Goal: Task Accomplishment & Management: Use online tool/utility

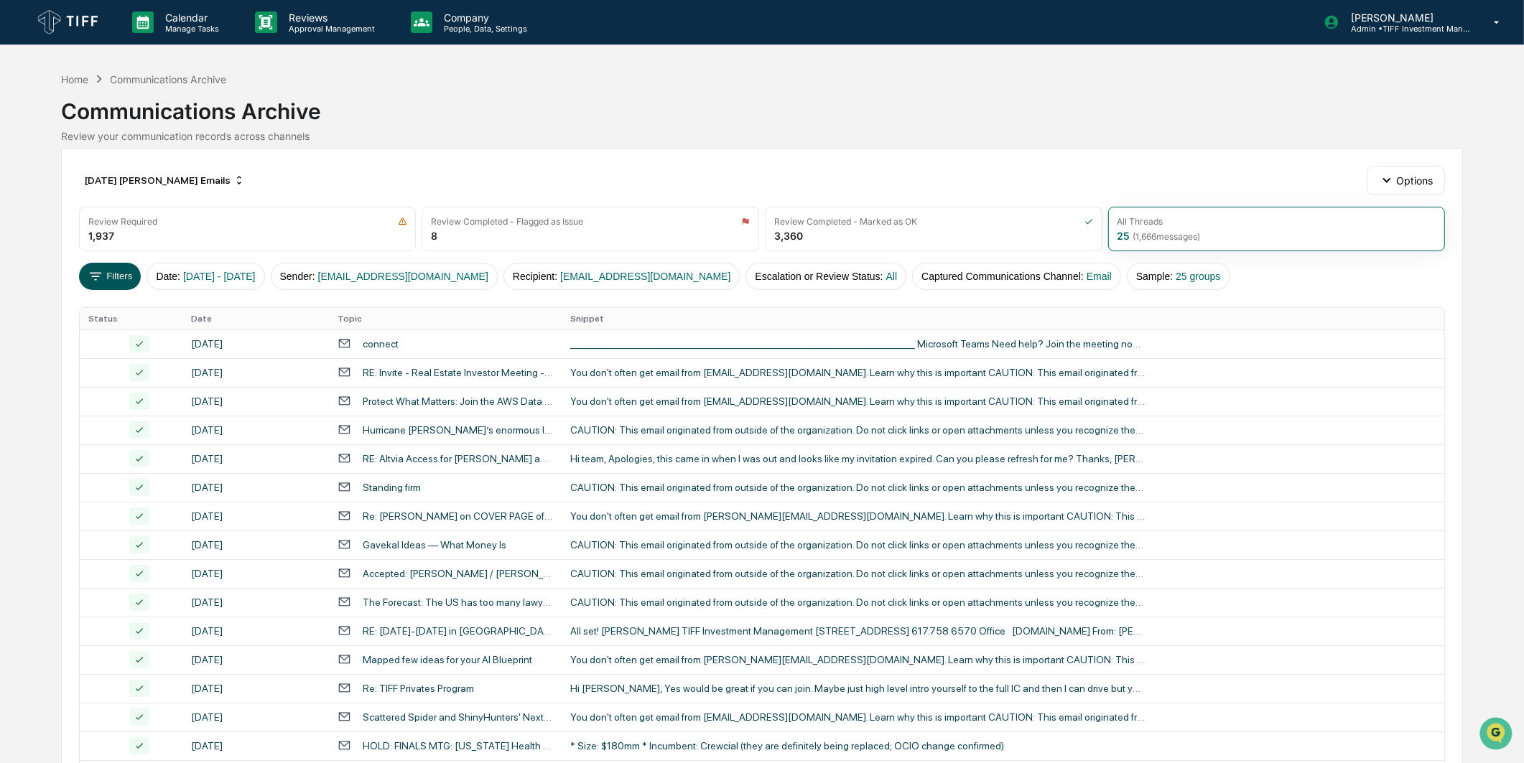
click at [119, 266] on button "Filters" at bounding box center [110, 276] width 62 height 27
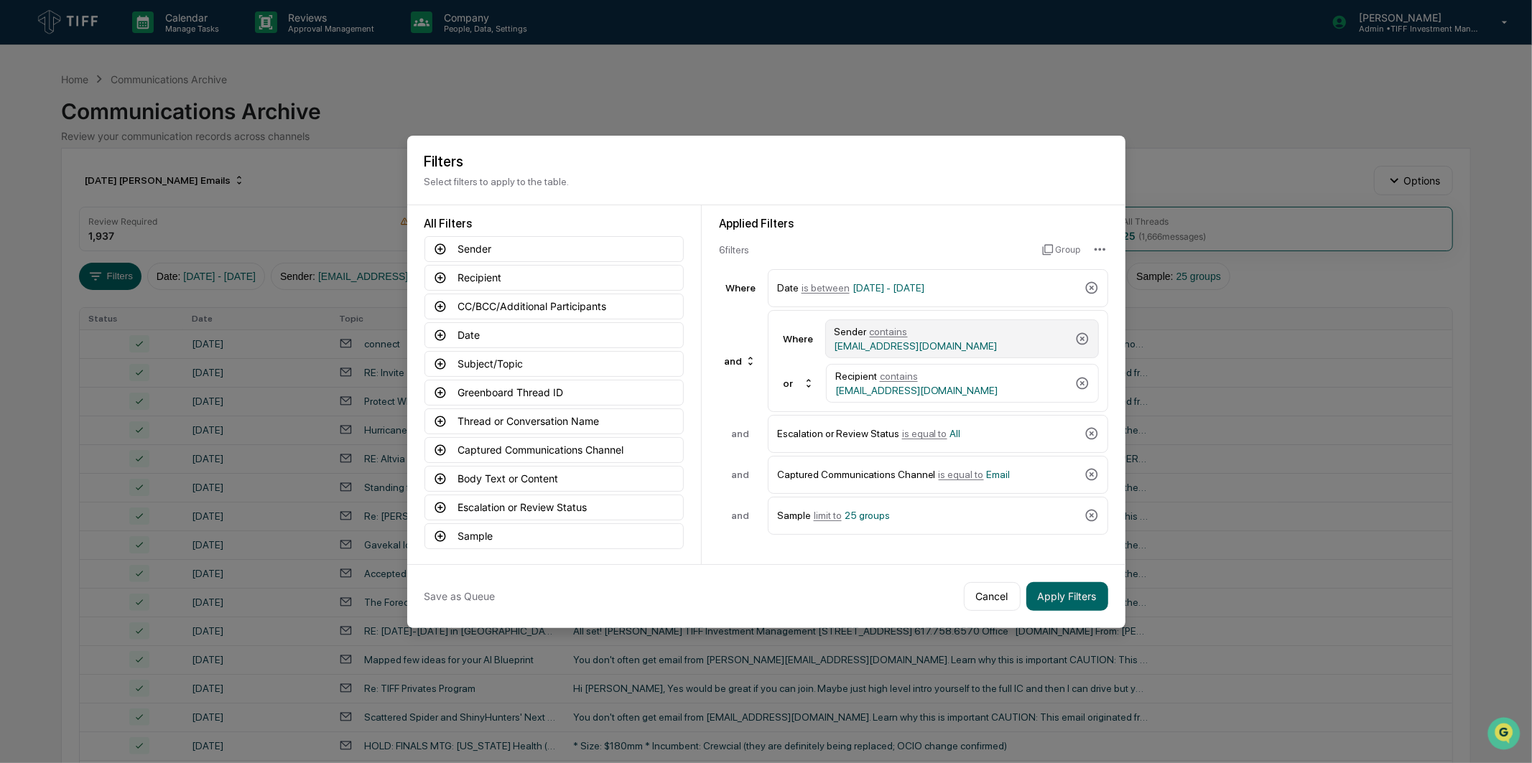
click at [949, 331] on div "Sender contains [EMAIL_ADDRESS][DOMAIN_NAME]" at bounding box center [951, 339] width 235 height 26
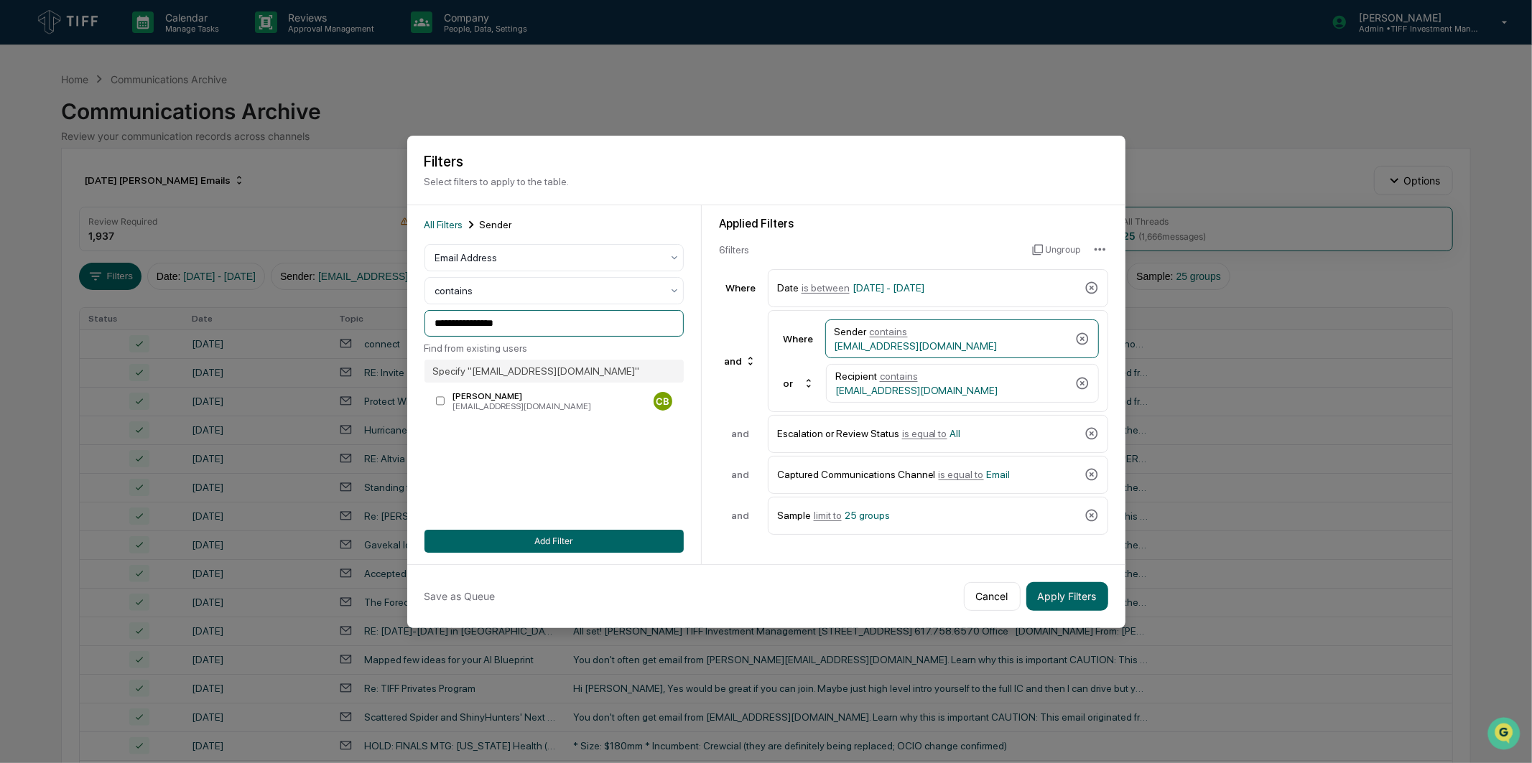
drag, startPoint x: 527, startPoint y: 321, endPoint x: 168, endPoint y: 317, distance: 359.1
click at [168, 317] on body "Calendar Manage Tasks Reviews Approval Management Company People, Data, Setting…" at bounding box center [766, 565] width 1532 height 1130
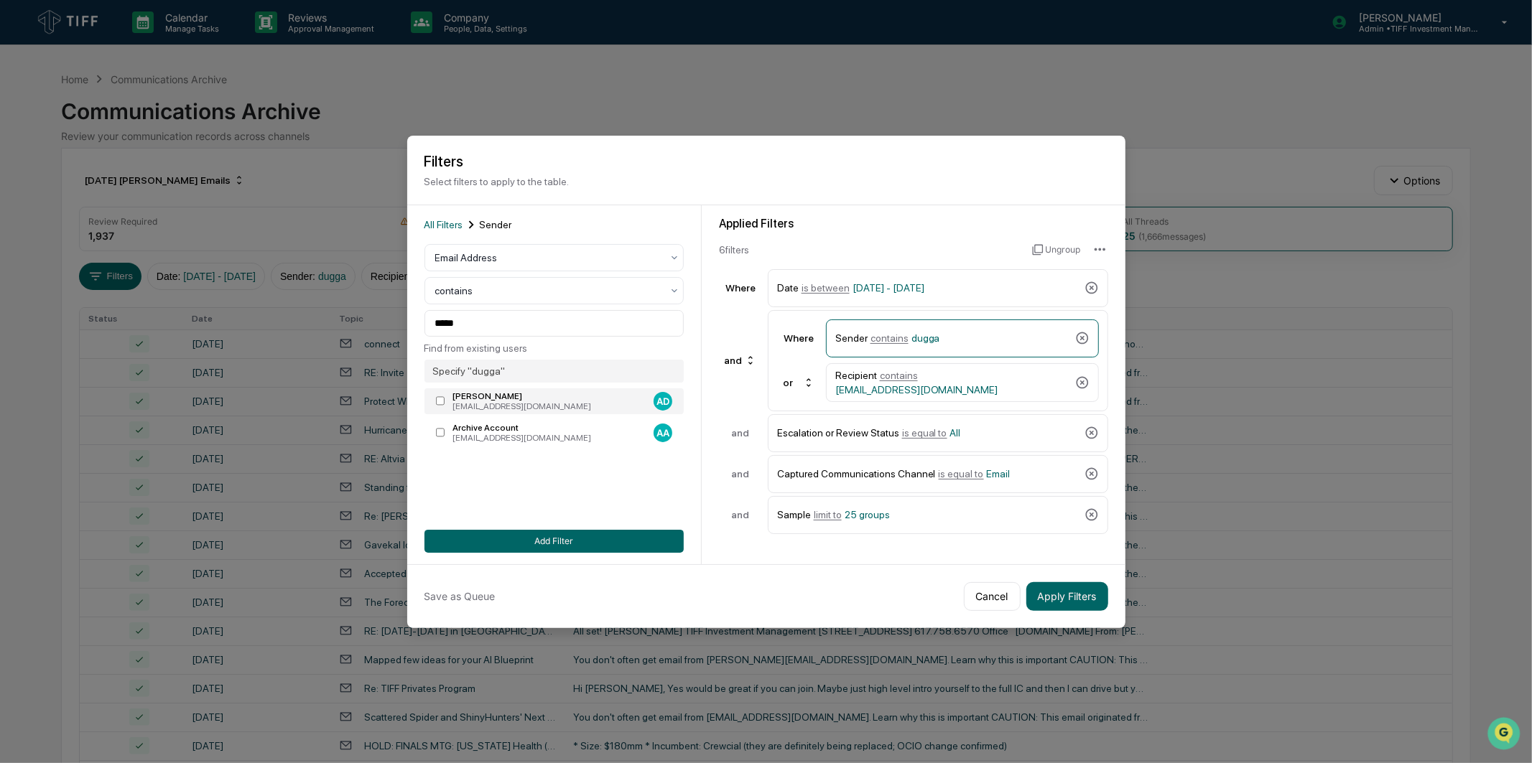
click at [506, 396] on div "[PERSON_NAME]" at bounding box center [549, 396] width 195 height 10
type input "**********"
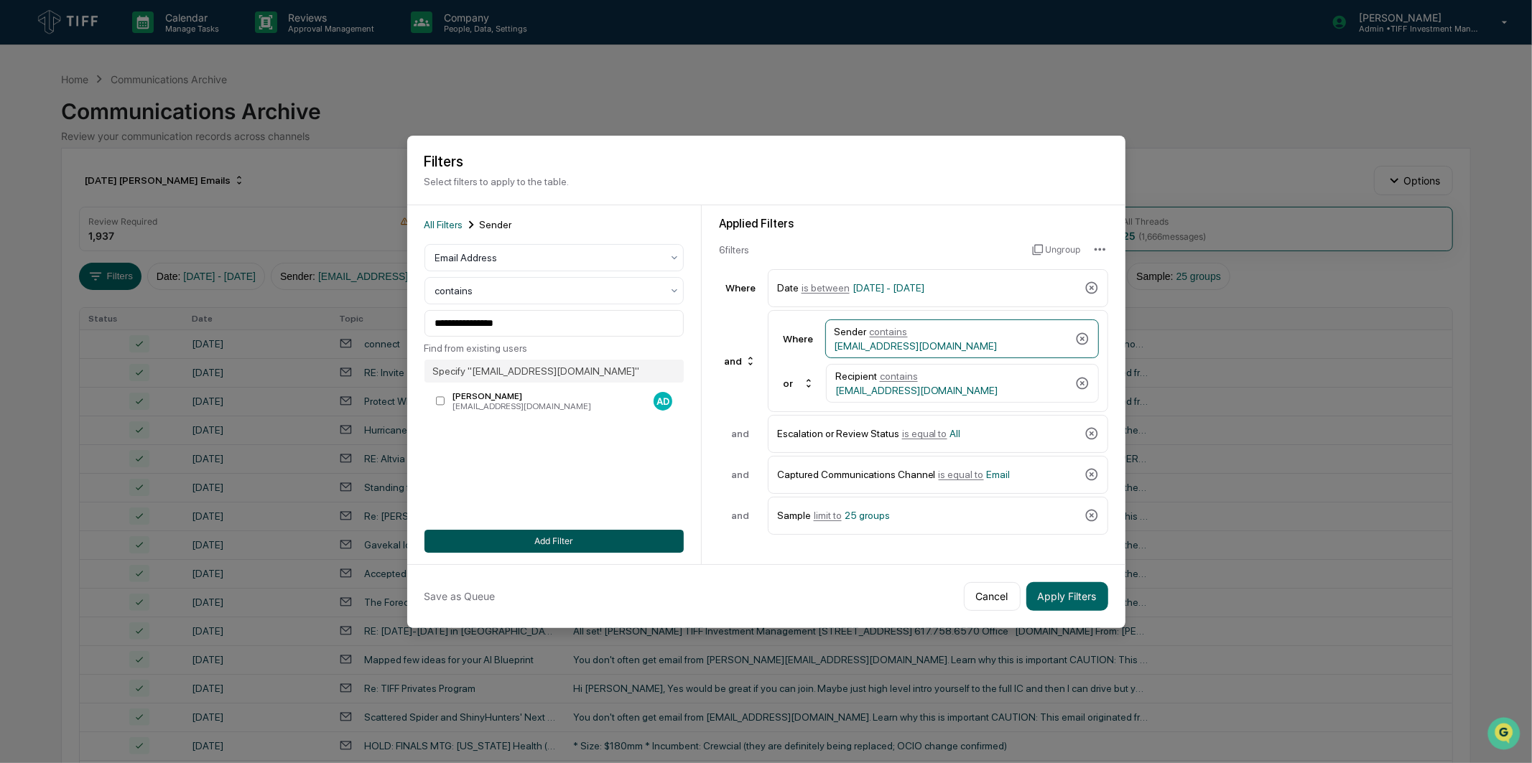
click at [613, 536] on button "Add Filter" at bounding box center [553, 541] width 259 height 23
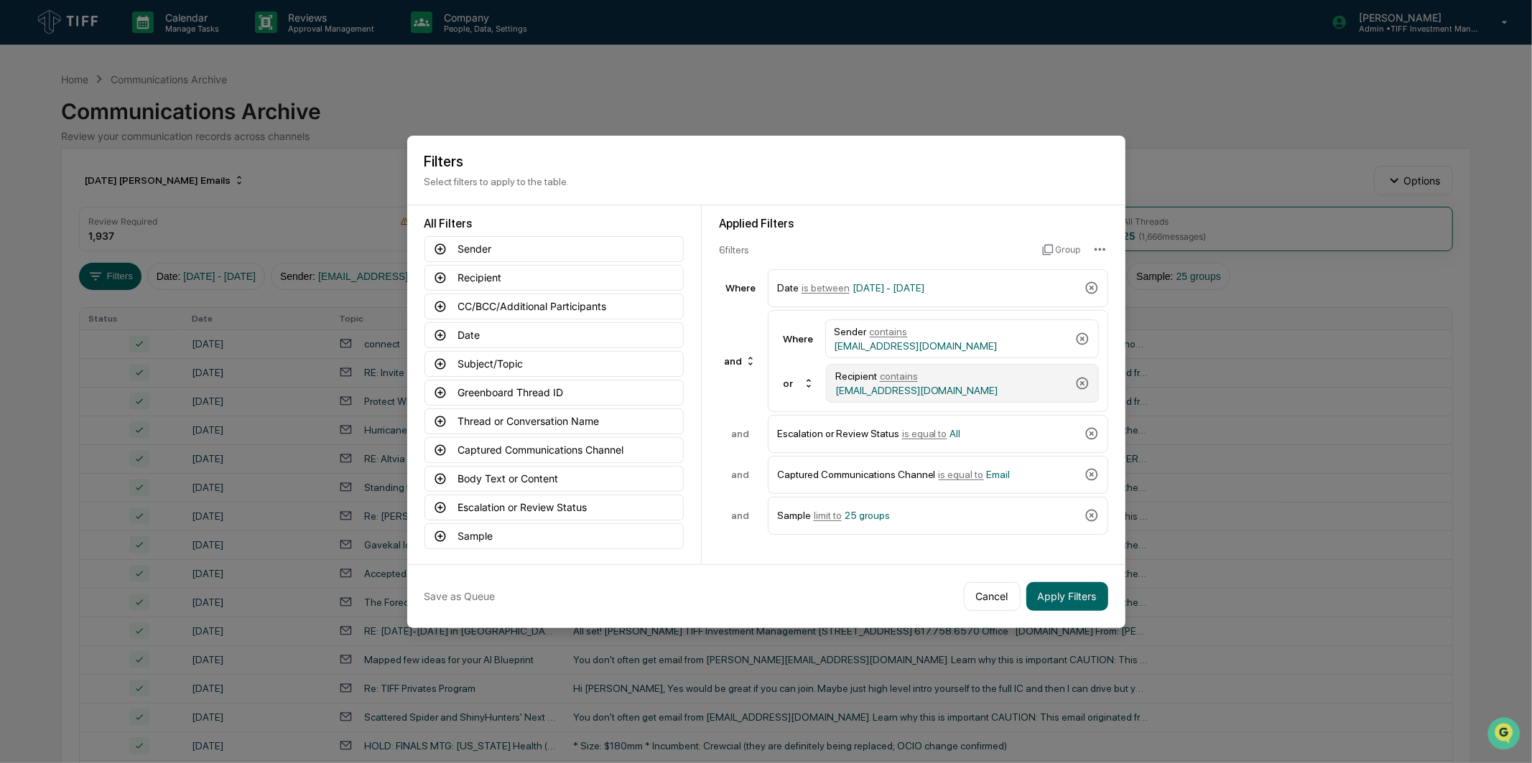
click at [1020, 382] on div "Recipient contains [EMAIL_ADDRESS][DOMAIN_NAME]" at bounding box center [952, 384] width 234 height 26
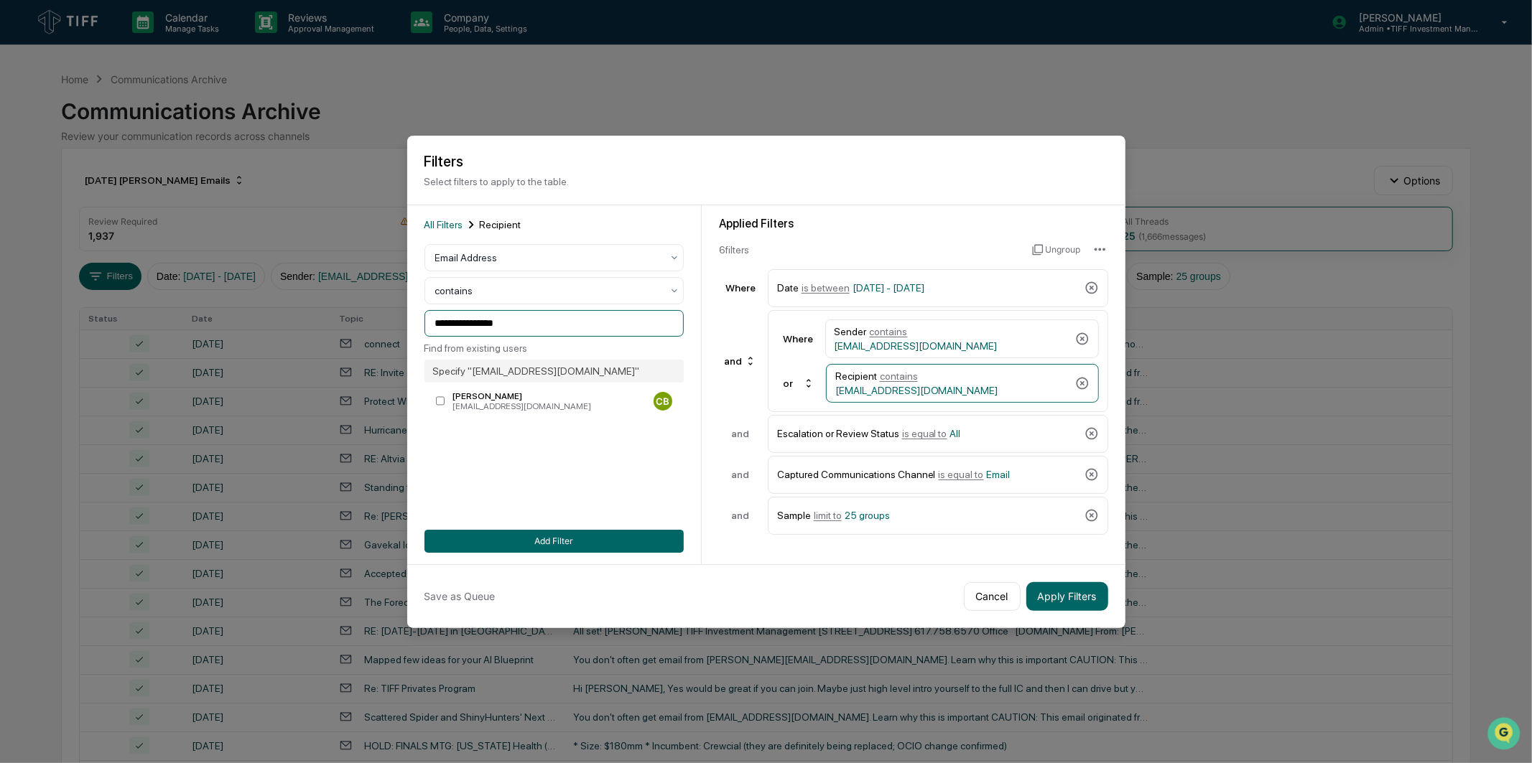
drag, startPoint x: 529, startPoint y: 326, endPoint x: 350, endPoint y: 329, distance: 178.8
click at [350, 329] on body "Calendar Manage Tasks Reviews Approval Management Company People, Data, Setting…" at bounding box center [766, 565] width 1532 height 1130
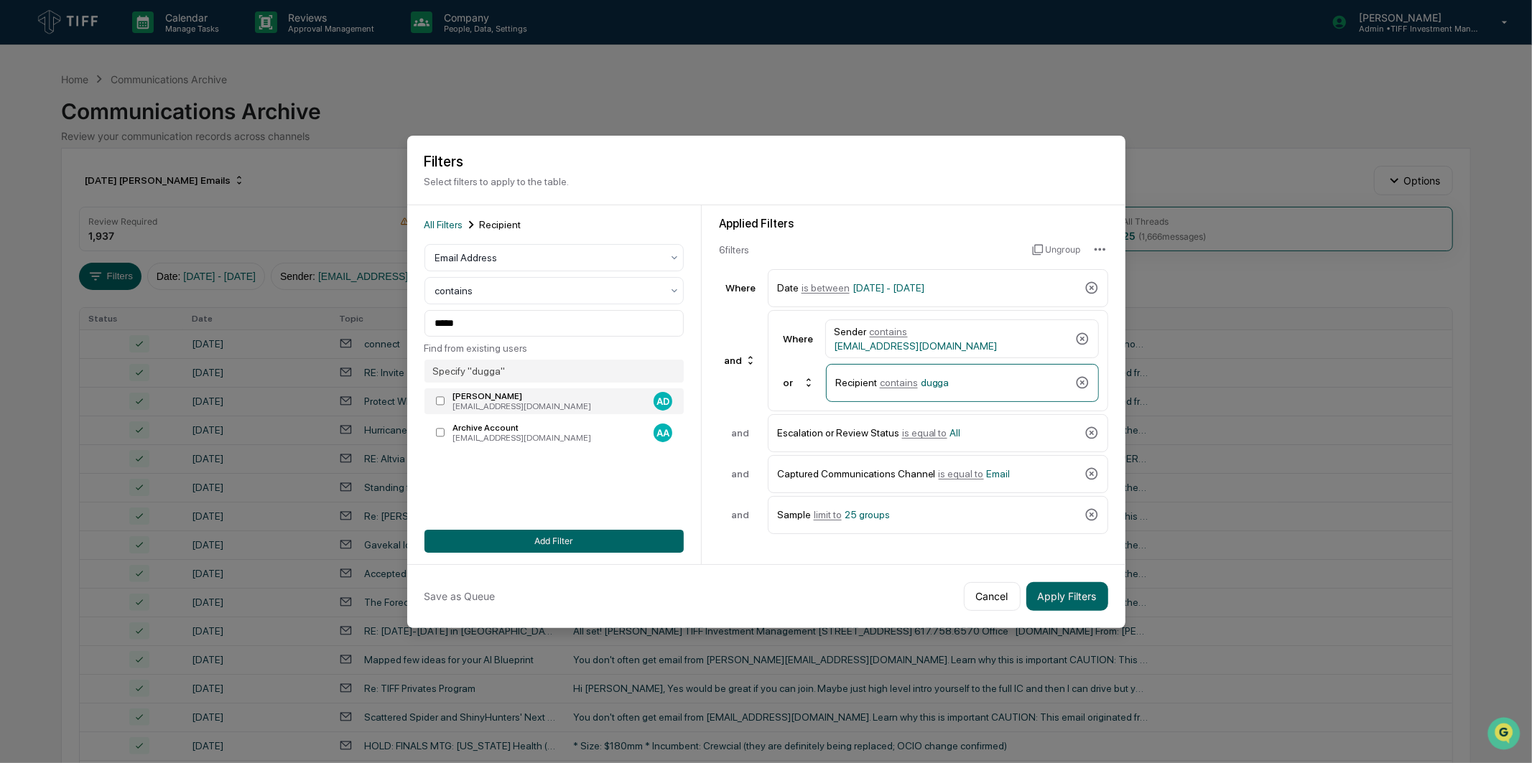
click at [478, 406] on div "[EMAIL_ADDRESS][DOMAIN_NAME]" at bounding box center [549, 406] width 195 height 10
type input "**********"
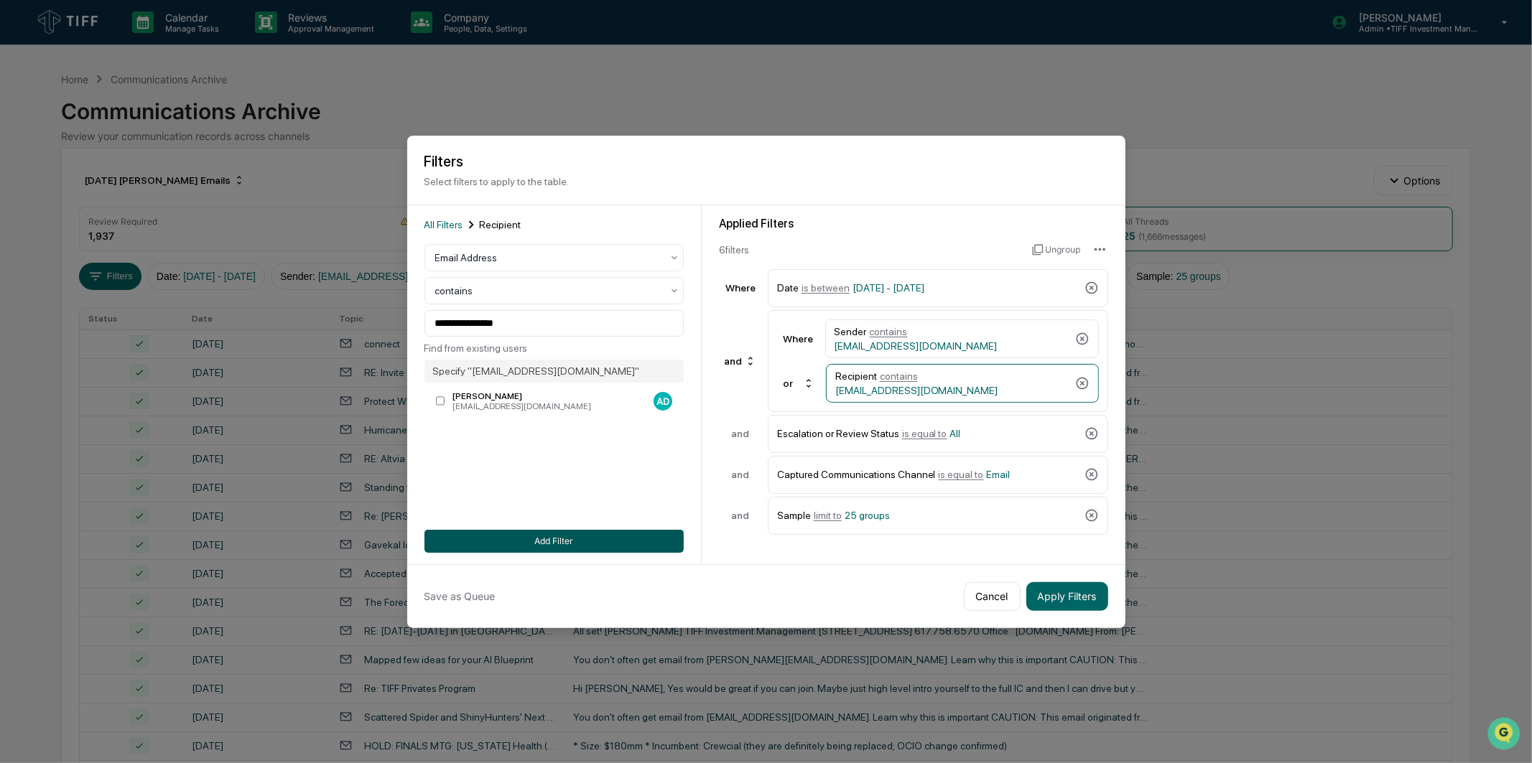
click at [539, 541] on button "Add Filter" at bounding box center [553, 541] width 259 height 23
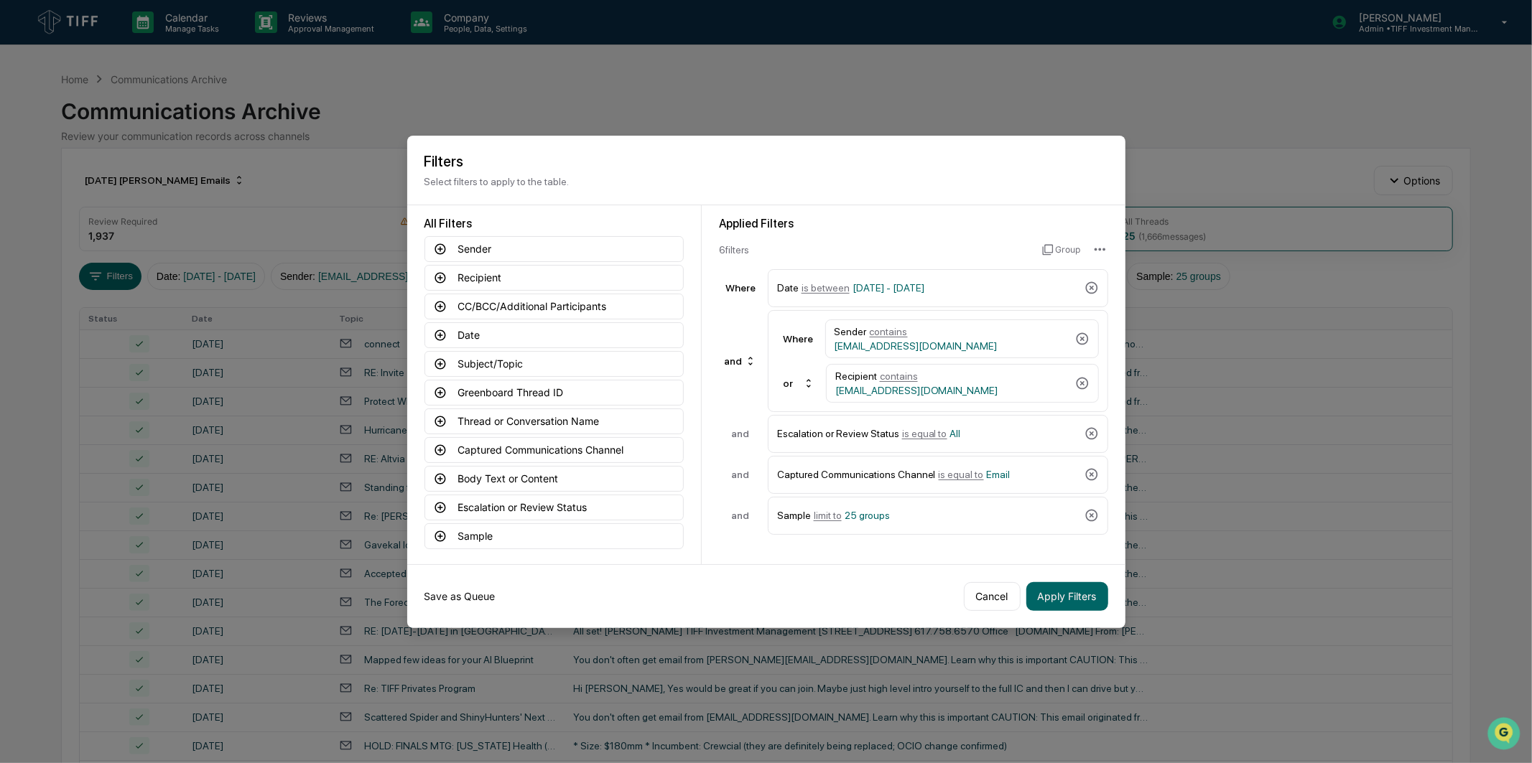
click at [493, 605] on button "Save as Queue" at bounding box center [459, 596] width 71 height 29
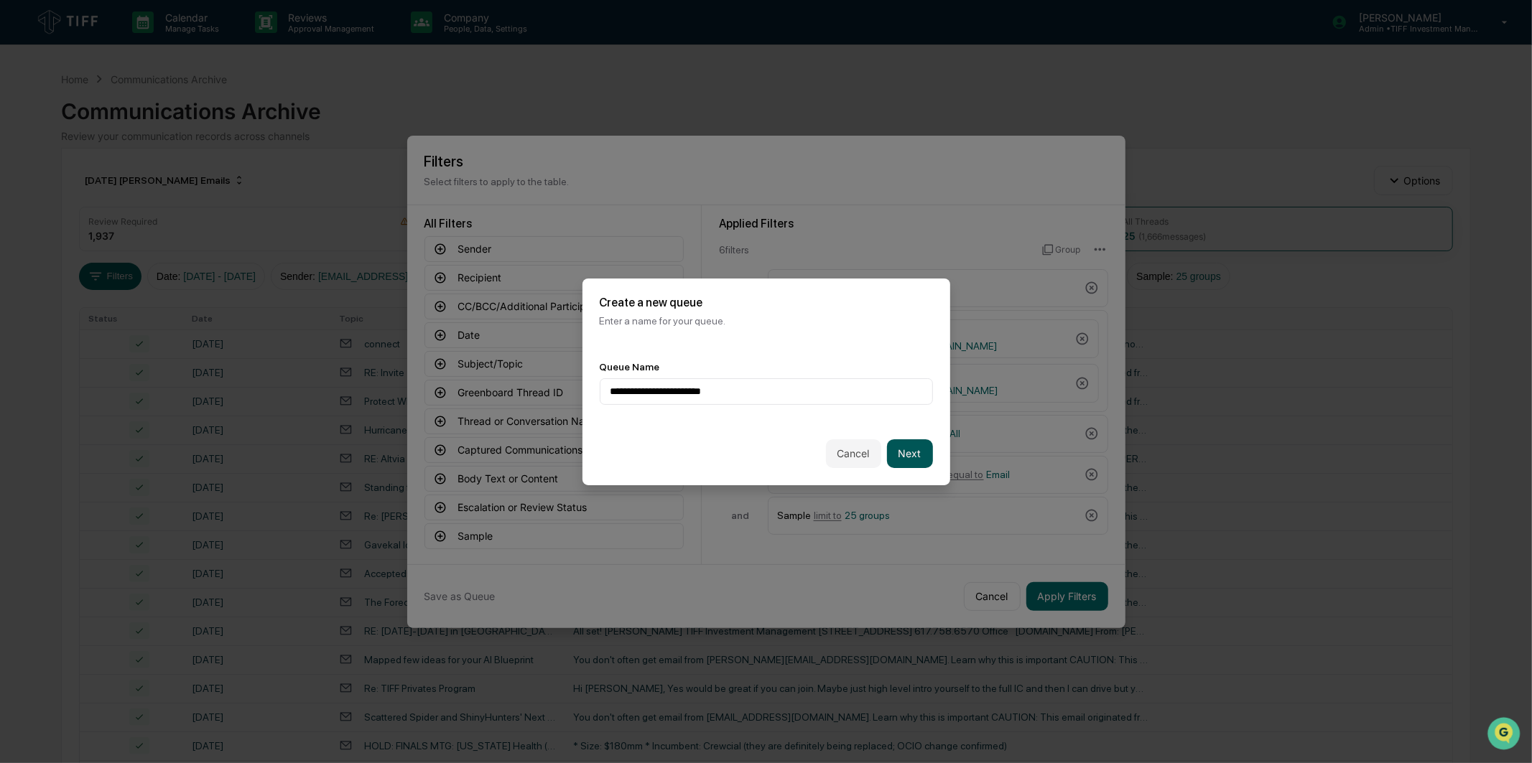
type input "**********"
click at [901, 456] on button "Next" at bounding box center [910, 454] width 46 height 29
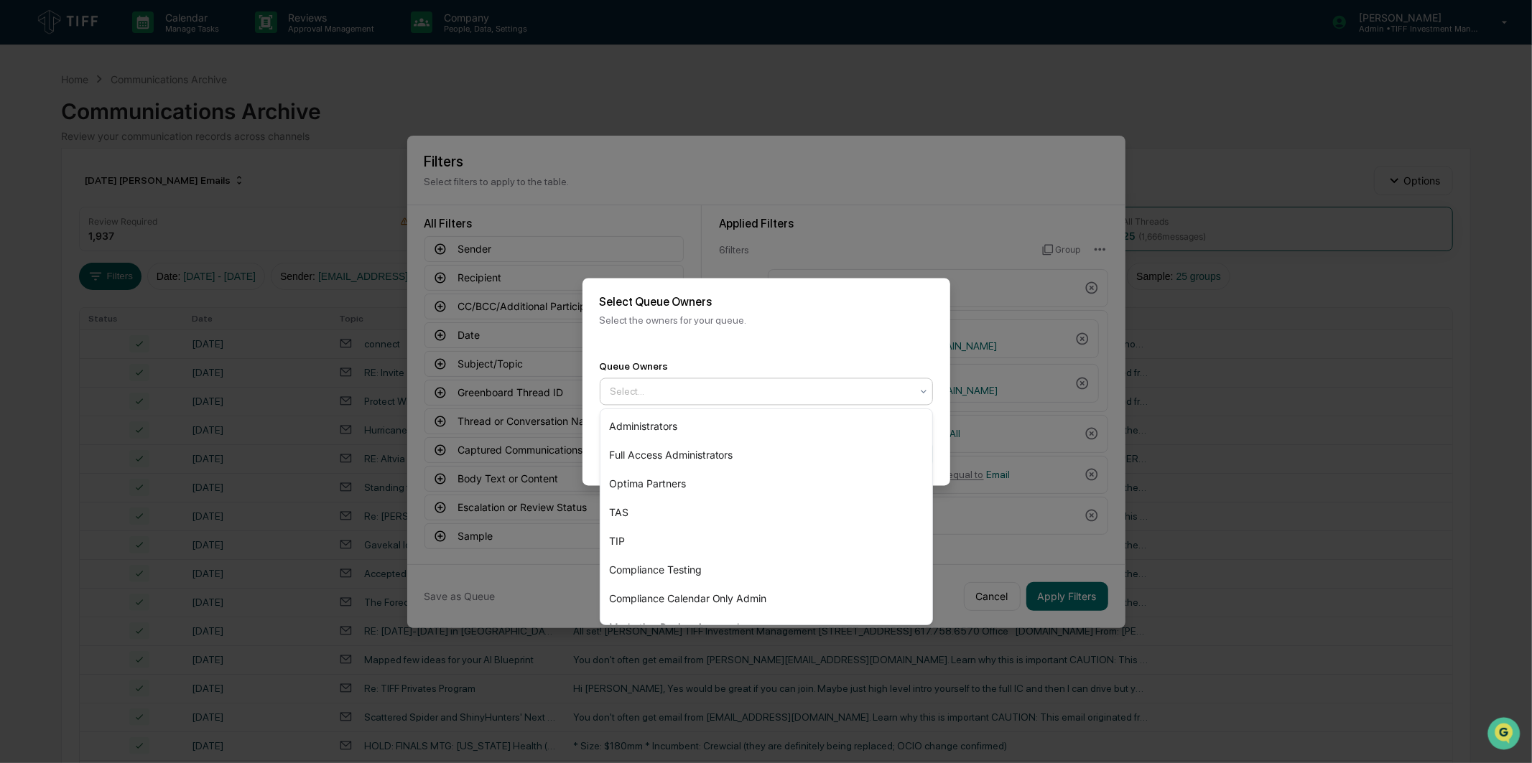
click at [834, 395] on div at bounding box center [760, 391] width 300 height 14
click at [763, 486] on div "Optima Partners" at bounding box center [766, 484] width 332 height 29
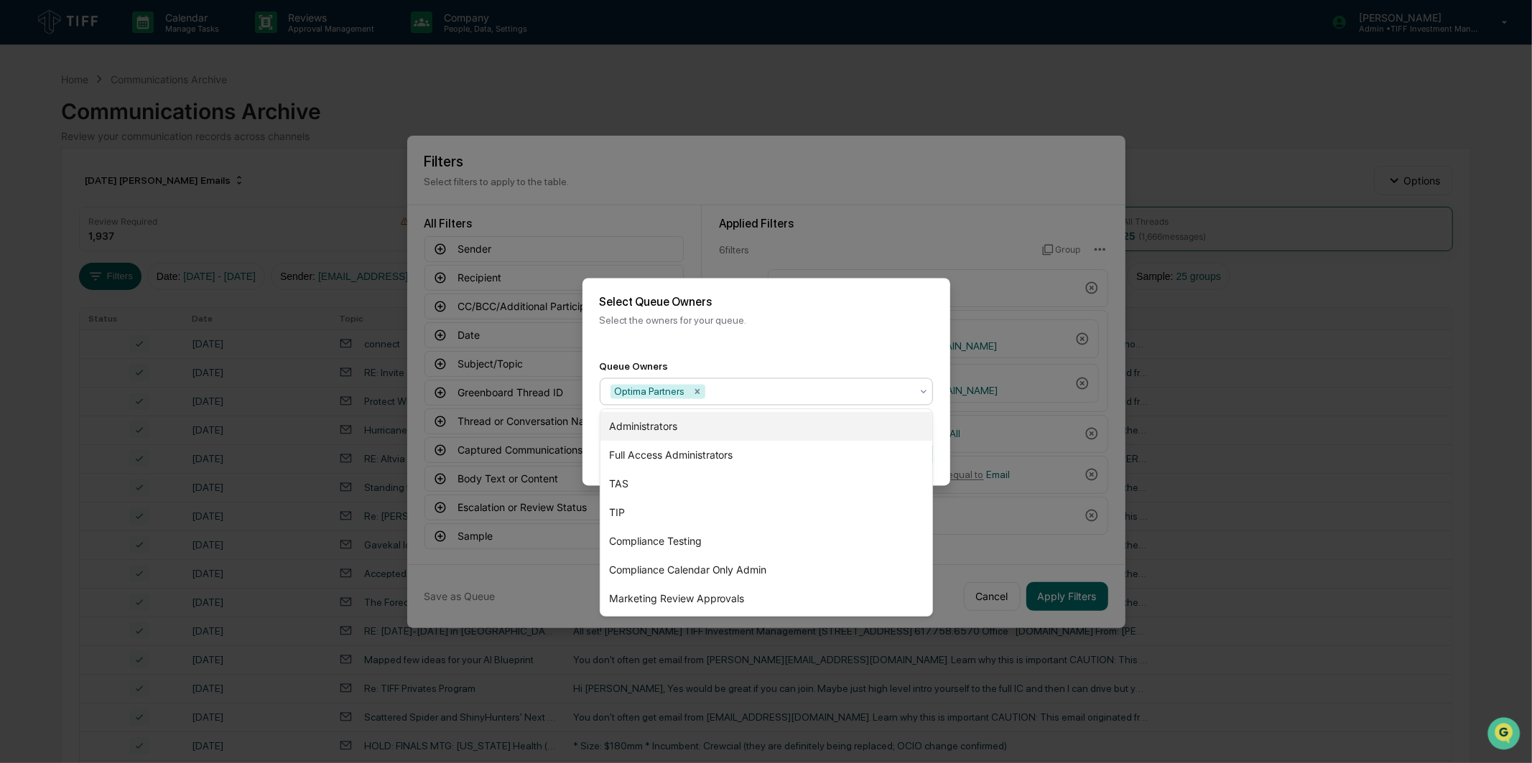
click at [810, 343] on div "Queue Owners option Optima Partners, selected. 7 results available. Use Up and …" at bounding box center [766, 382] width 368 height 79
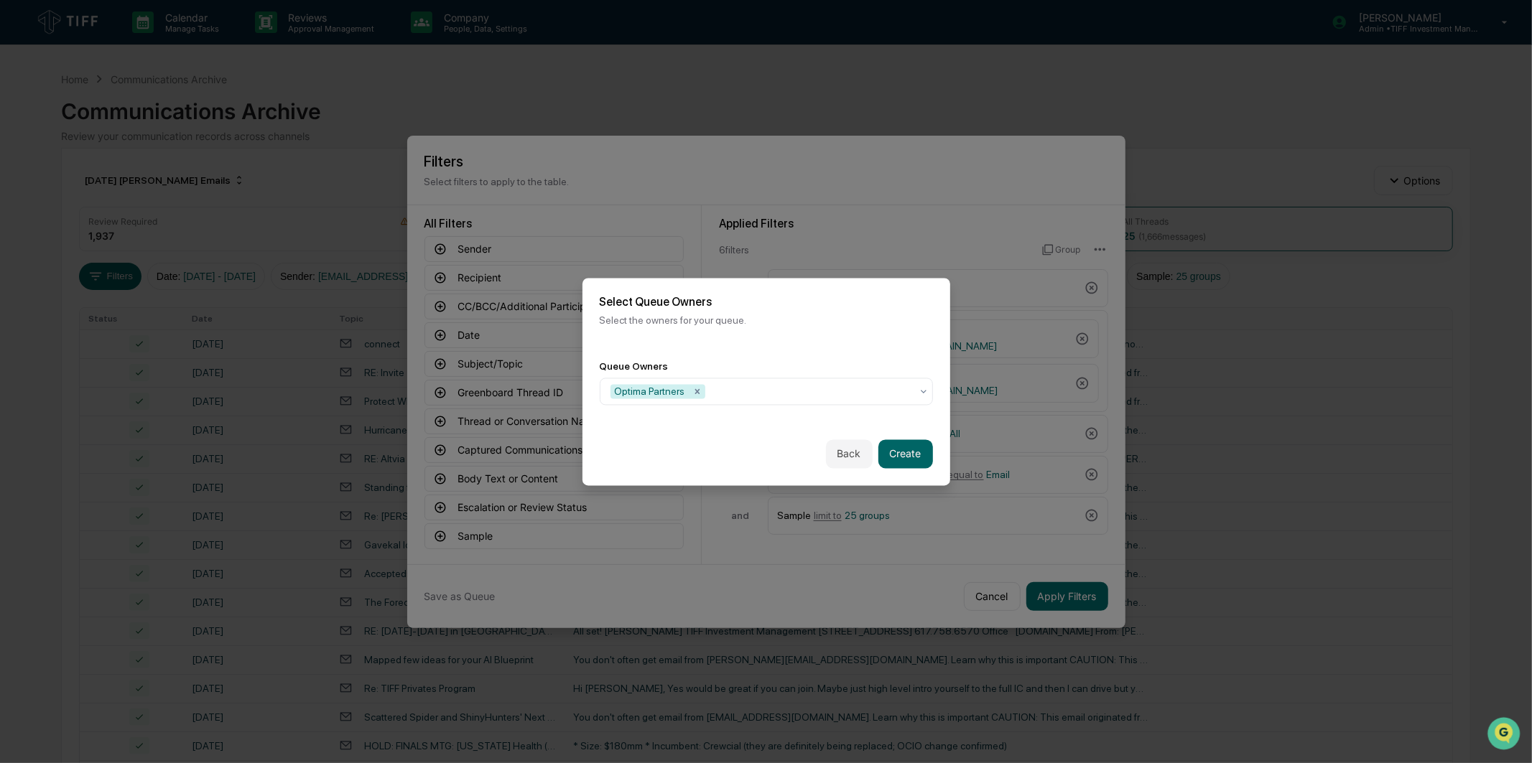
click at [914, 473] on div "Back Create" at bounding box center [766, 453] width 368 height 63
click at [914, 461] on button "Create" at bounding box center [905, 454] width 55 height 29
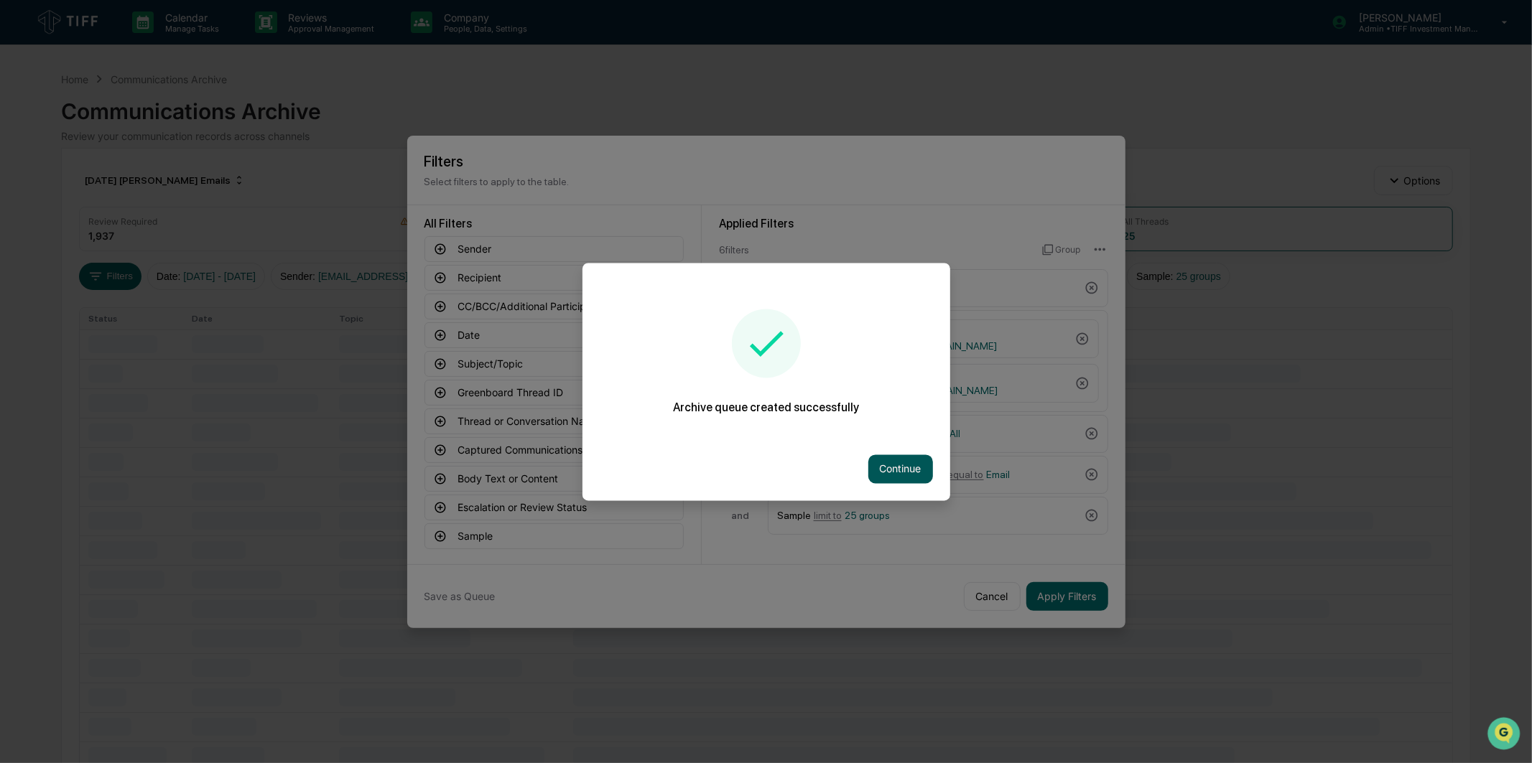
click at [884, 473] on button "Continue" at bounding box center [900, 469] width 65 height 29
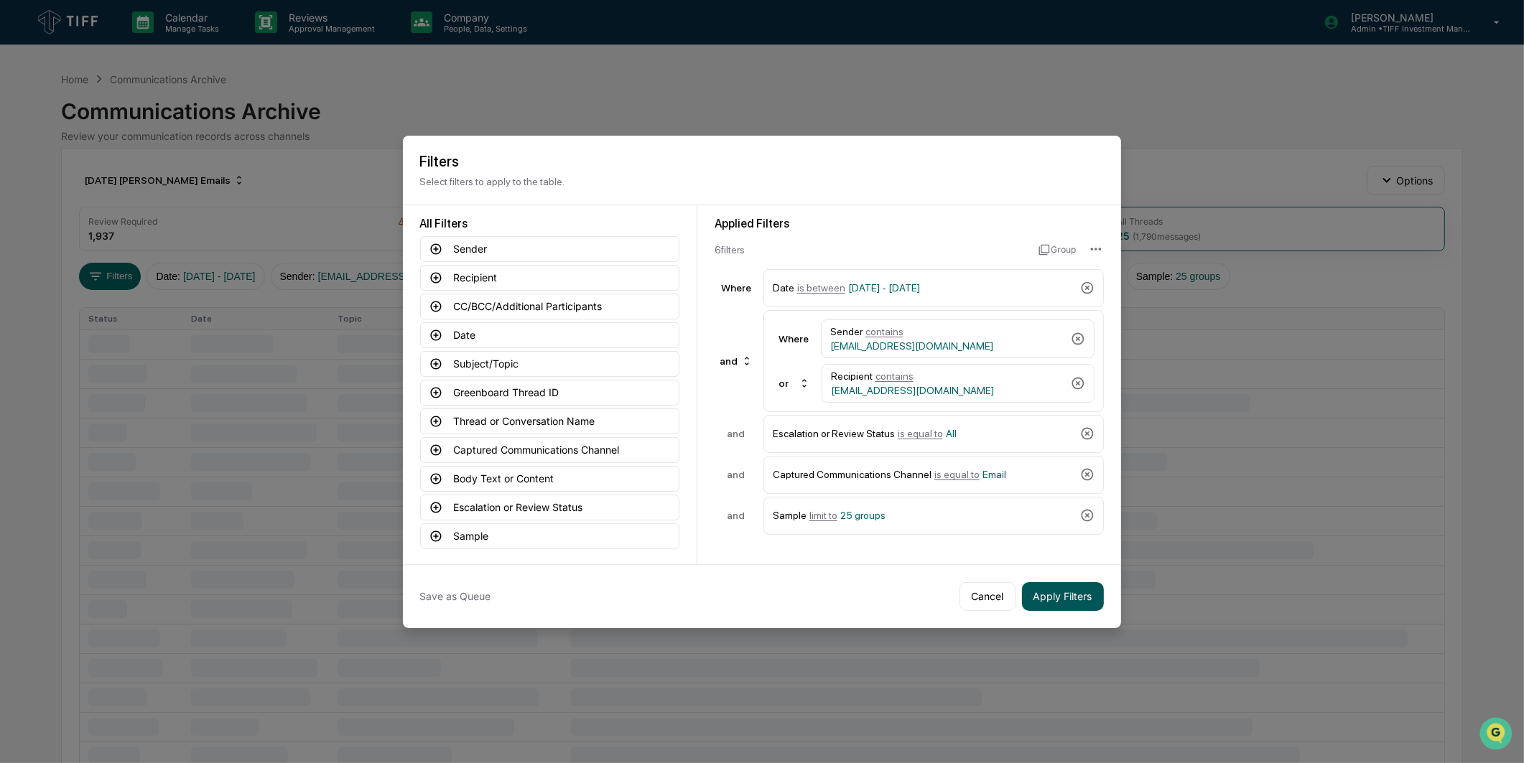
click at [1048, 602] on button "Apply Filters" at bounding box center [1063, 596] width 82 height 29
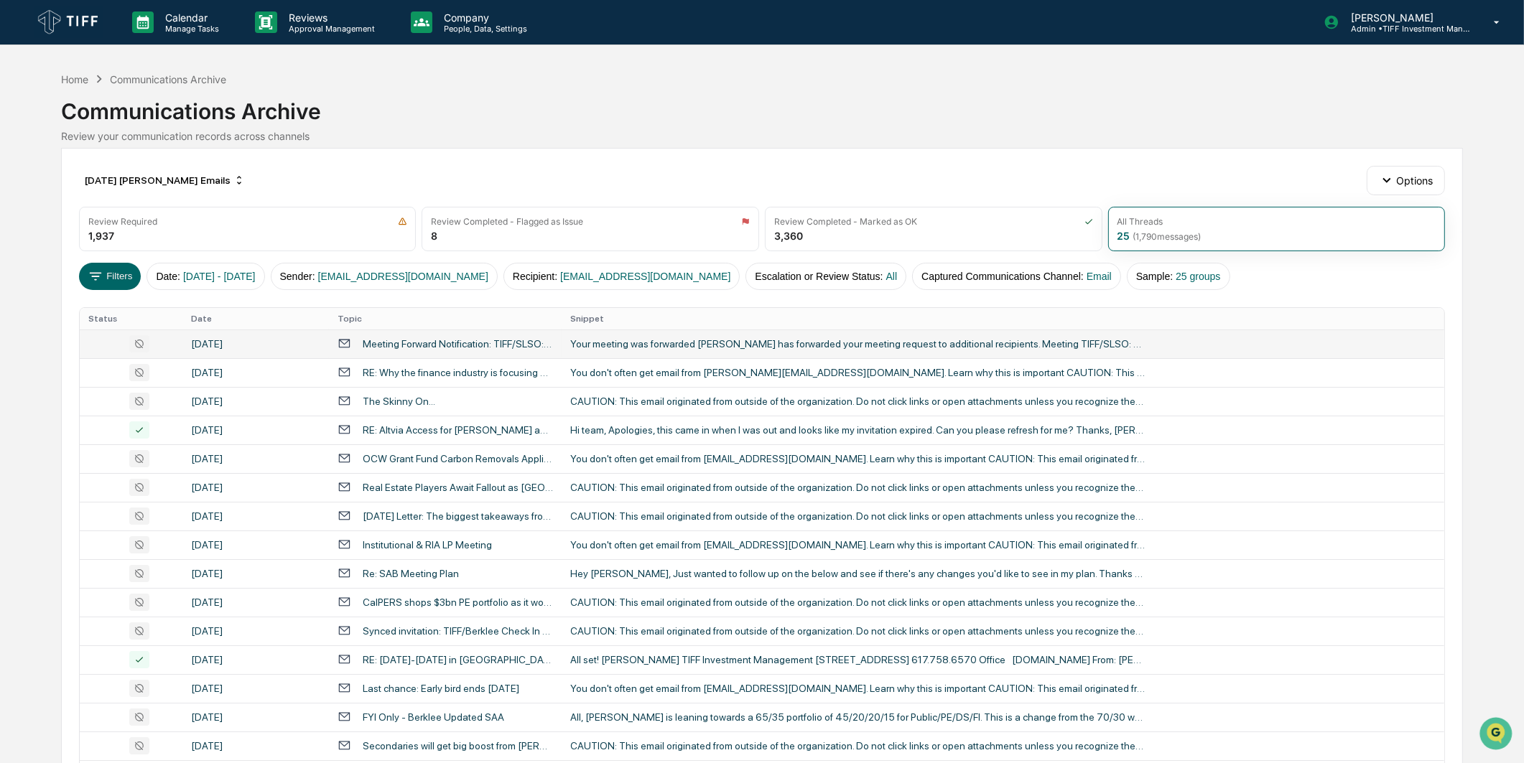
click at [629, 338] on div "Your meeting was forwarded [PERSON_NAME] has forwarded your meeting request to …" at bounding box center [857, 343] width 575 height 11
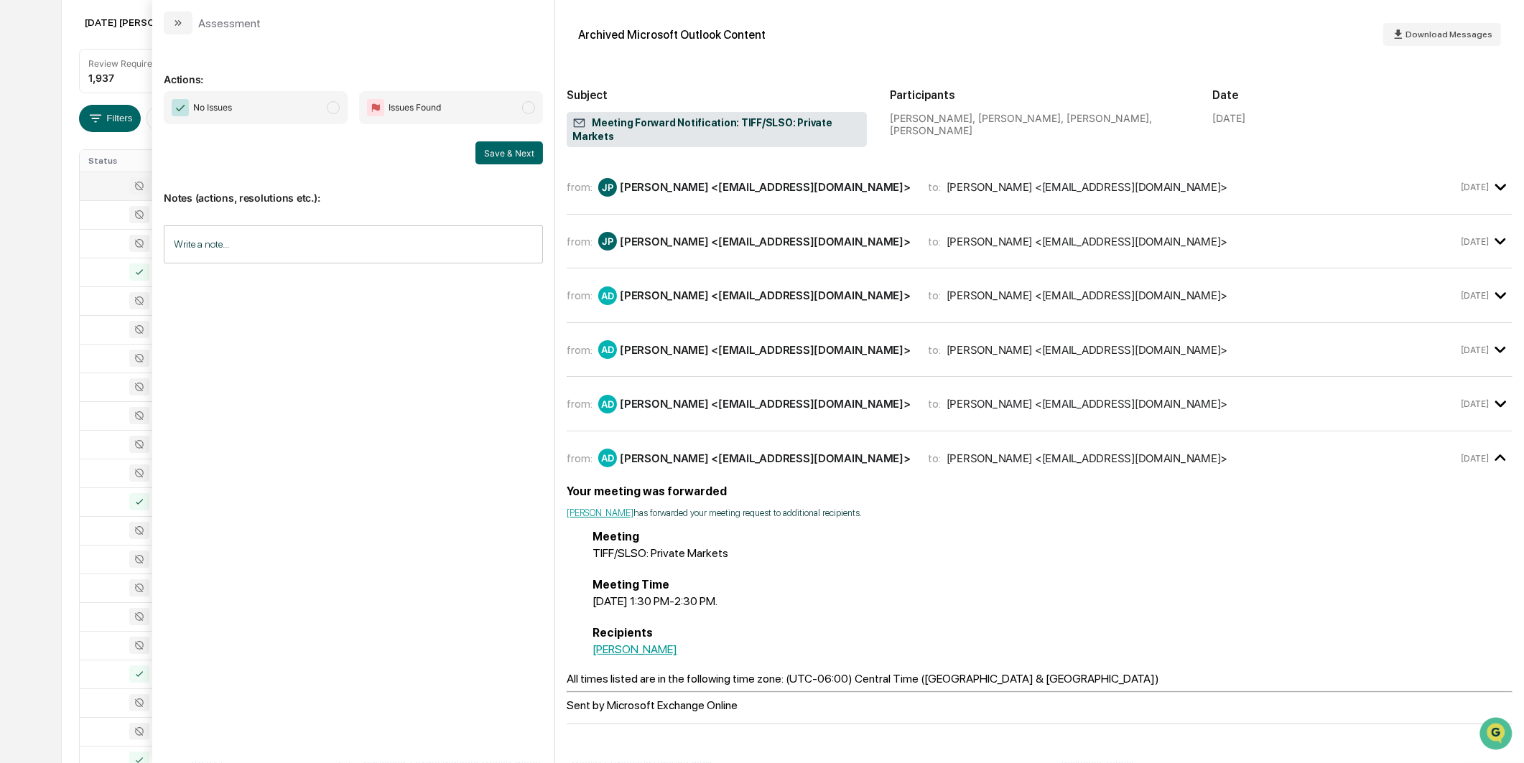
scroll to position [80, 0]
click at [314, 111] on span "No Issues" at bounding box center [256, 107] width 184 height 33
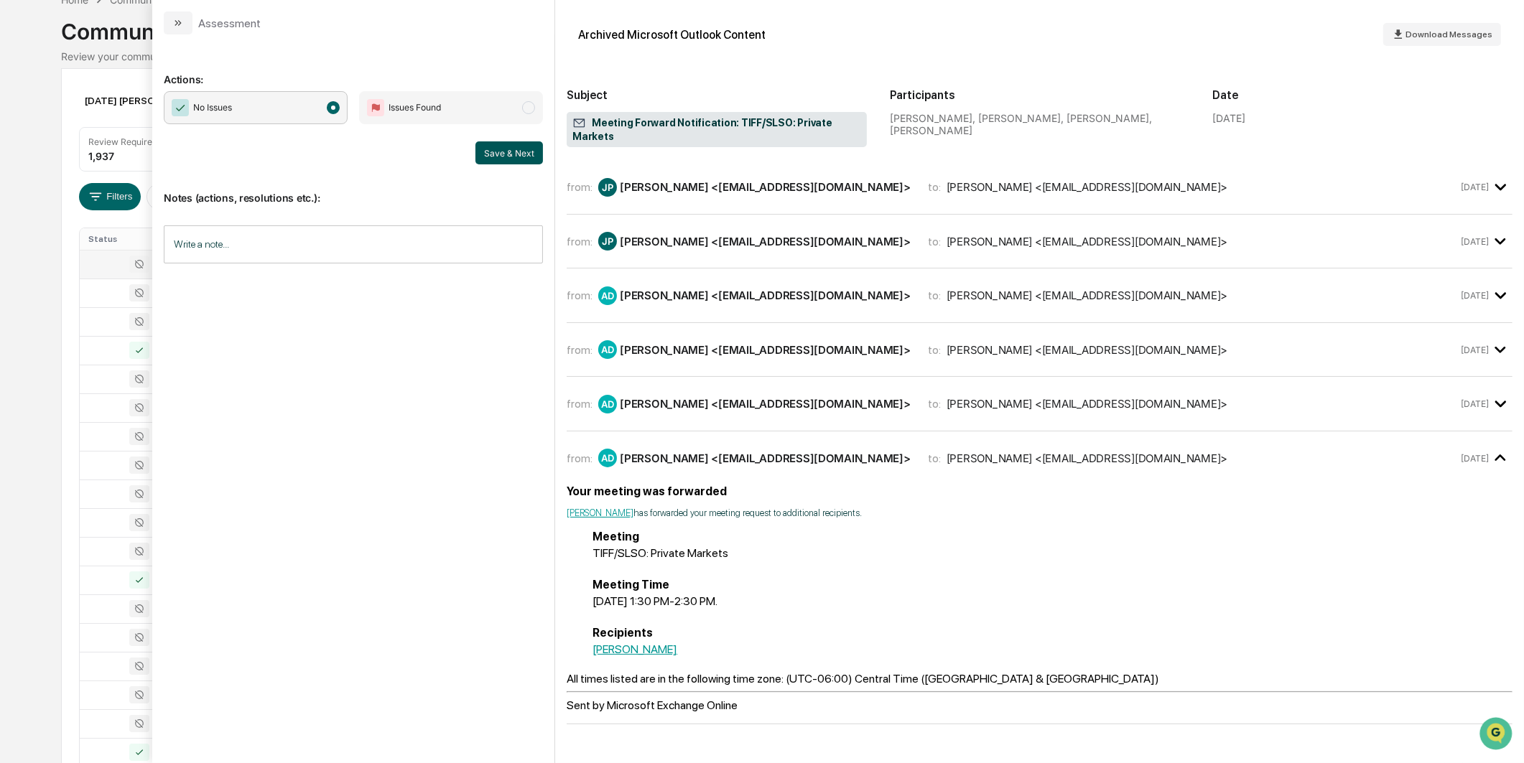
click at [503, 155] on button "Save & Next" at bounding box center [509, 152] width 68 height 23
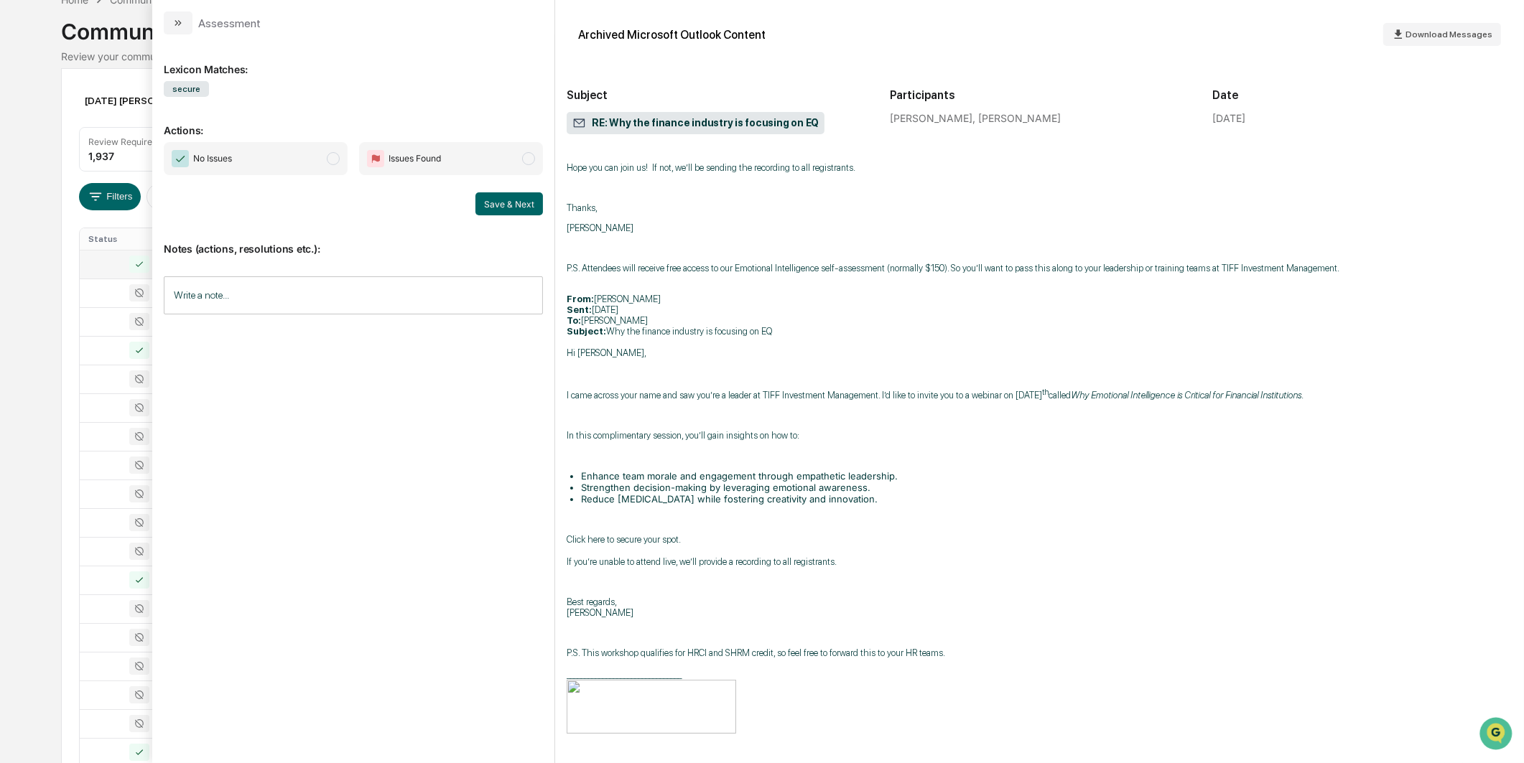
scroll to position [386, 0]
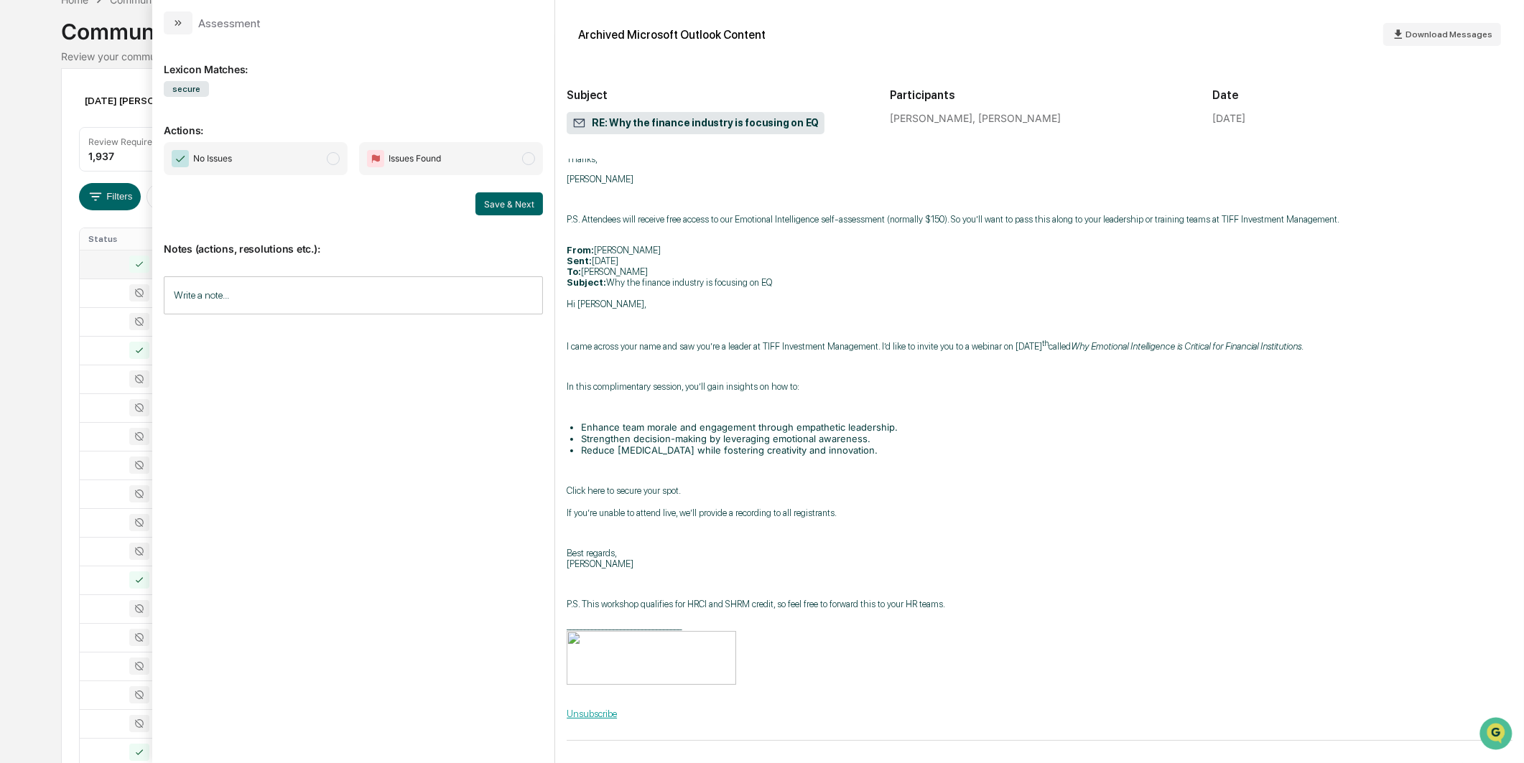
click at [304, 168] on span "No Issues" at bounding box center [256, 158] width 184 height 33
click at [476, 197] on button "Save & Next" at bounding box center [509, 203] width 68 height 23
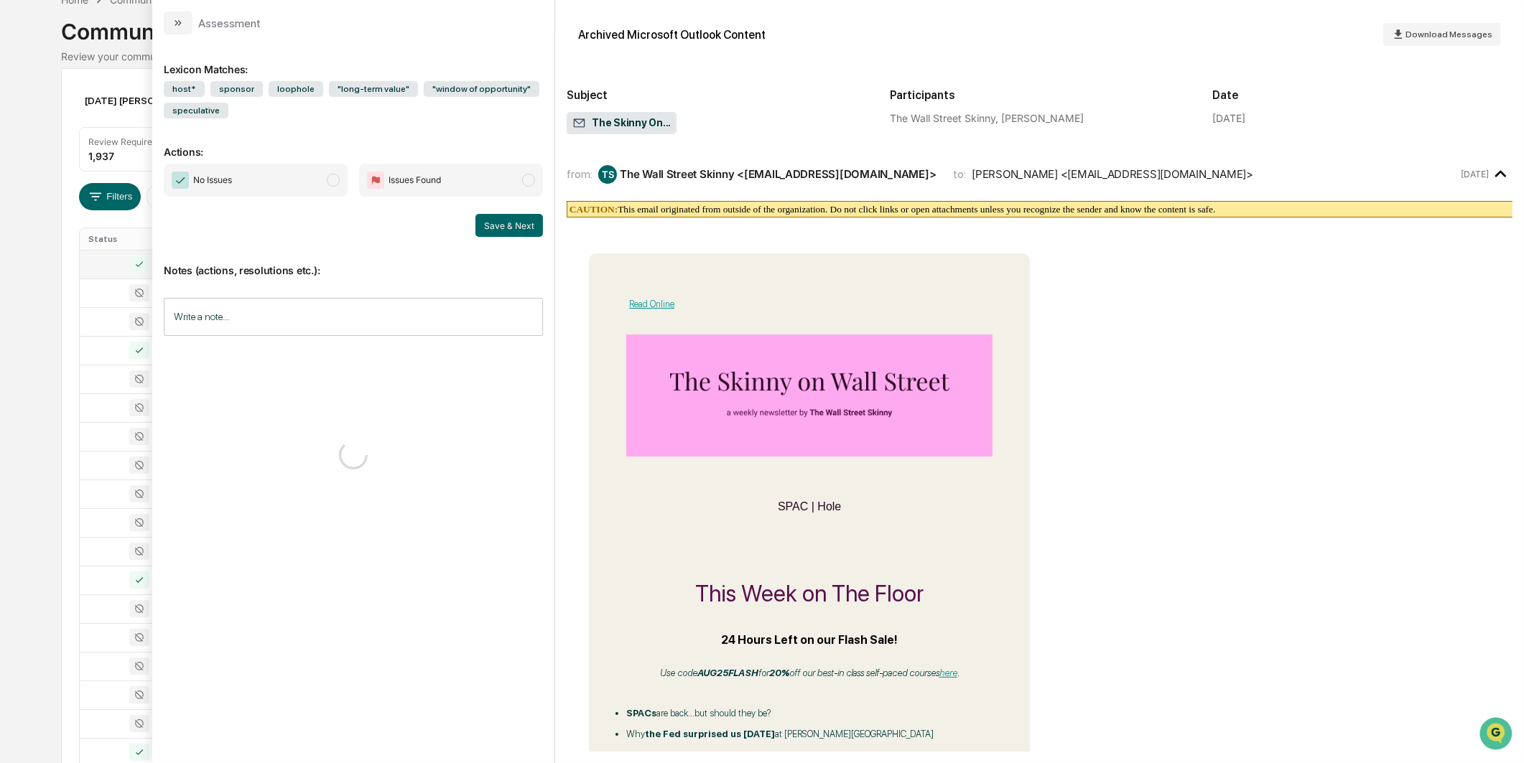
click at [343, 174] on span "No Issues" at bounding box center [256, 180] width 184 height 33
click at [496, 214] on button "Save & Next" at bounding box center [509, 225] width 68 height 23
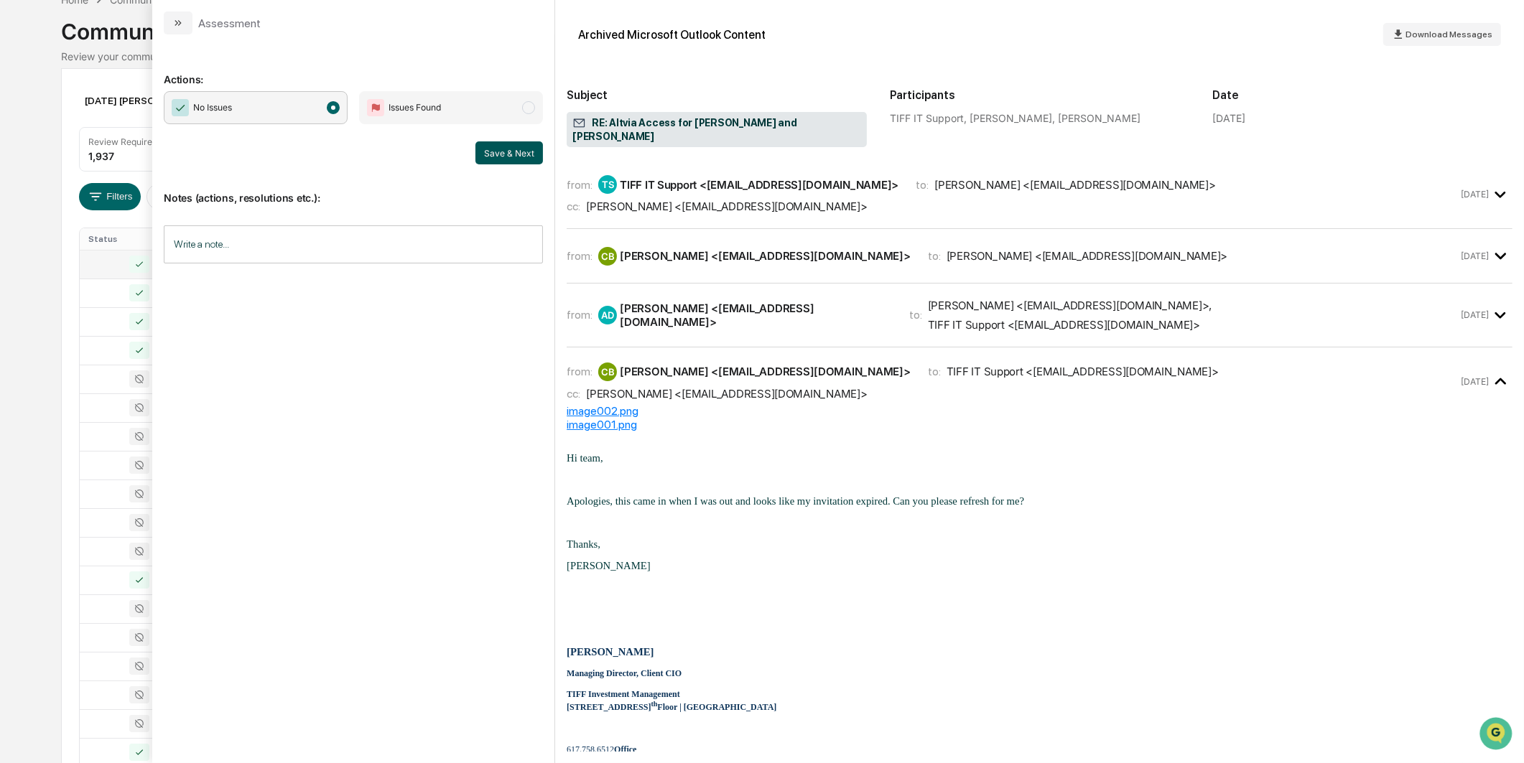
click at [484, 155] on button "Save & Next" at bounding box center [509, 152] width 68 height 23
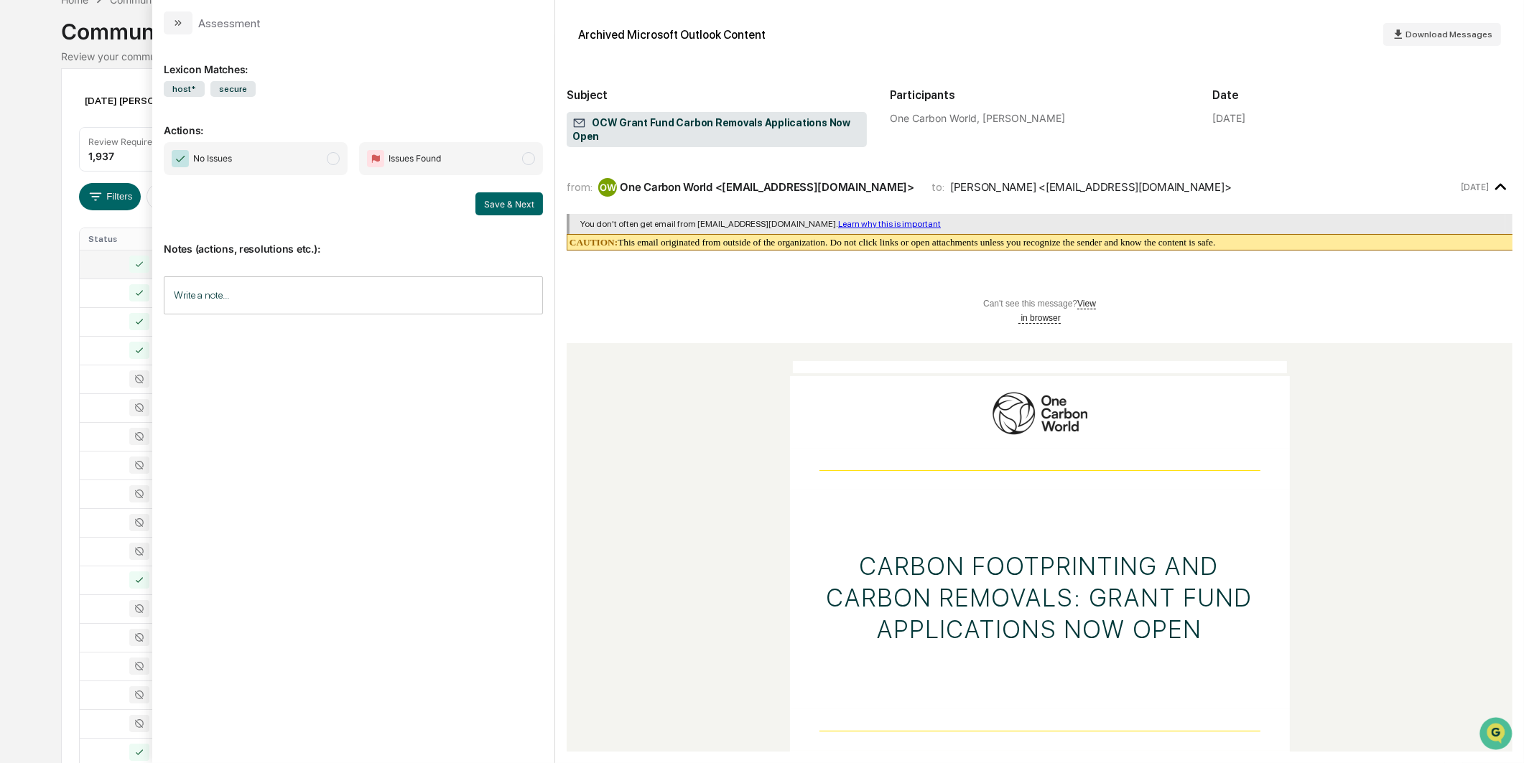
click at [312, 167] on span "No Issues" at bounding box center [256, 158] width 184 height 33
click at [467, 197] on div "Save & Next" at bounding box center [353, 203] width 379 height 23
click at [485, 197] on button "Save & Next" at bounding box center [509, 203] width 68 height 23
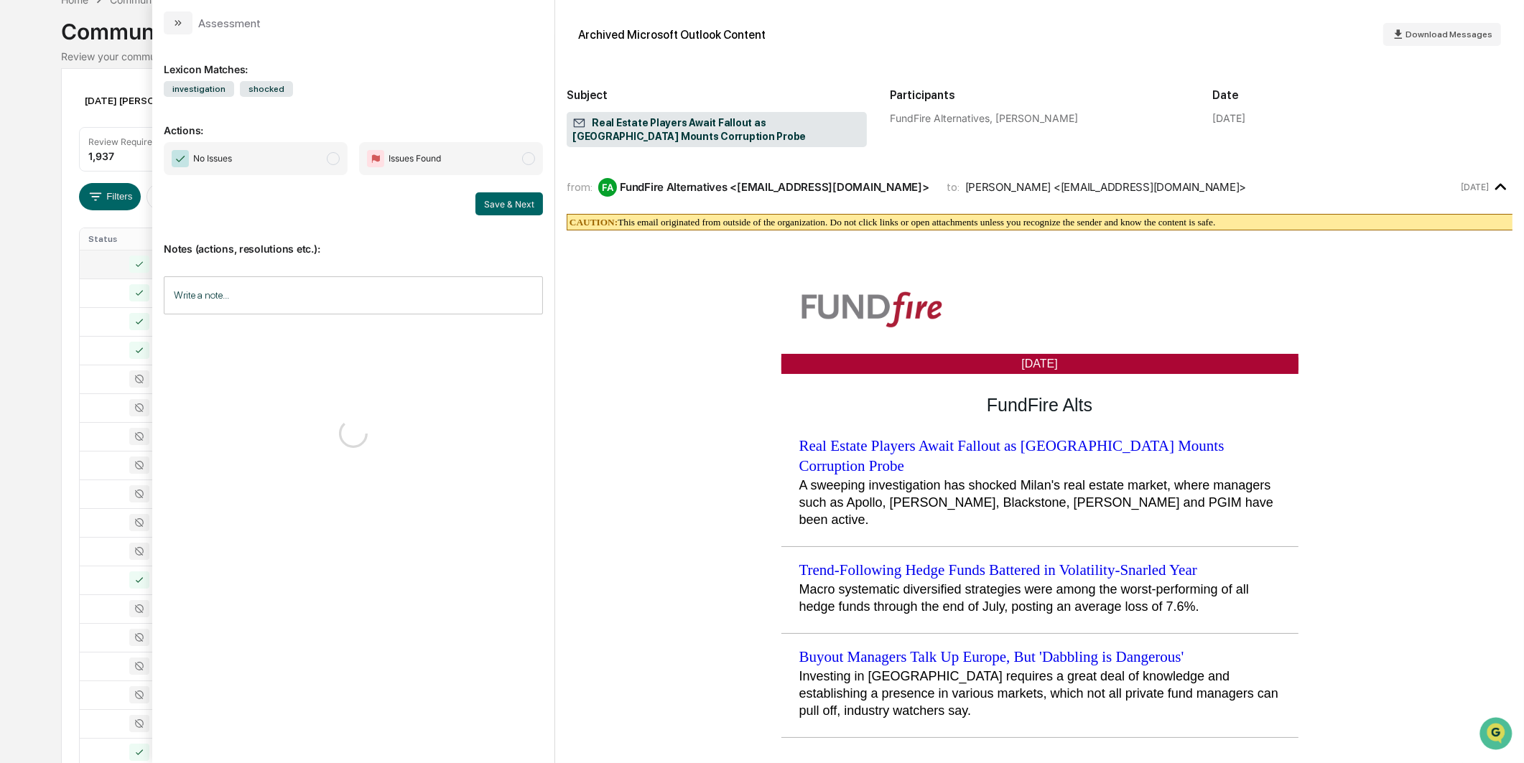
click at [318, 159] on span "No Issues" at bounding box center [256, 158] width 184 height 33
click at [471, 200] on div "Save & Next" at bounding box center [353, 203] width 379 height 23
click at [488, 199] on button "Save & Next" at bounding box center [509, 203] width 68 height 23
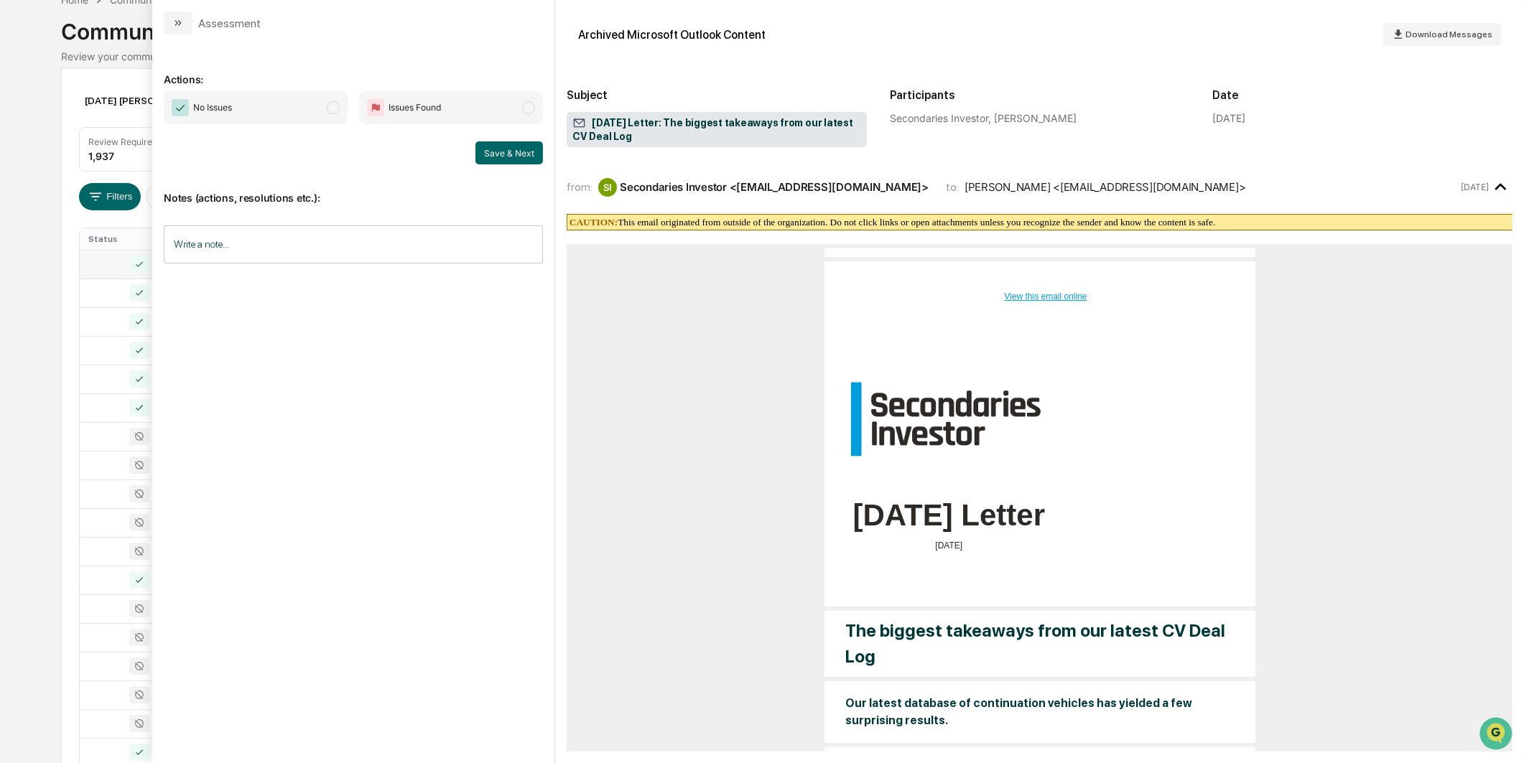
click at [304, 88] on div "Actions: No Issues Issues Found Save & Next Notes (actions, resolutions etc.): …" at bounding box center [353, 392] width 379 height 692
click at [333, 106] on span "modal" at bounding box center [333, 107] width 13 height 13
click at [492, 148] on button "Save & Next" at bounding box center [509, 152] width 68 height 23
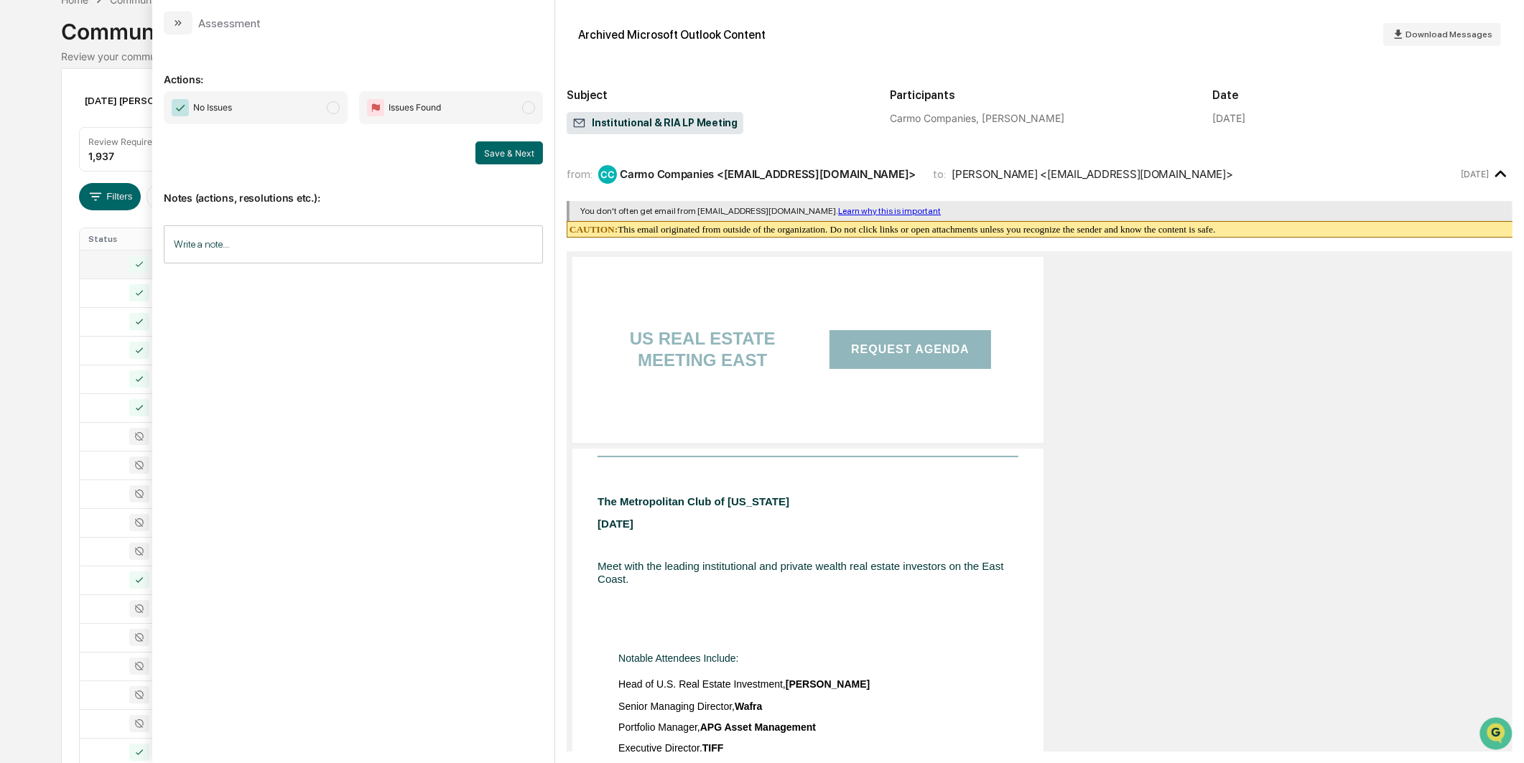
click at [329, 109] on span "modal" at bounding box center [333, 107] width 13 height 13
click at [498, 154] on button "Save & Next" at bounding box center [509, 152] width 68 height 23
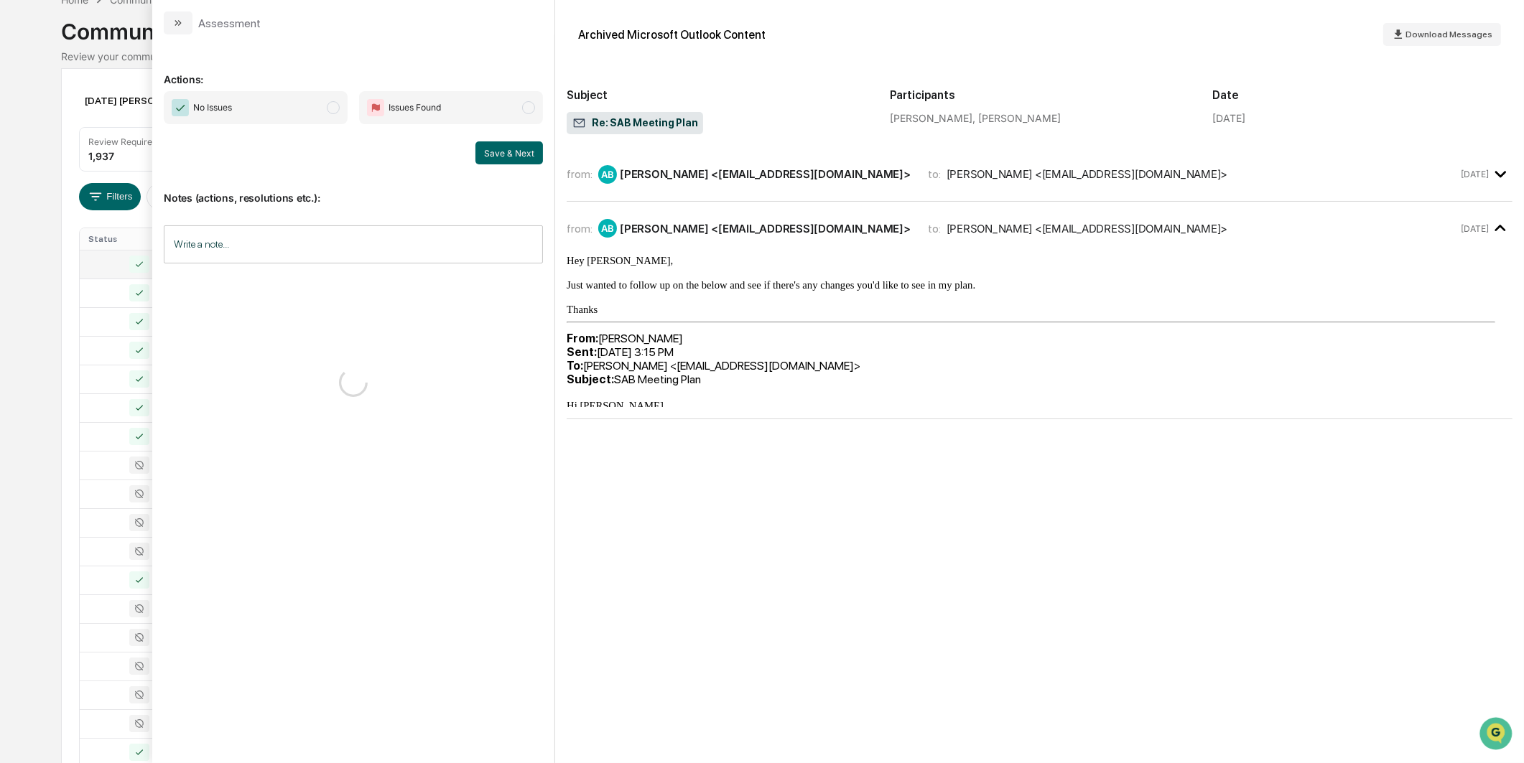
click at [327, 106] on span "modal" at bounding box center [333, 107] width 13 height 13
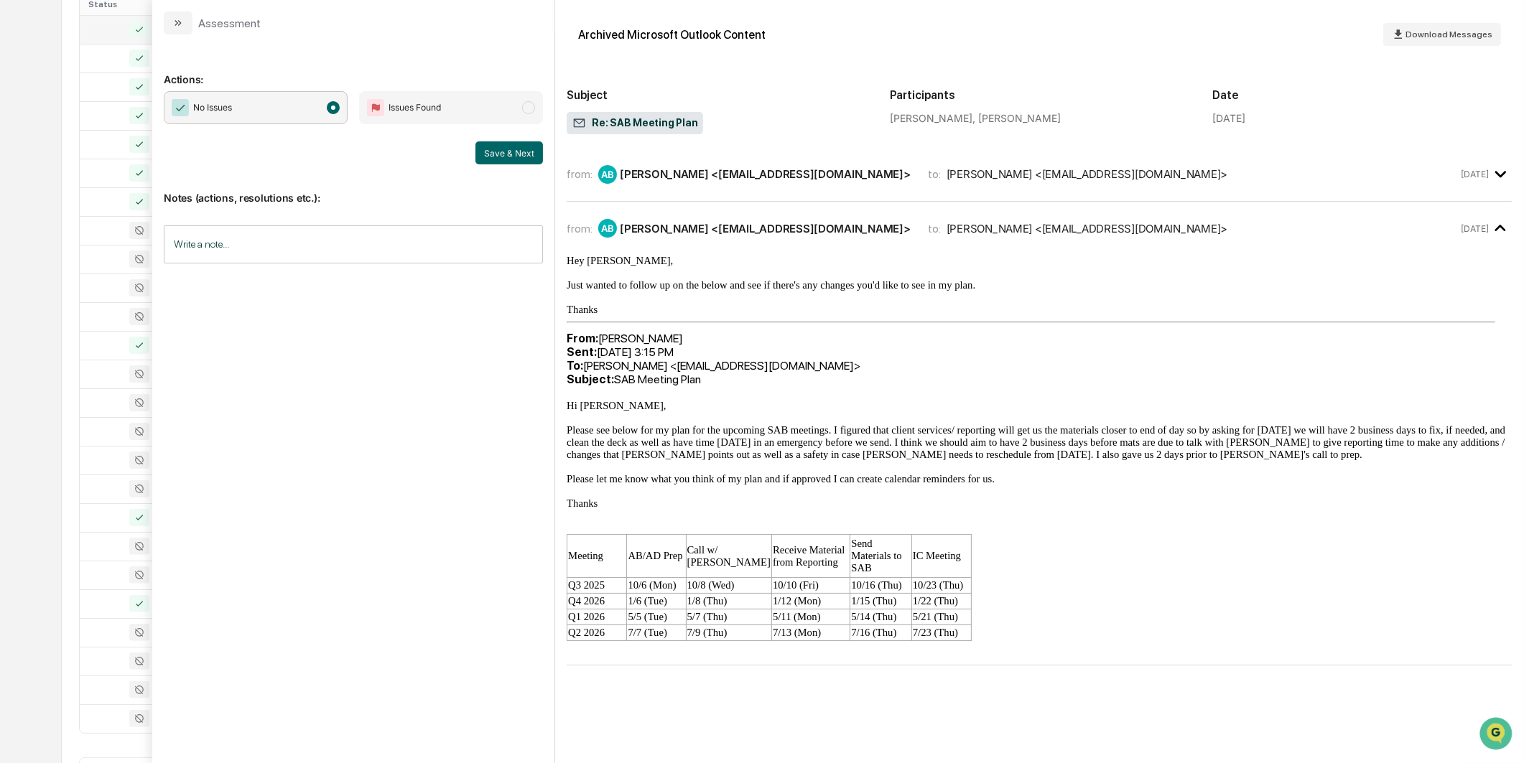
scroll to position [319, 0]
click at [520, 144] on button "Save & Next" at bounding box center [509, 152] width 68 height 23
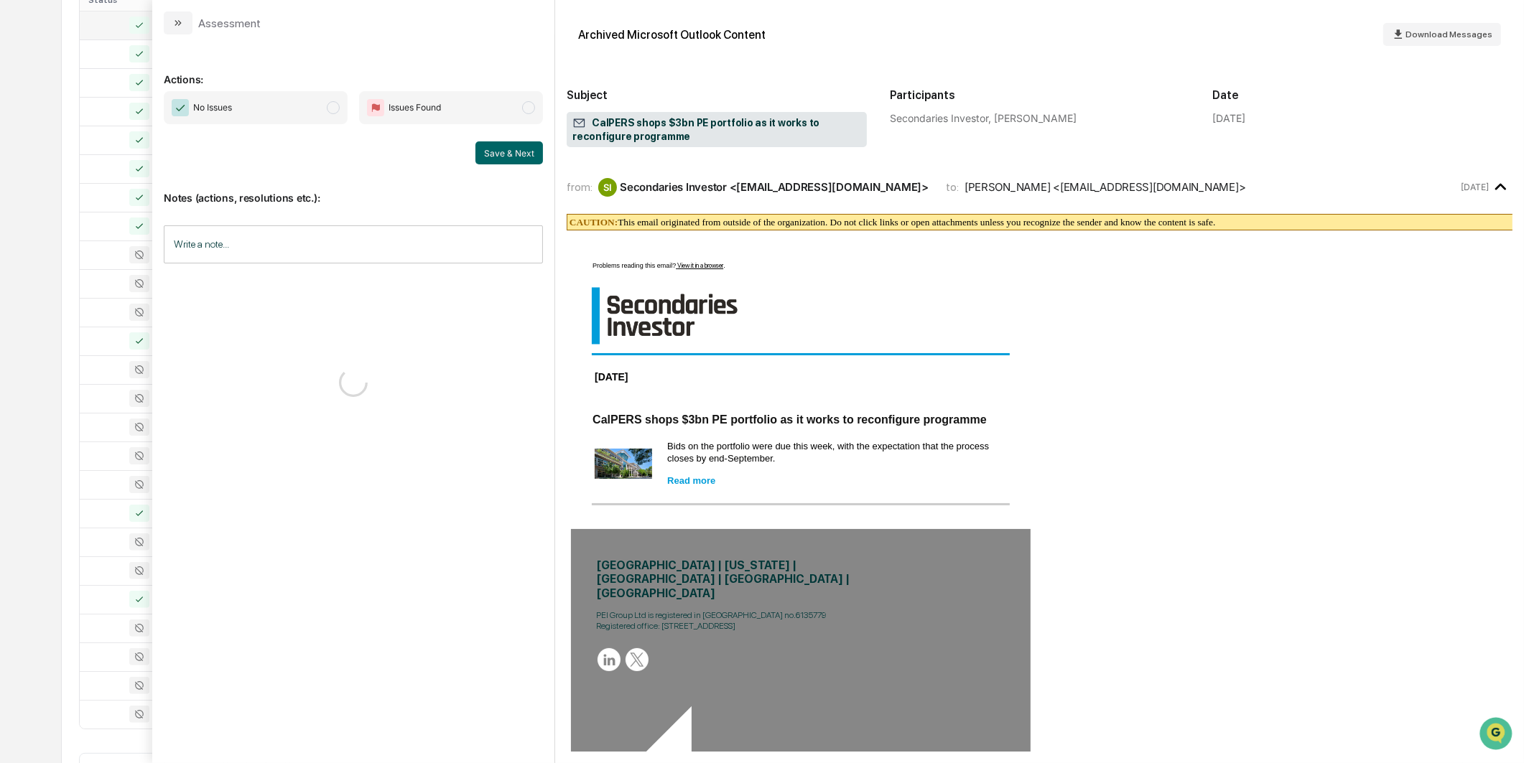
click at [333, 106] on span "modal" at bounding box center [333, 107] width 13 height 13
click at [499, 156] on button "Save & Next" at bounding box center [509, 152] width 68 height 23
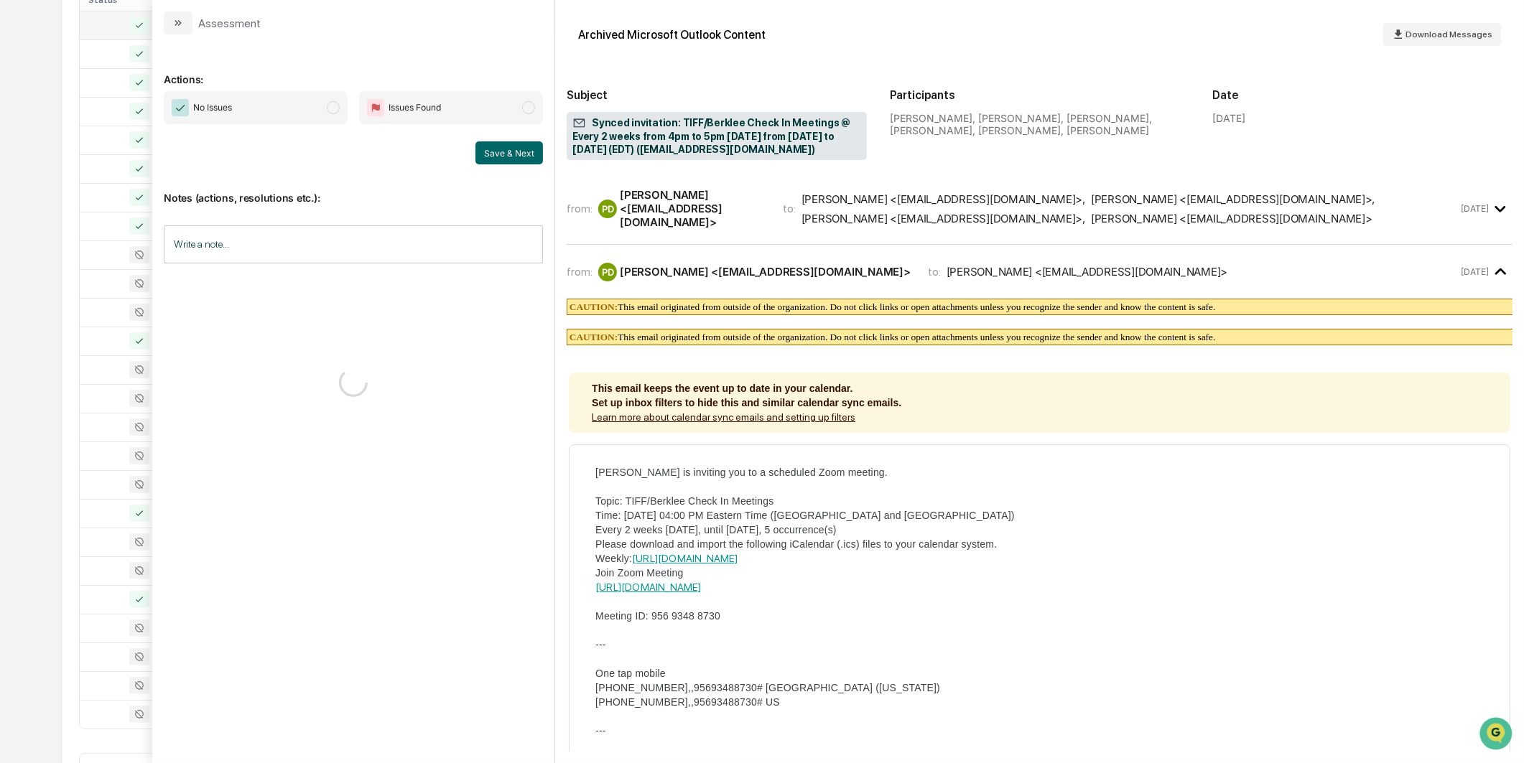
click at [340, 113] on span "No Issues" at bounding box center [256, 107] width 184 height 33
click at [505, 144] on button "Save & Next" at bounding box center [509, 152] width 68 height 23
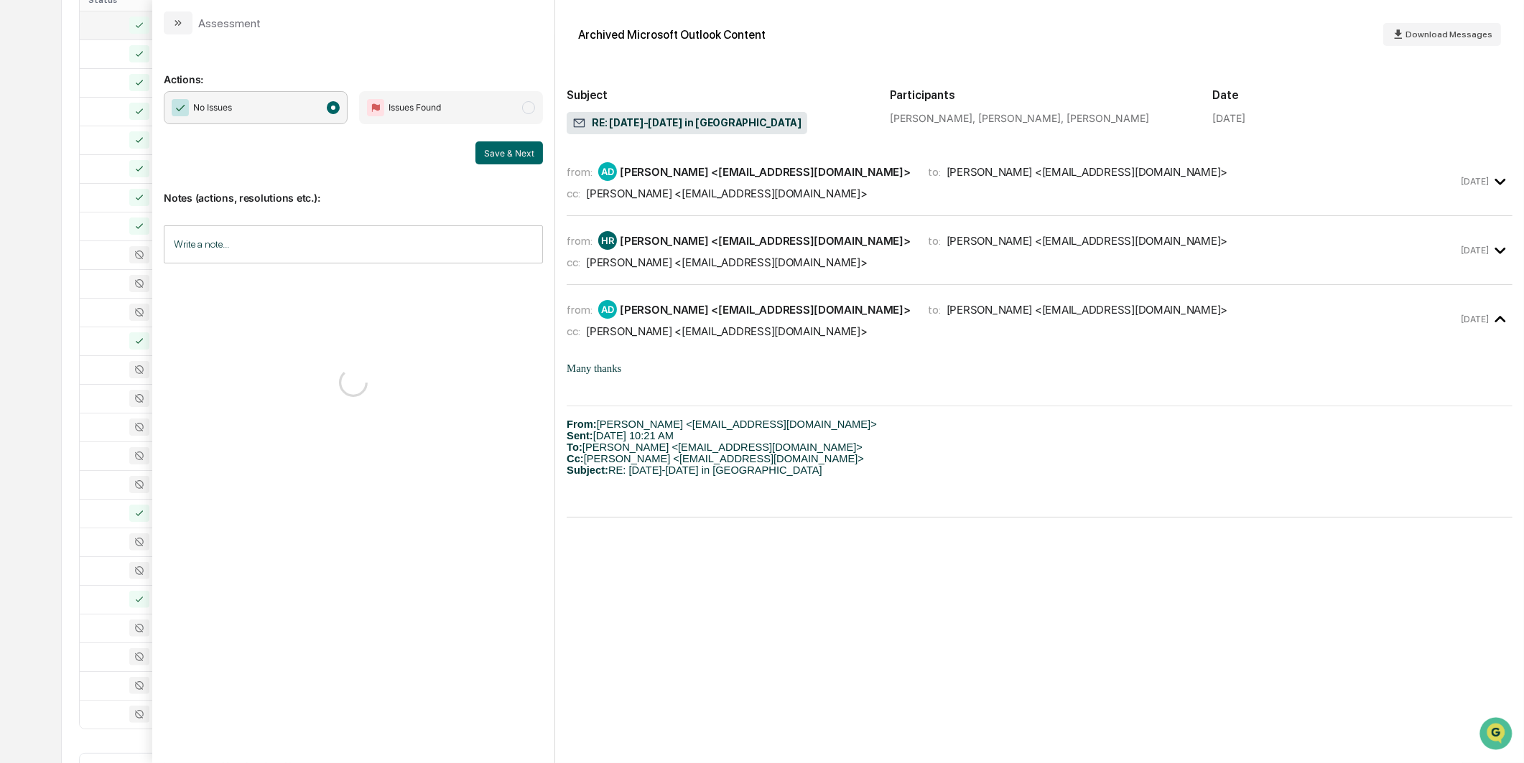
click at [316, 111] on span "No Issues" at bounding box center [256, 107] width 184 height 33
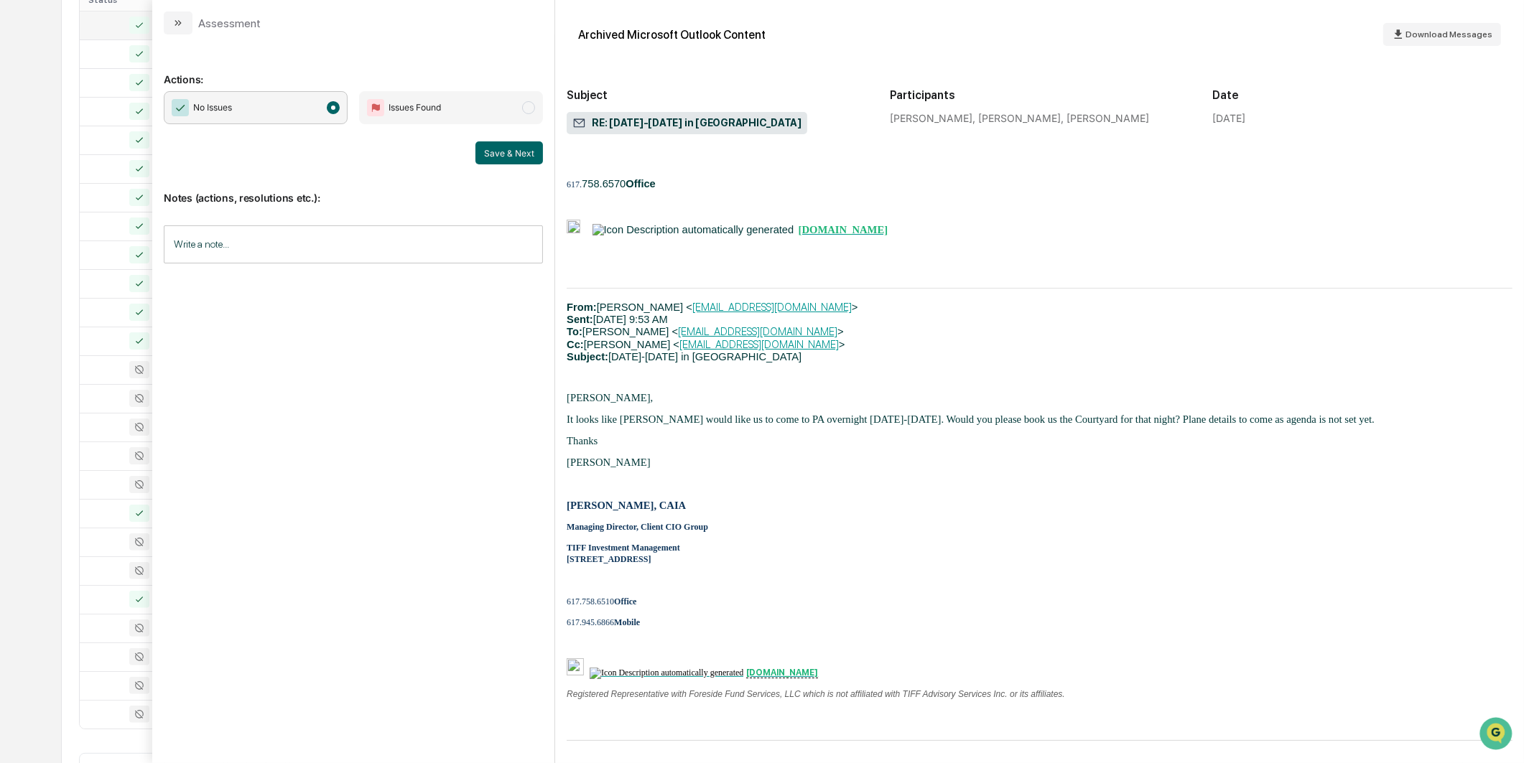
scroll to position [523, 0]
click at [520, 153] on button "Save & Next" at bounding box center [509, 152] width 68 height 23
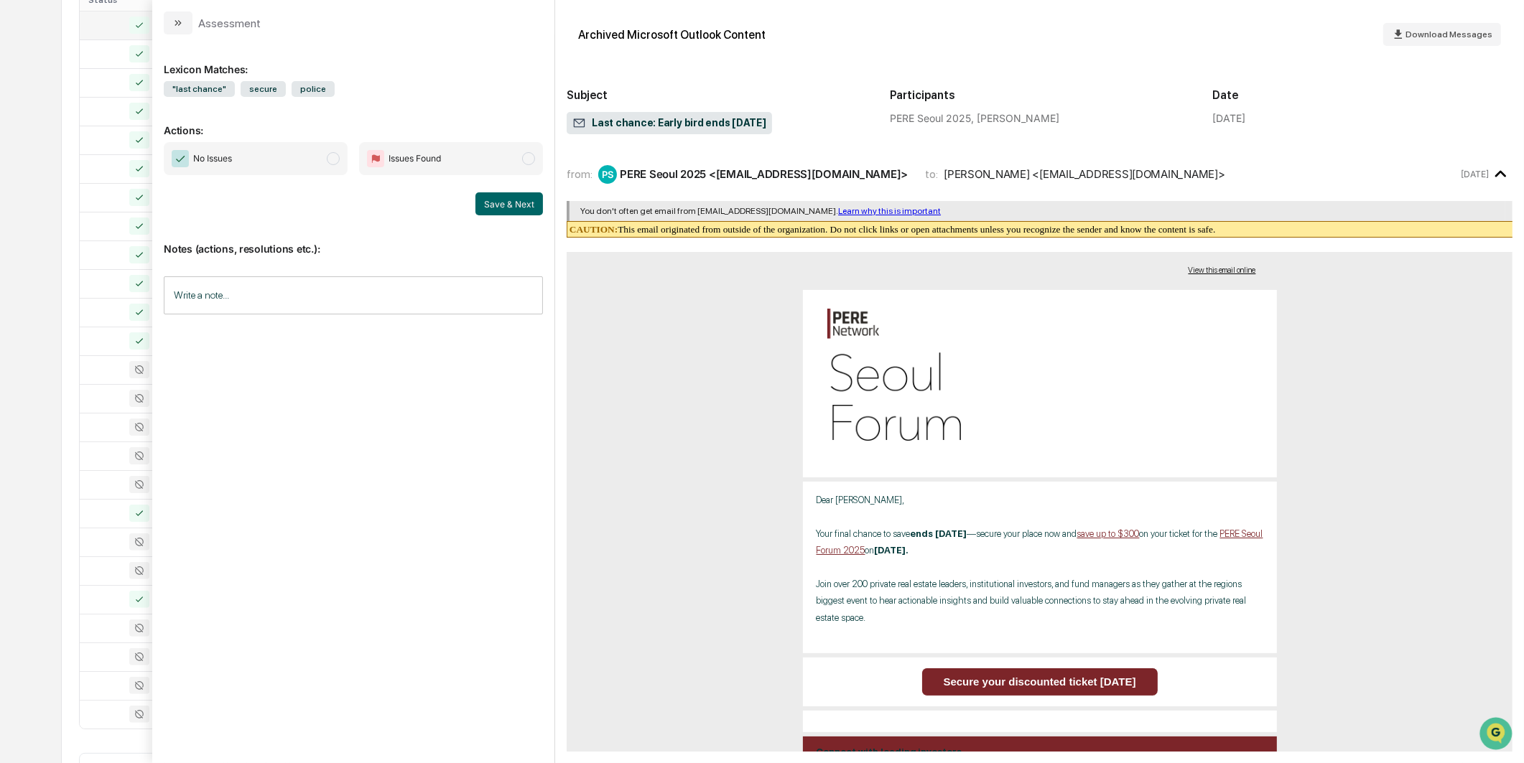
click at [343, 152] on span "No Issues" at bounding box center [256, 158] width 184 height 33
click at [524, 210] on button "Save & Next" at bounding box center [509, 203] width 68 height 23
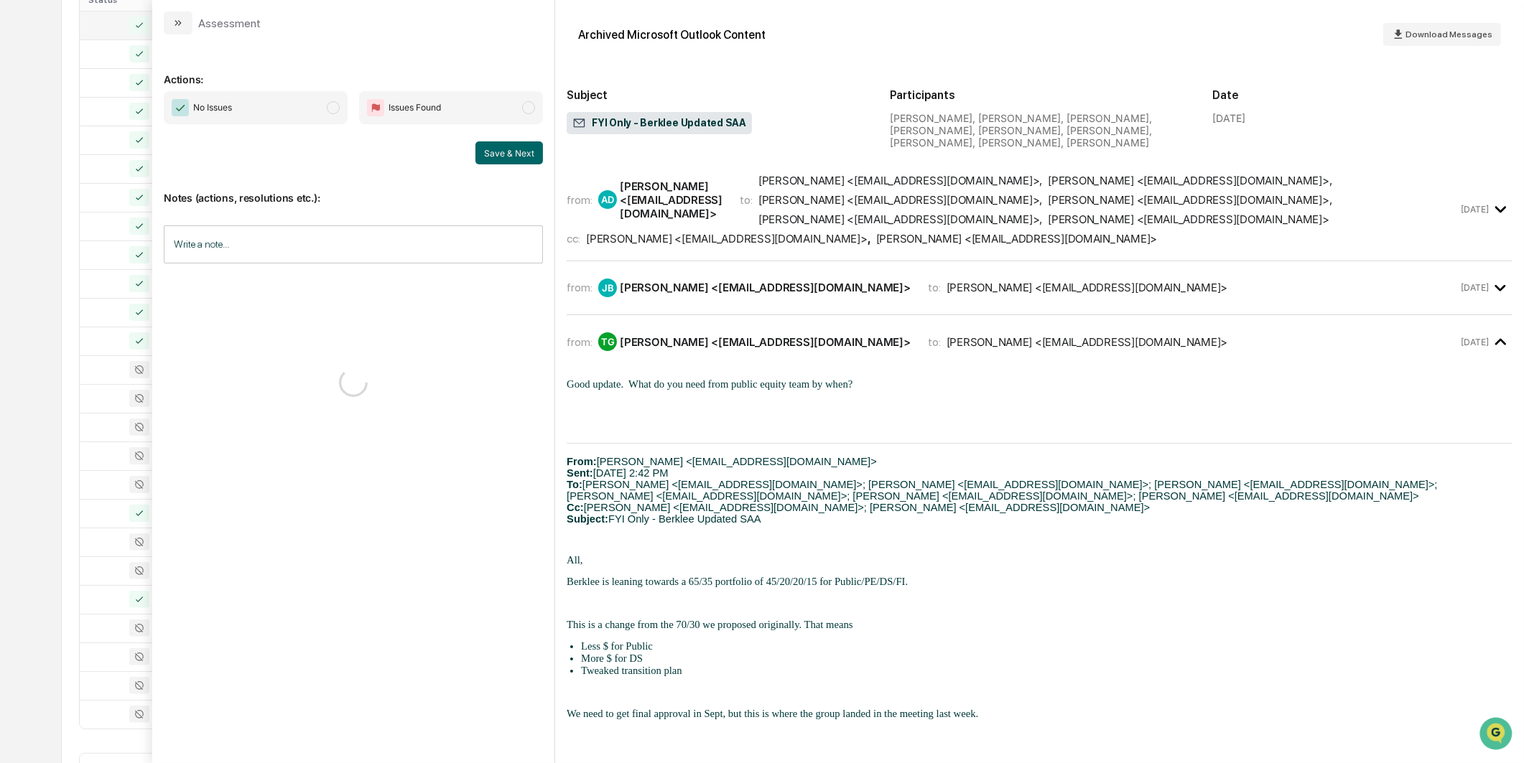
click at [314, 110] on span "No Issues" at bounding box center [256, 107] width 184 height 33
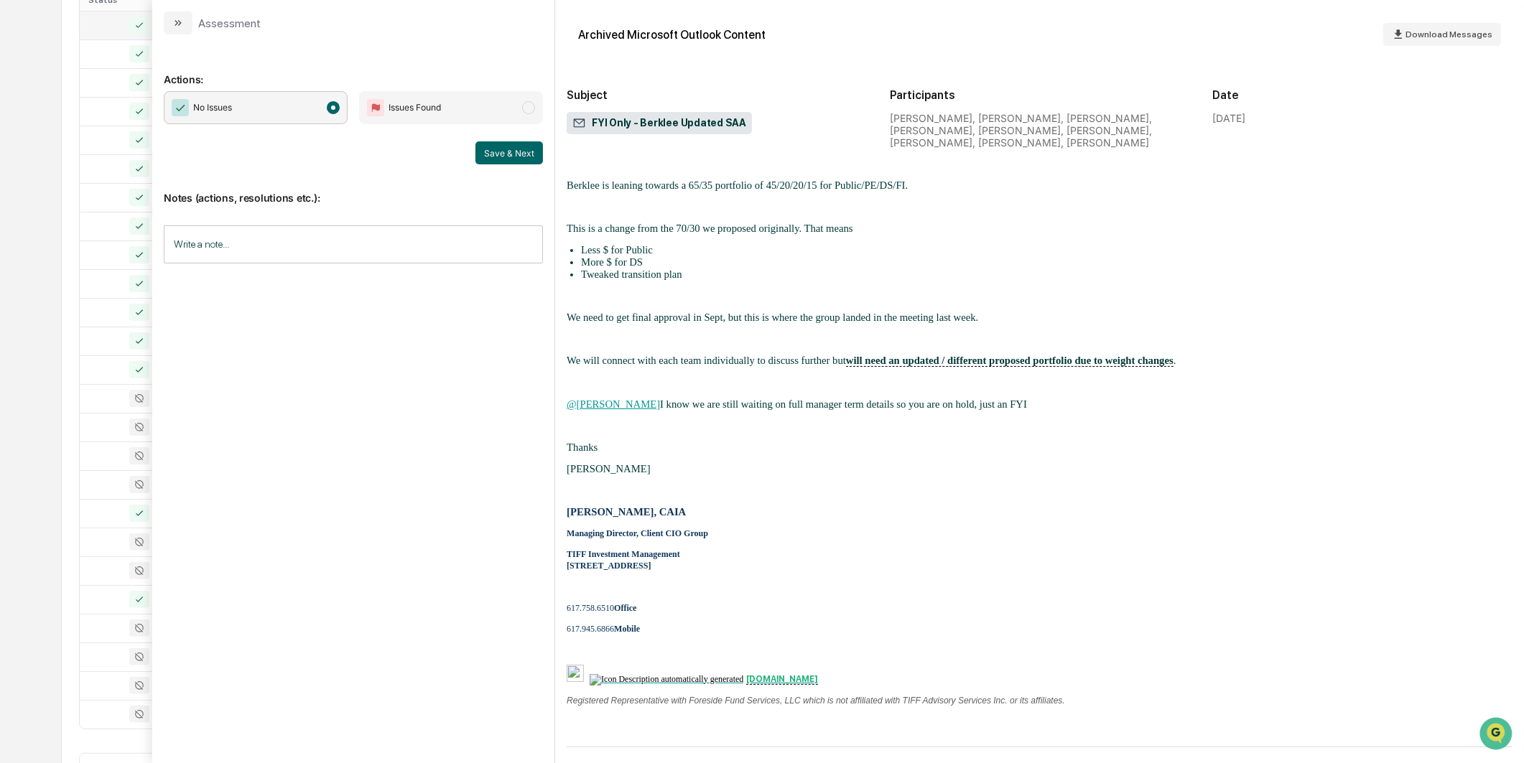
scroll to position [424, 0]
click at [513, 155] on button "Save & Next" at bounding box center [509, 152] width 68 height 23
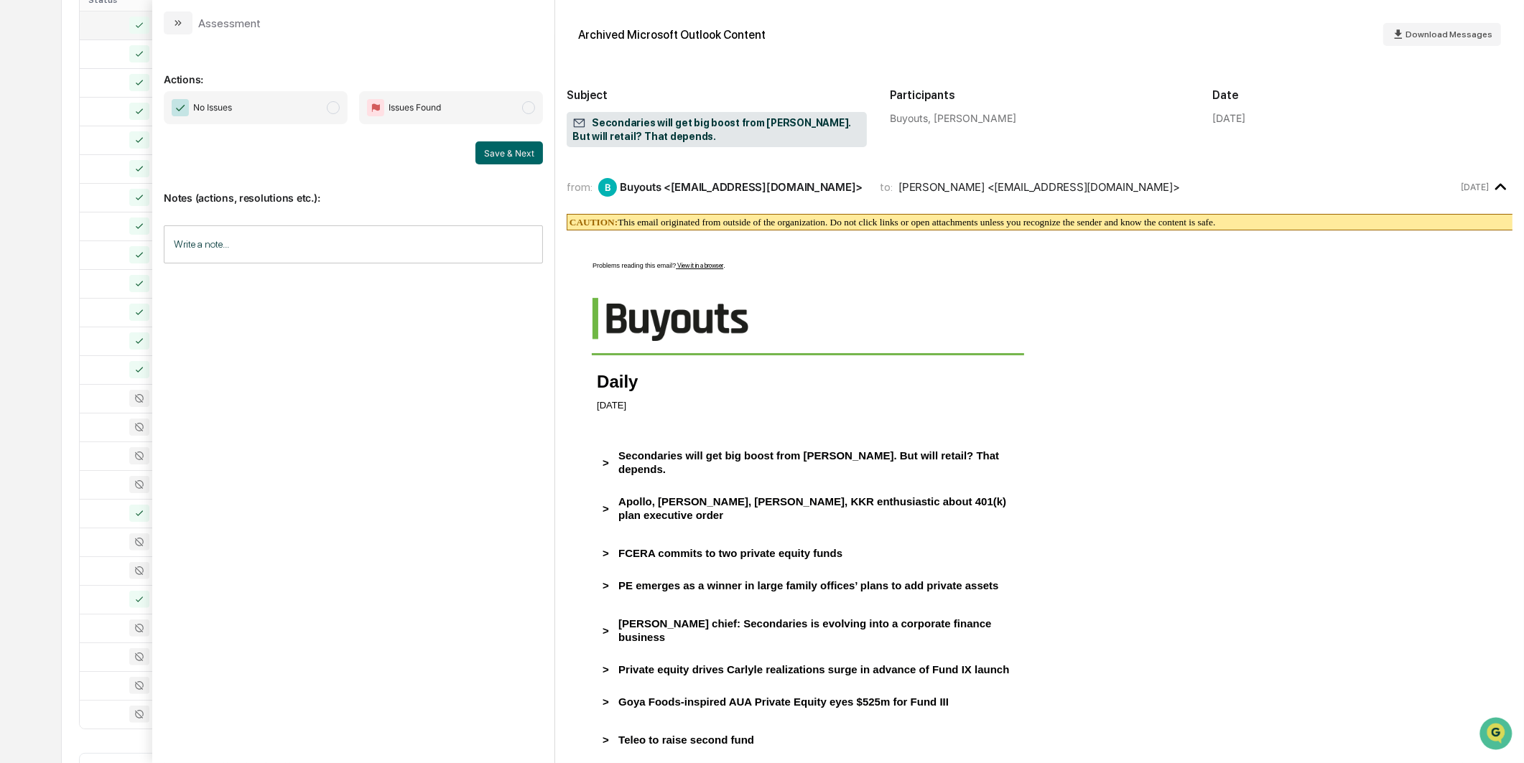
click at [319, 110] on span "No Issues" at bounding box center [256, 107] width 184 height 33
click at [475, 147] on div "Save & Next" at bounding box center [353, 152] width 379 height 23
click at [493, 155] on button "Save & Next" at bounding box center [509, 152] width 68 height 23
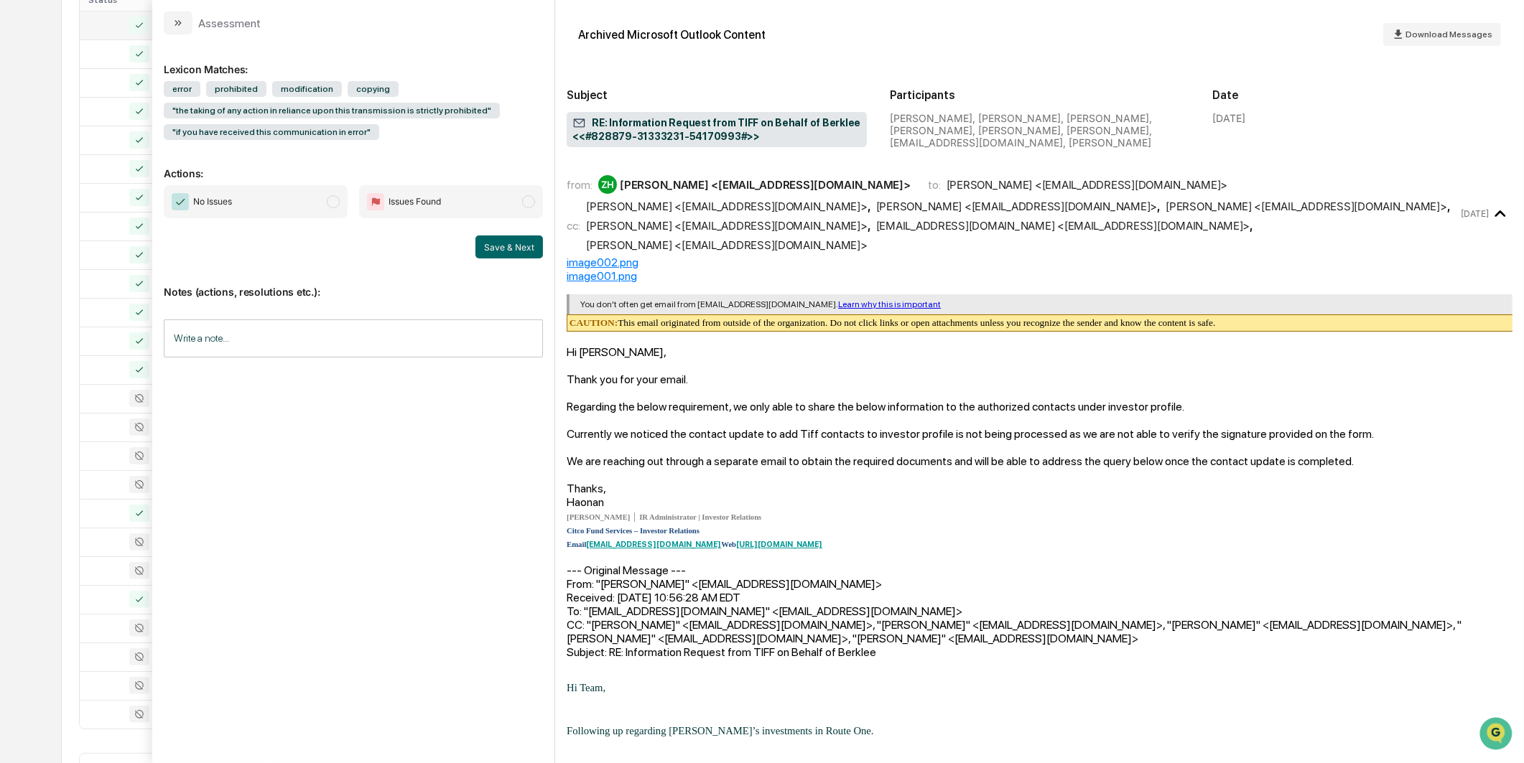
click at [312, 187] on span "No Issues" at bounding box center [256, 201] width 184 height 33
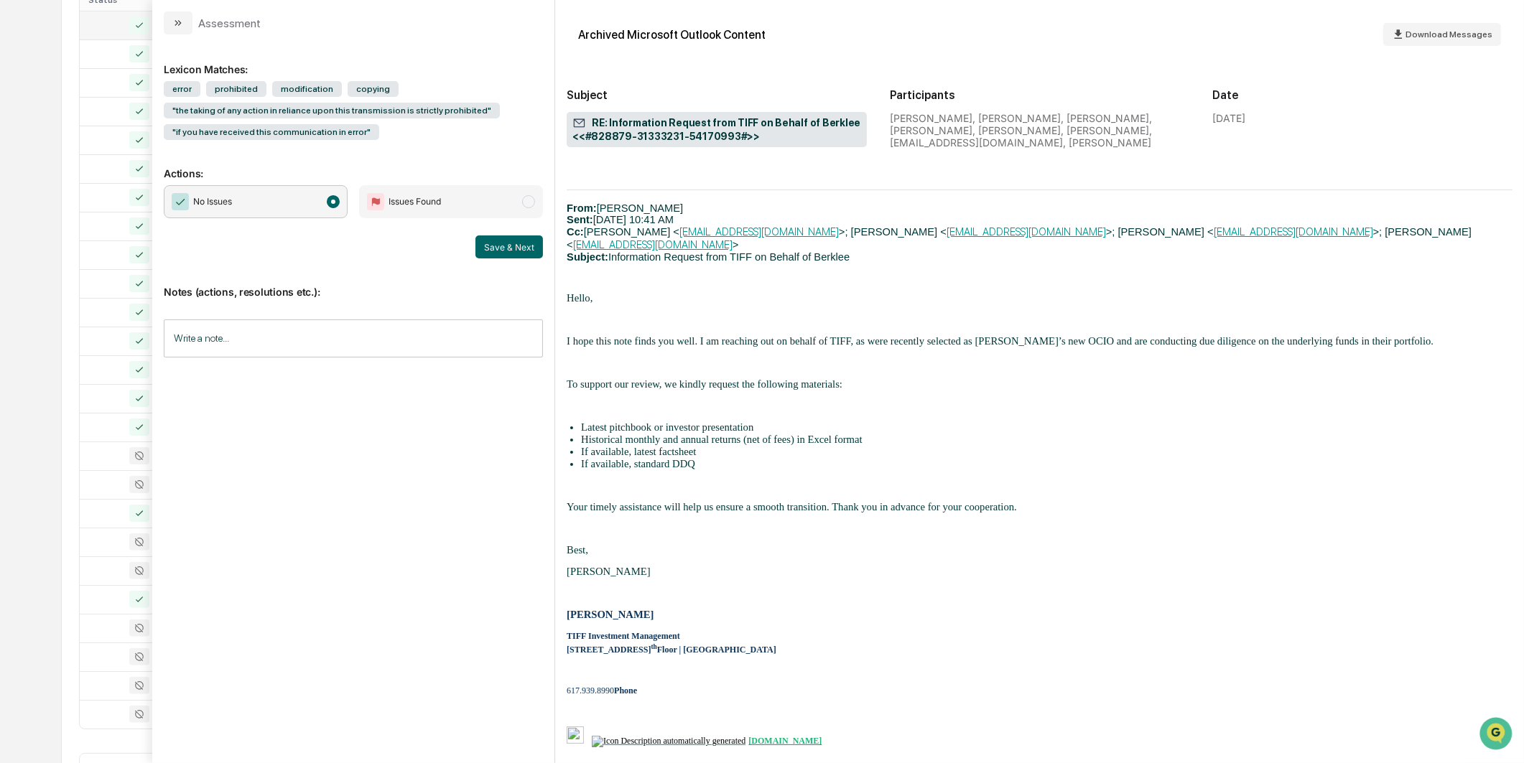
scroll to position [878, 0]
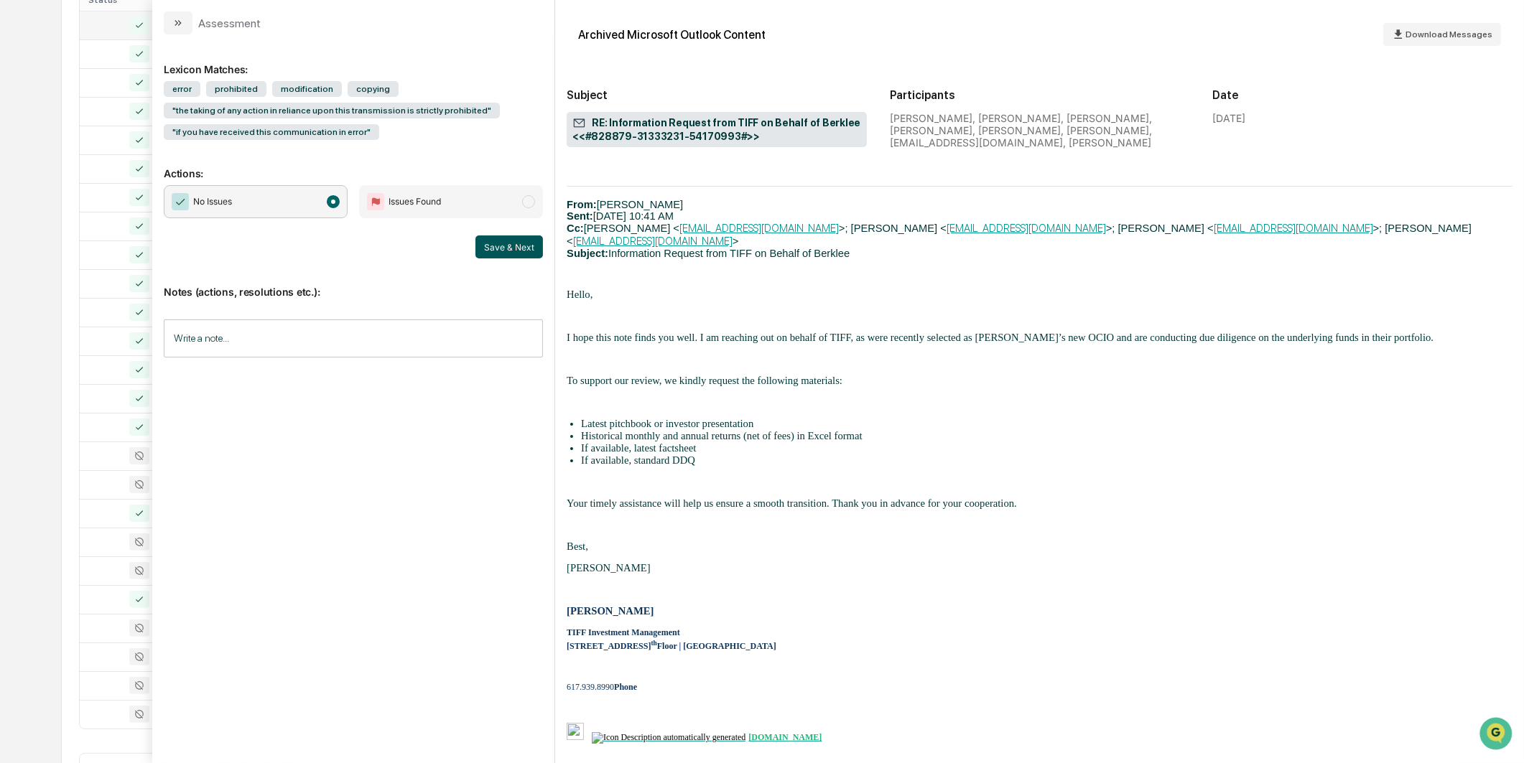
click at [498, 243] on button "Save & Next" at bounding box center [509, 247] width 68 height 23
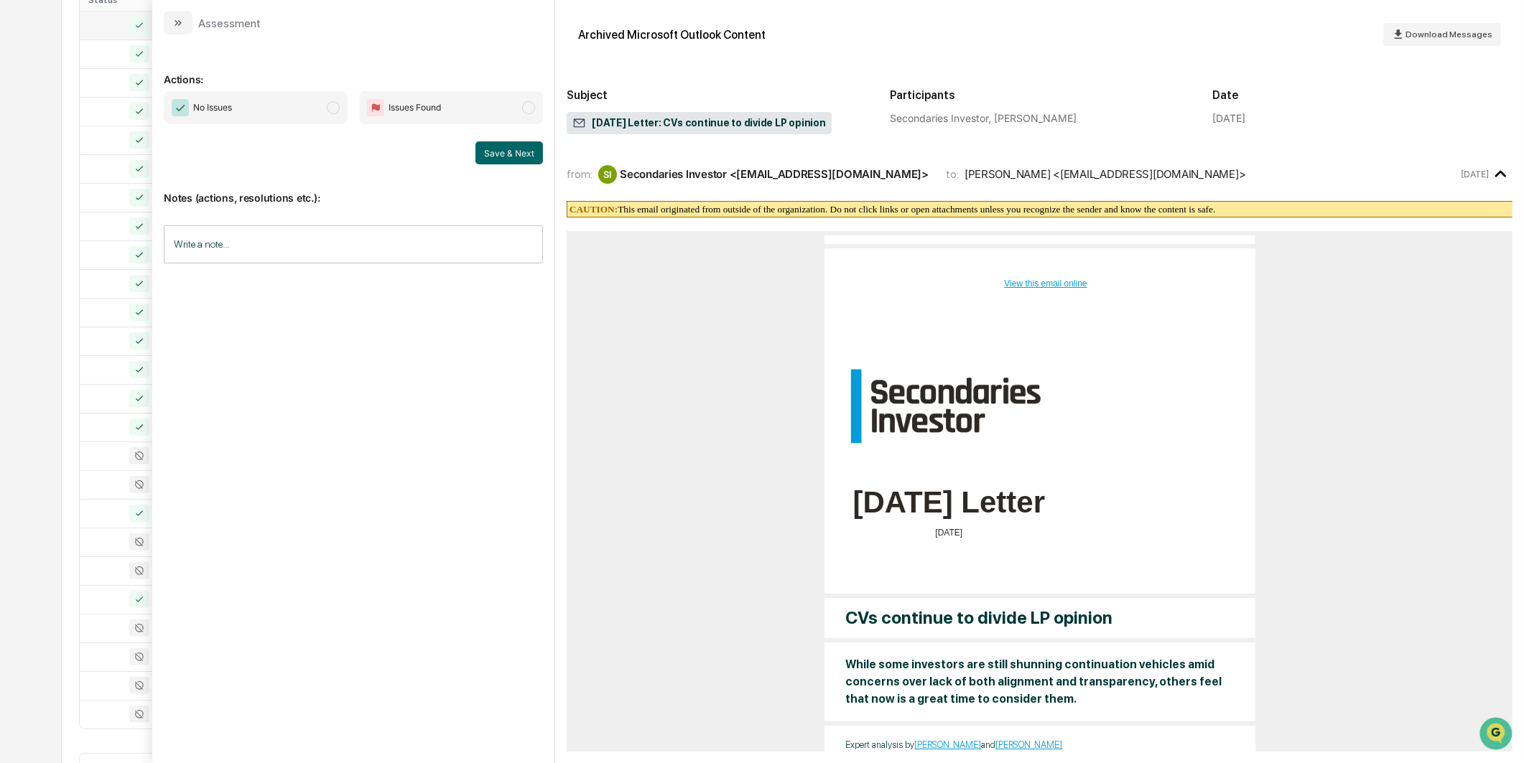
click at [342, 97] on span "No Issues" at bounding box center [256, 107] width 184 height 33
click at [498, 152] on button "Save & Next" at bounding box center [509, 152] width 68 height 23
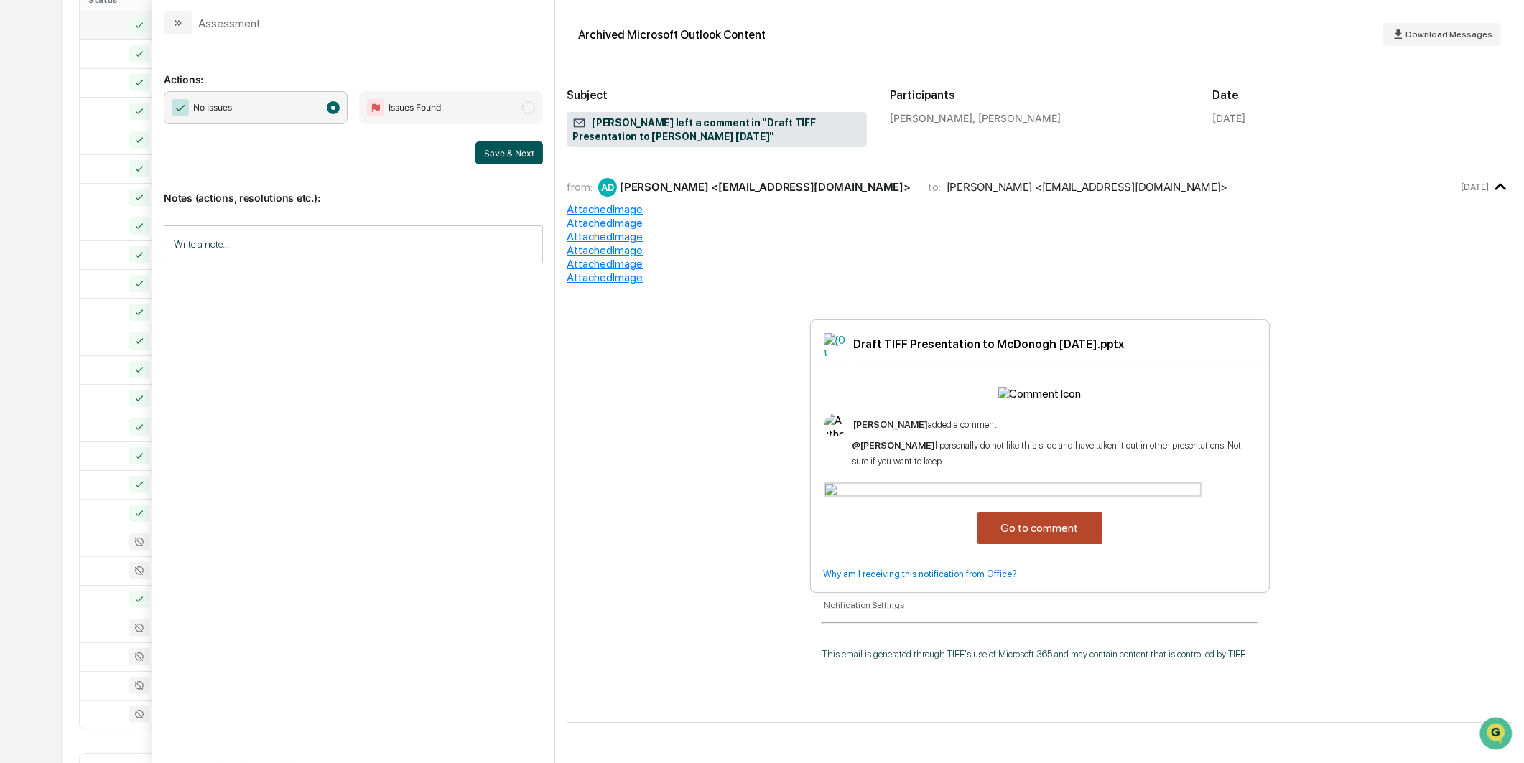
click at [500, 151] on button "Save & Next" at bounding box center [509, 152] width 68 height 23
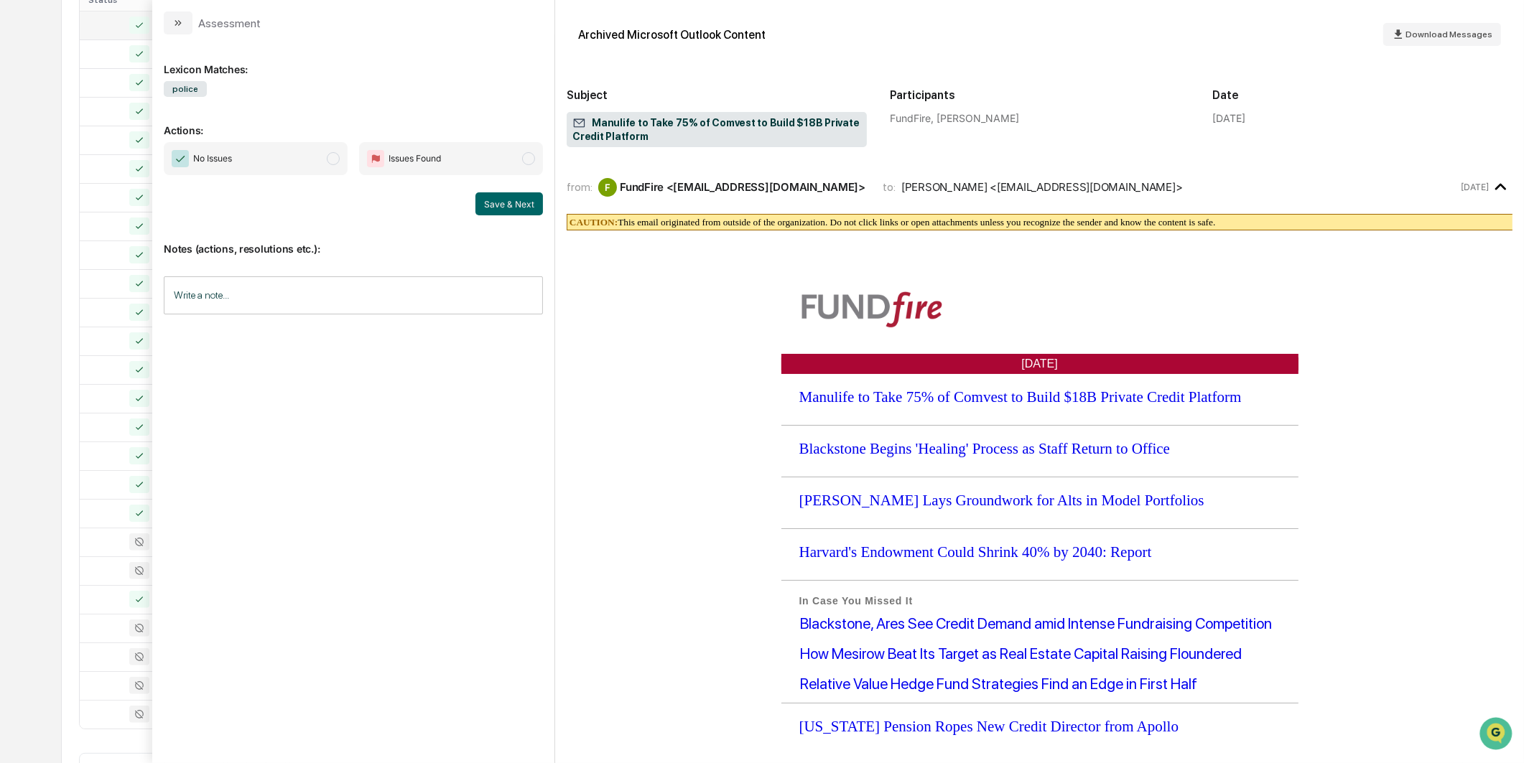
click at [339, 147] on span "No Issues" at bounding box center [256, 158] width 184 height 33
click at [483, 192] on button "Save & Next" at bounding box center [509, 203] width 68 height 23
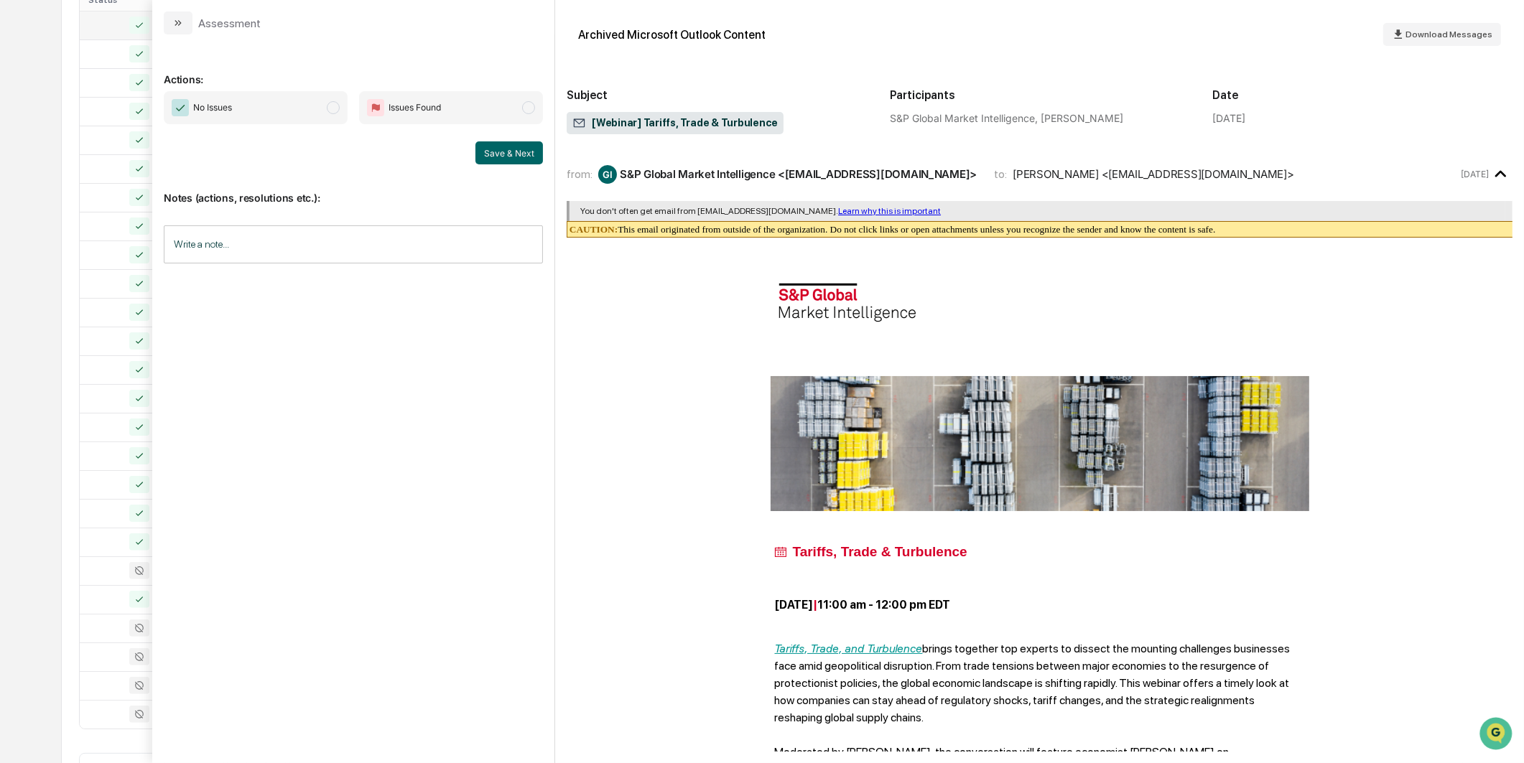
click at [281, 108] on span "No Issues" at bounding box center [256, 107] width 184 height 33
click at [491, 159] on button "Save & Next" at bounding box center [509, 152] width 68 height 23
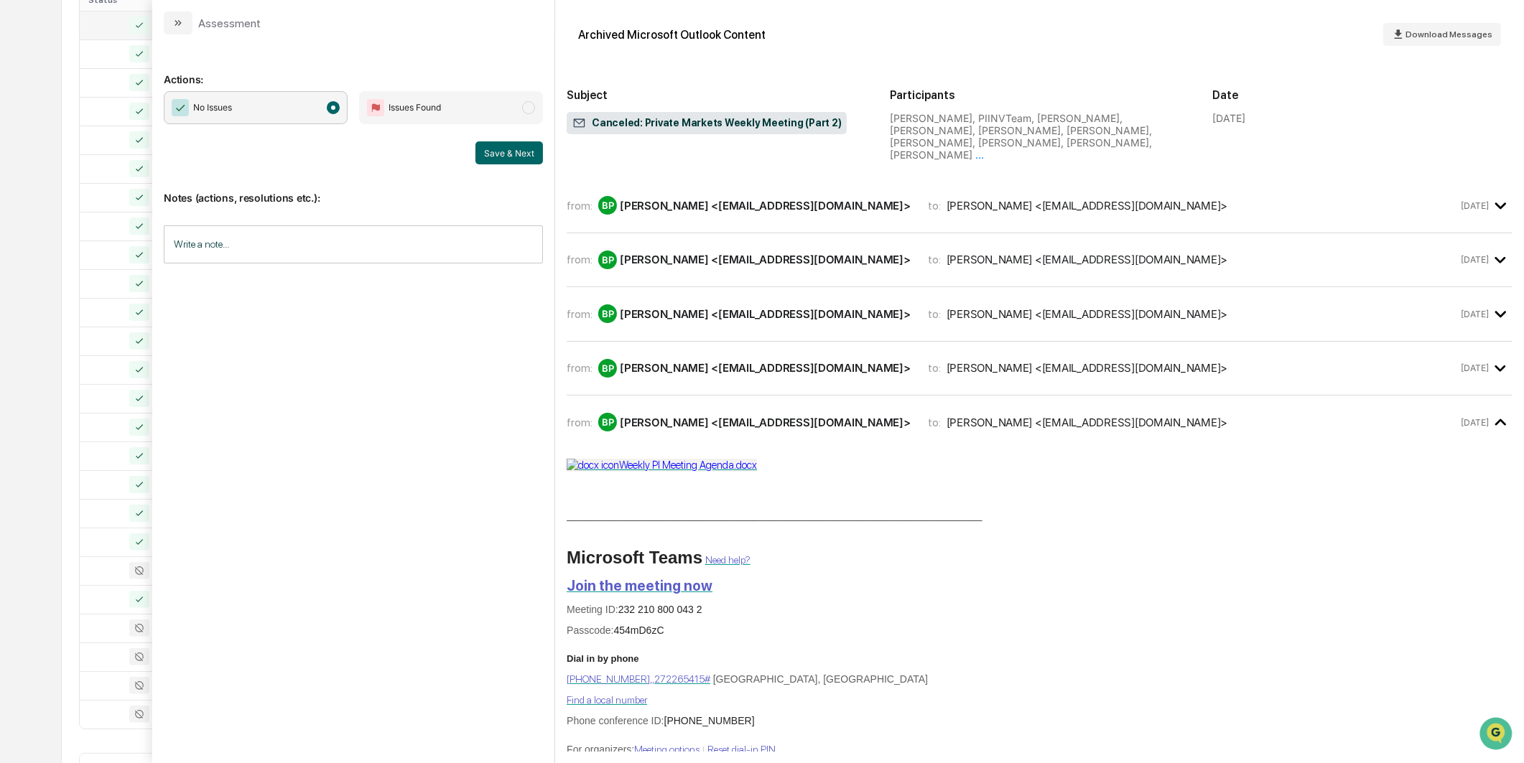
scroll to position [622, 0]
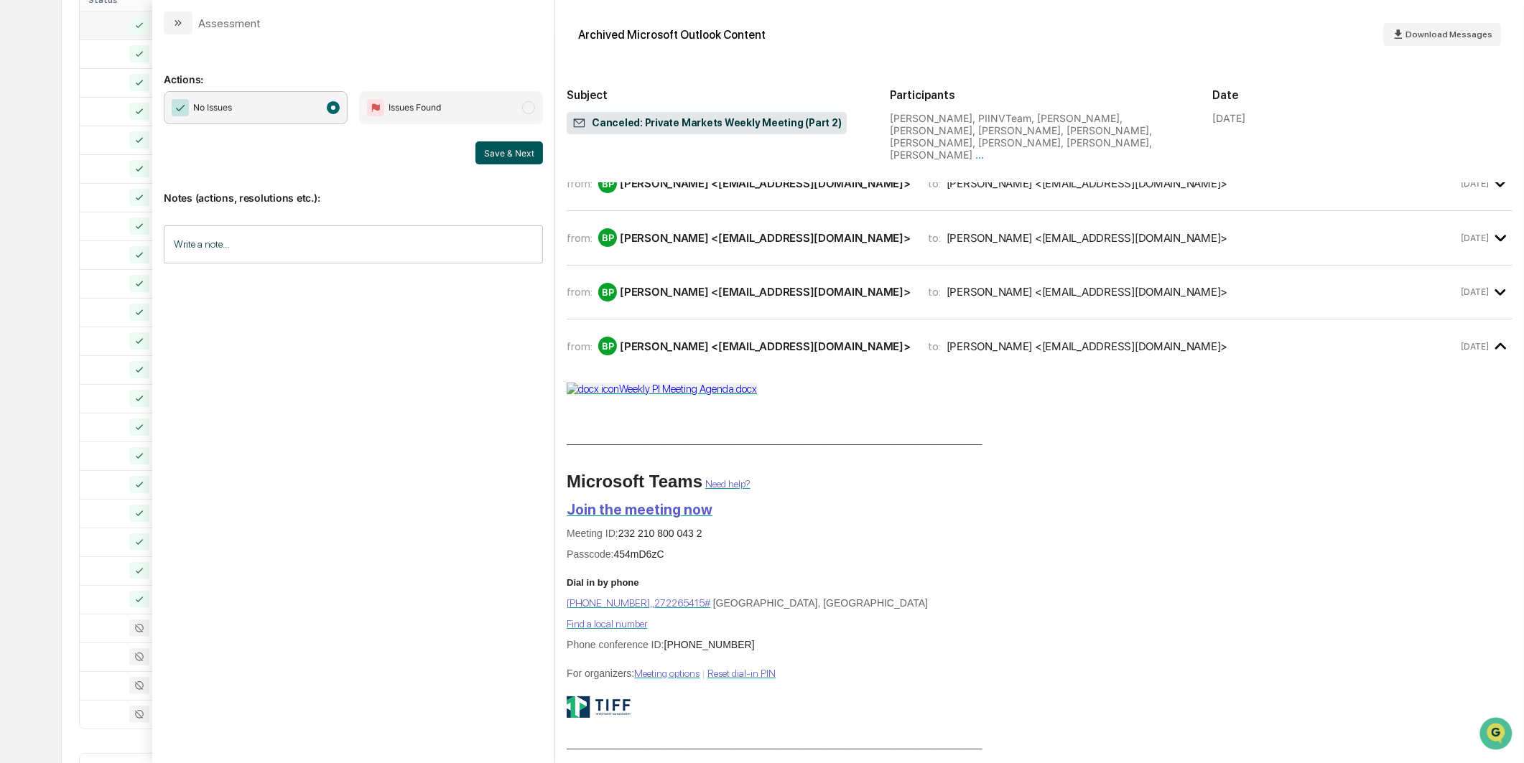
click at [511, 162] on button "Save & Next" at bounding box center [509, 152] width 68 height 23
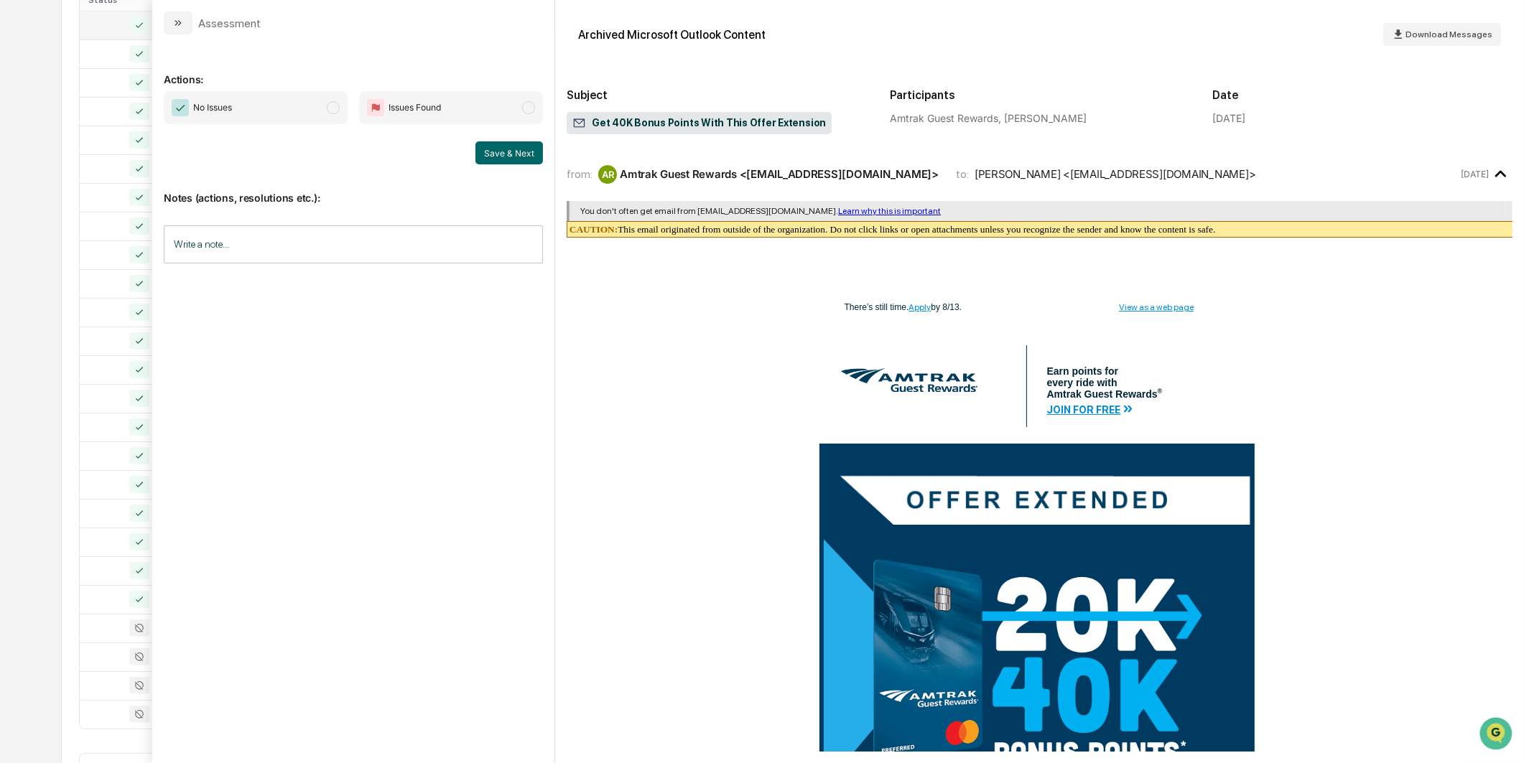
click at [328, 109] on span "modal" at bounding box center [333, 107] width 13 height 13
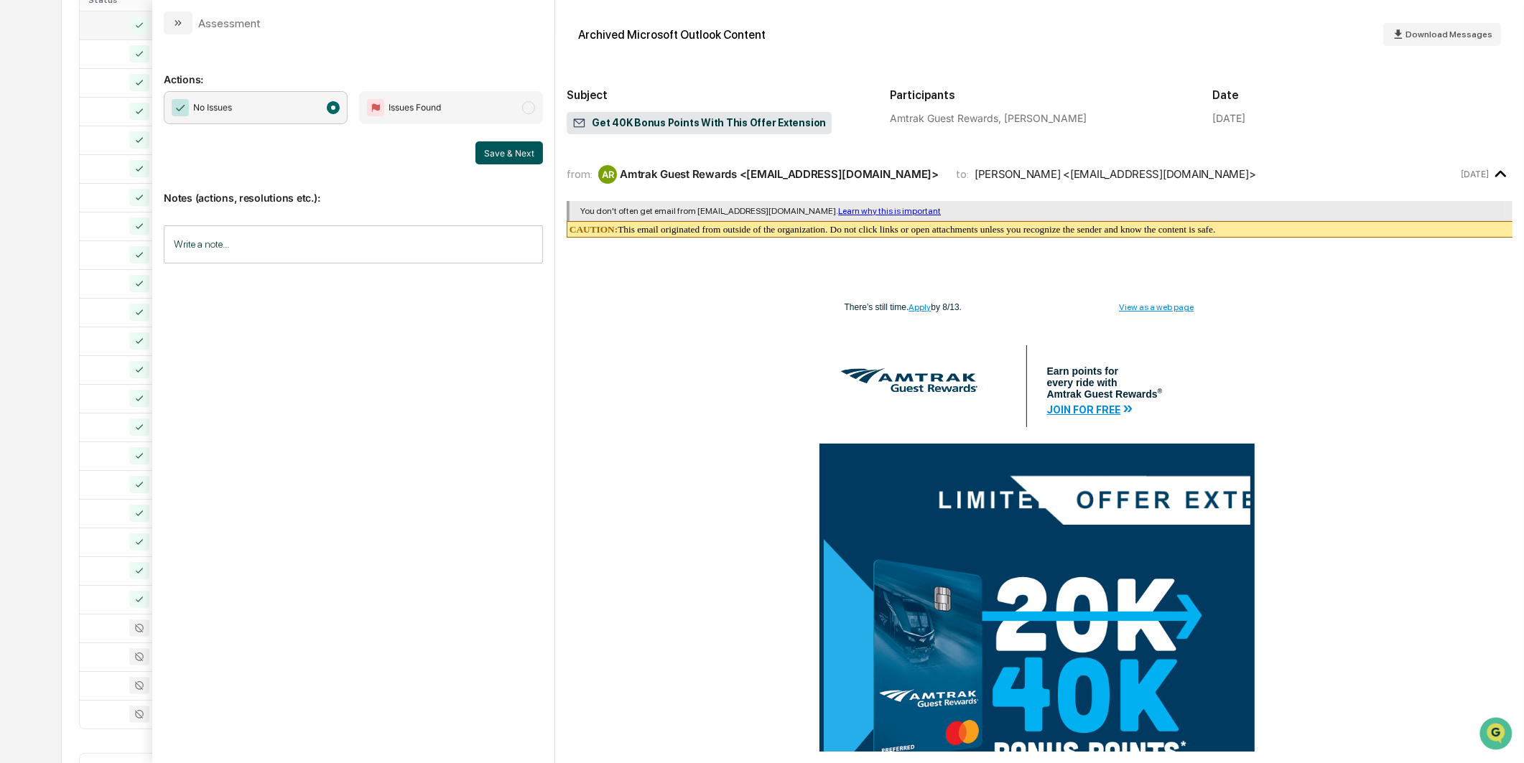
click at [501, 149] on button "Save & Next" at bounding box center [509, 152] width 68 height 23
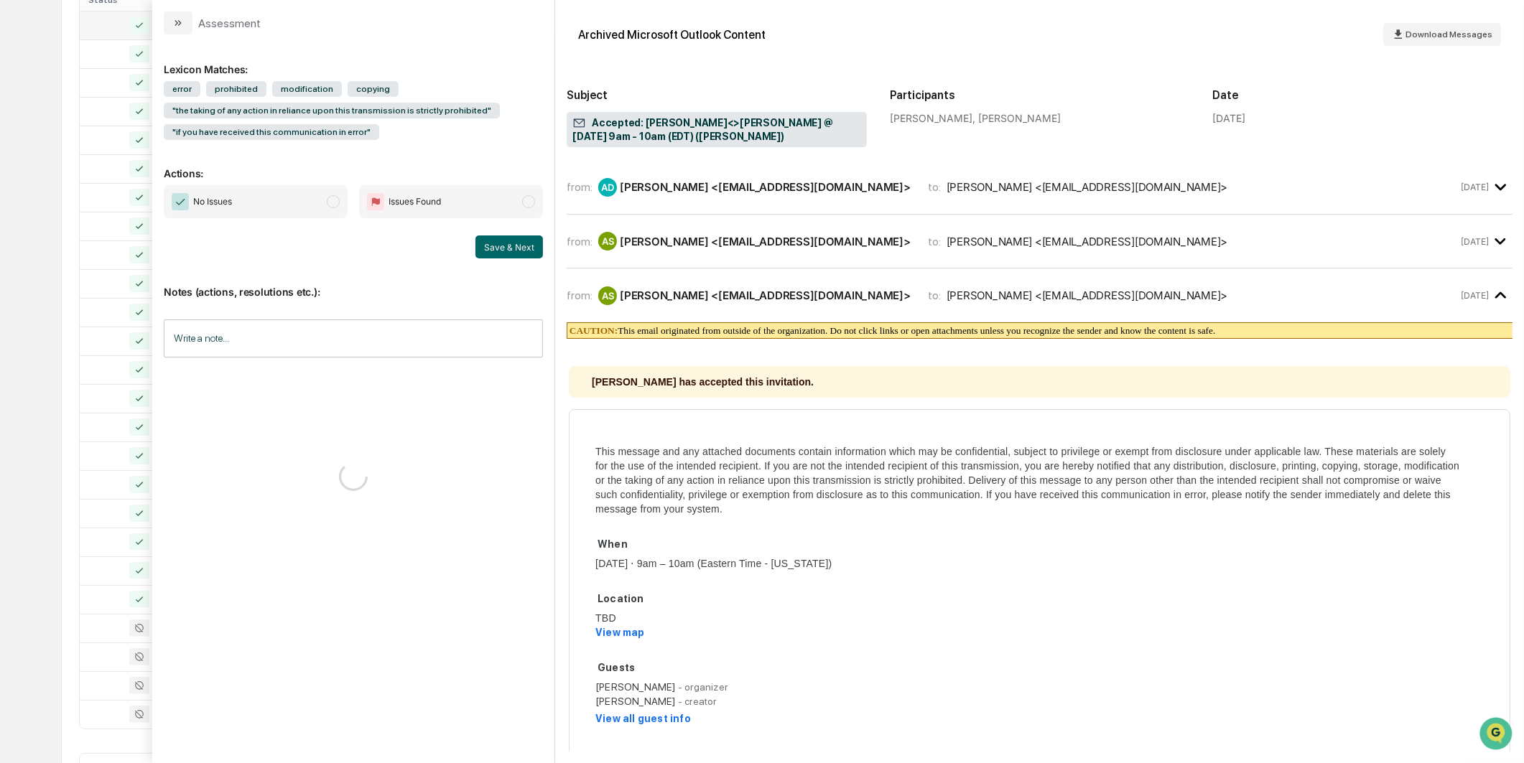
click at [325, 172] on p "Actions:" at bounding box center [353, 164] width 379 height 29
click at [326, 188] on span "No Issues" at bounding box center [256, 201] width 184 height 33
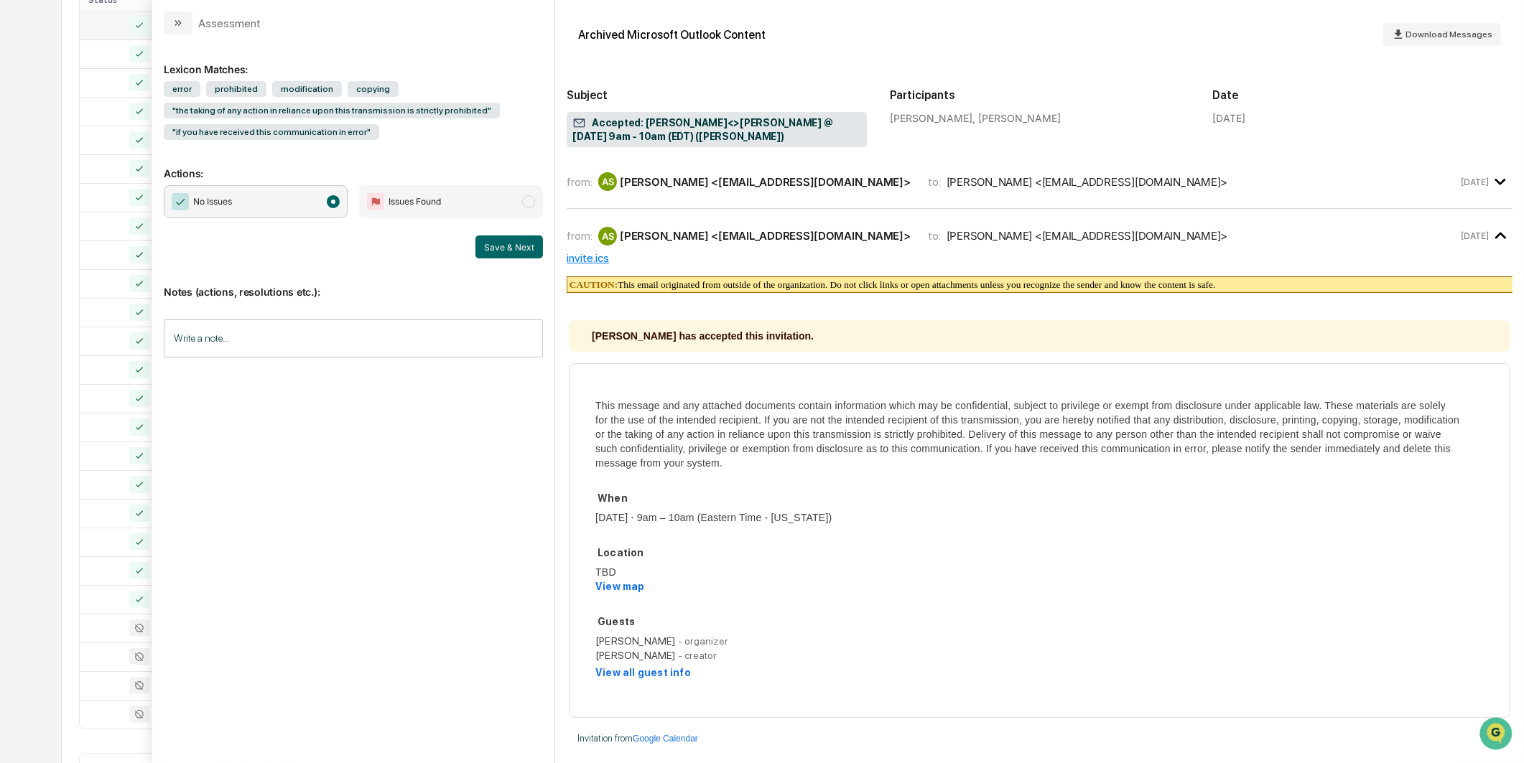
scroll to position [129, 0]
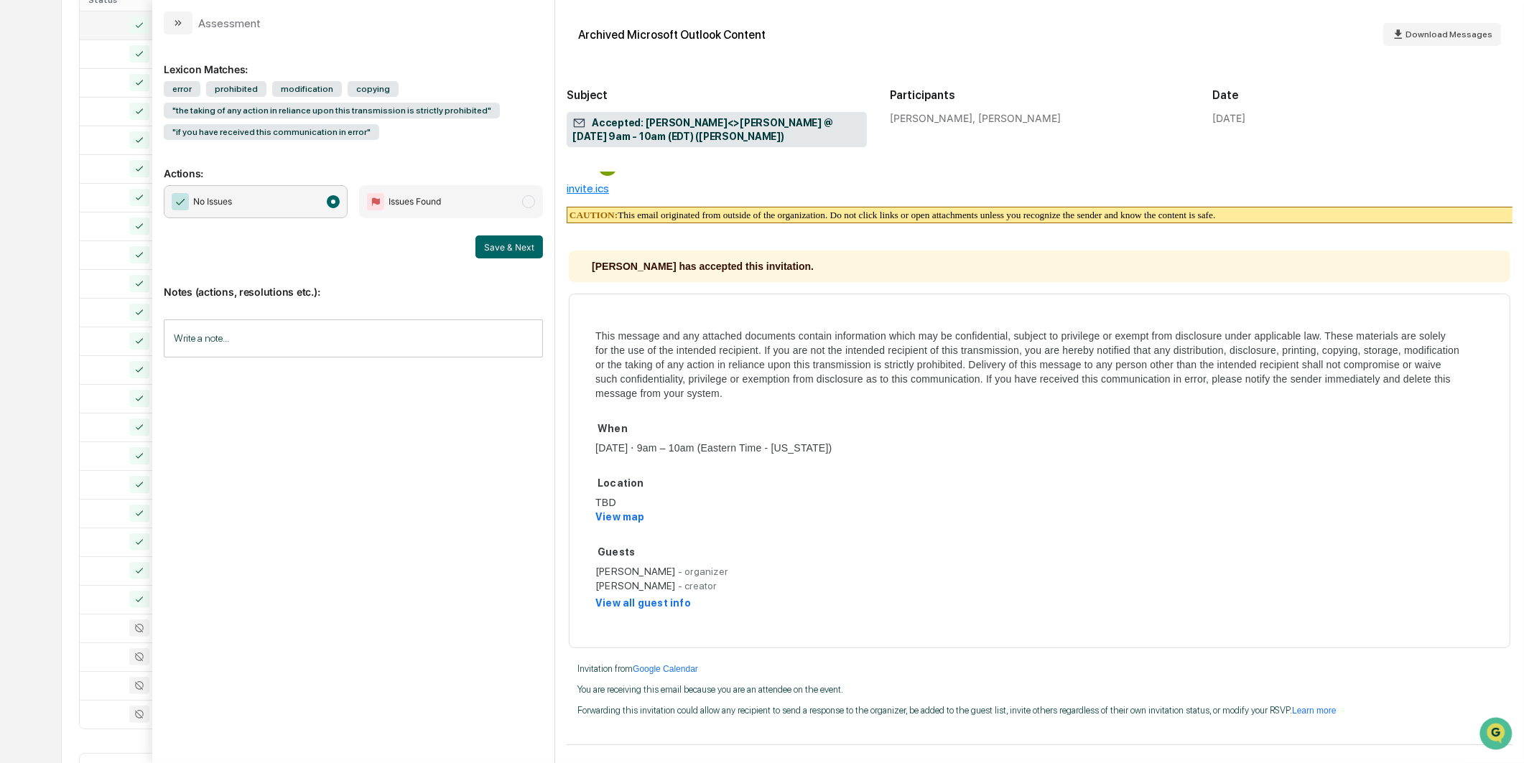
click at [479, 234] on div "No Issues Issues Found Save & Next" at bounding box center [353, 221] width 379 height 73
click at [492, 248] on button "Save & Next" at bounding box center [509, 247] width 68 height 23
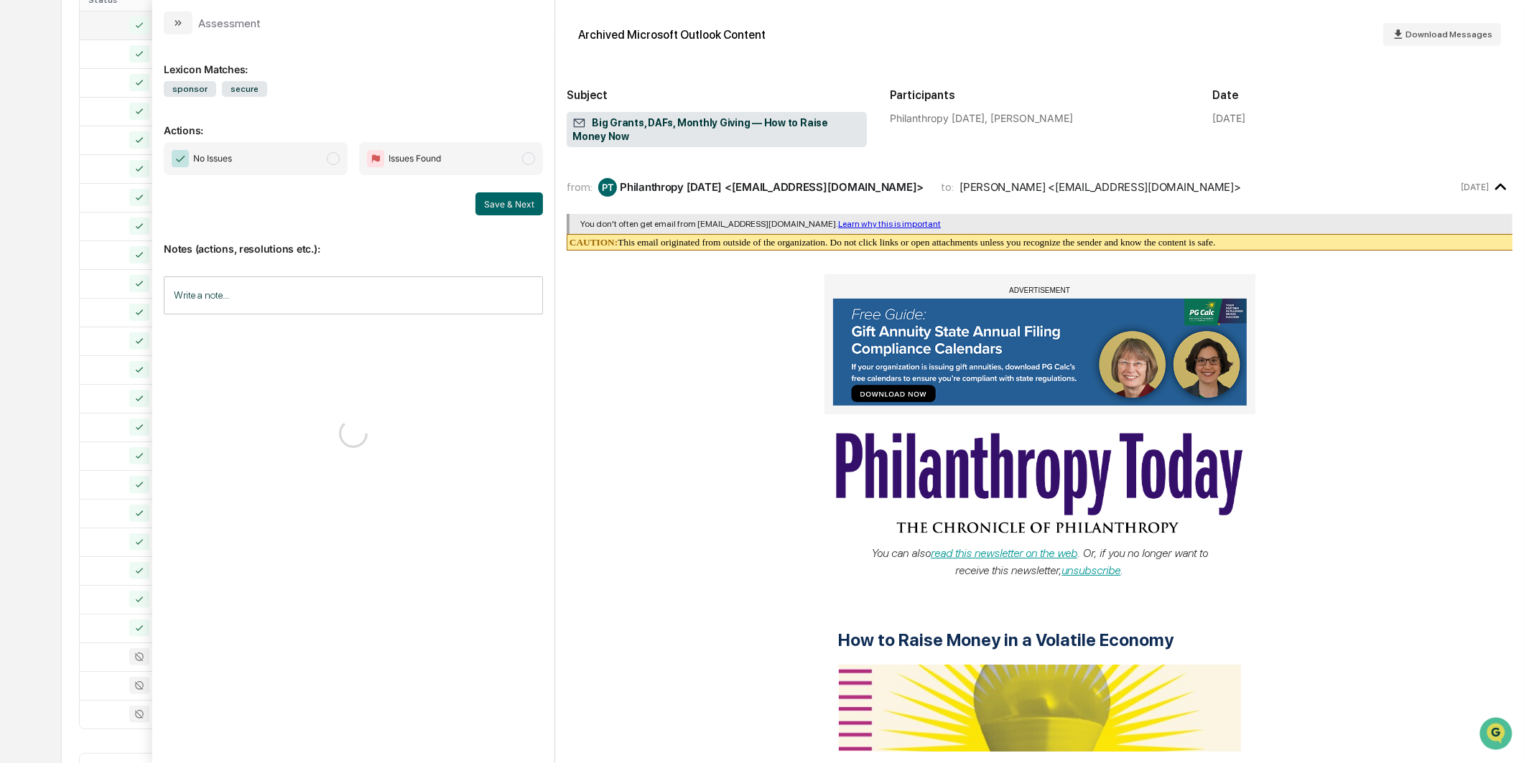
click at [335, 167] on span "No Issues" at bounding box center [256, 158] width 184 height 33
click at [481, 197] on button "Save & Next" at bounding box center [509, 203] width 68 height 23
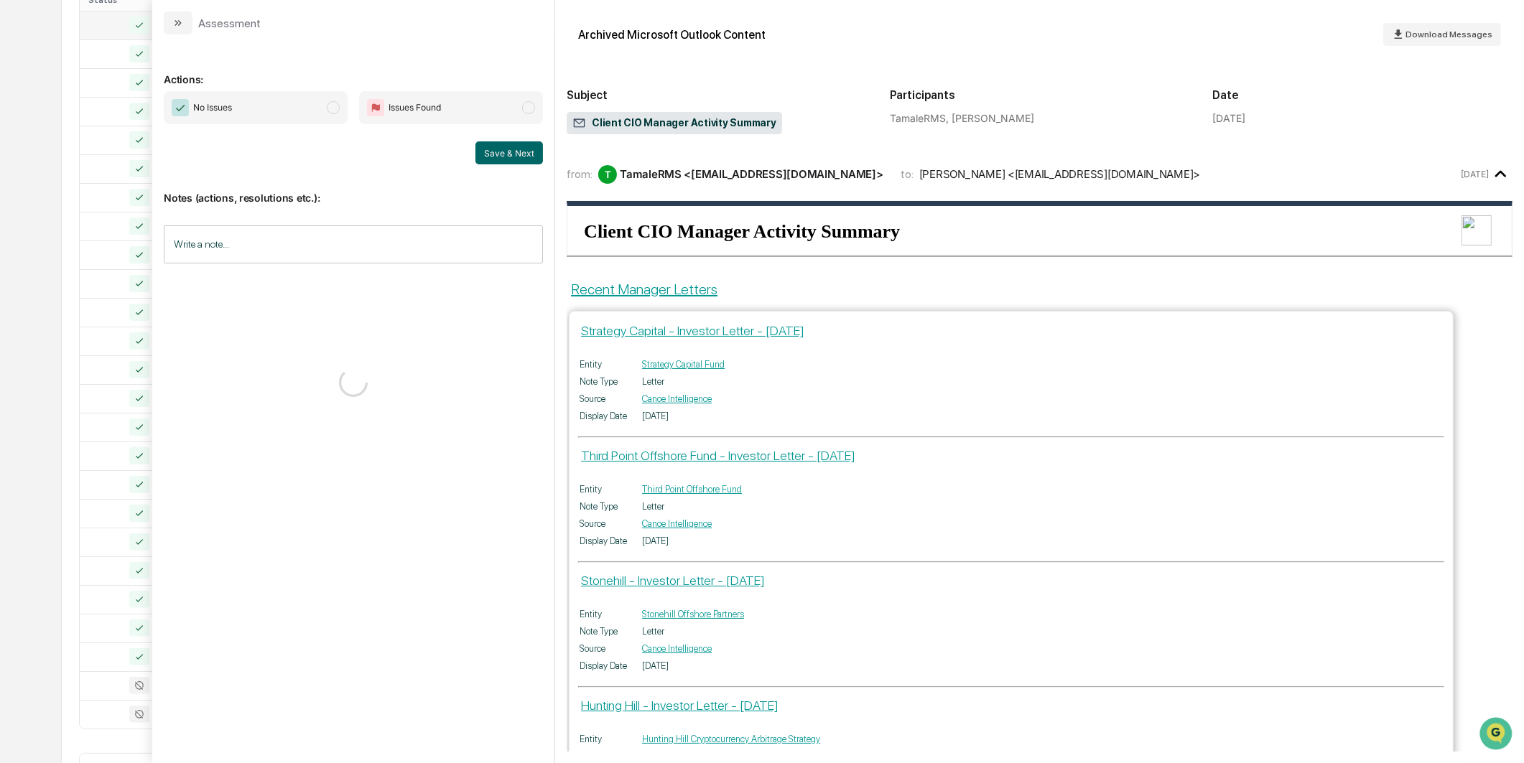
click at [325, 131] on div "No Issues Issues Found Save & Next" at bounding box center [353, 127] width 379 height 73
click at [335, 108] on span "modal" at bounding box center [333, 107] width 13 height 13
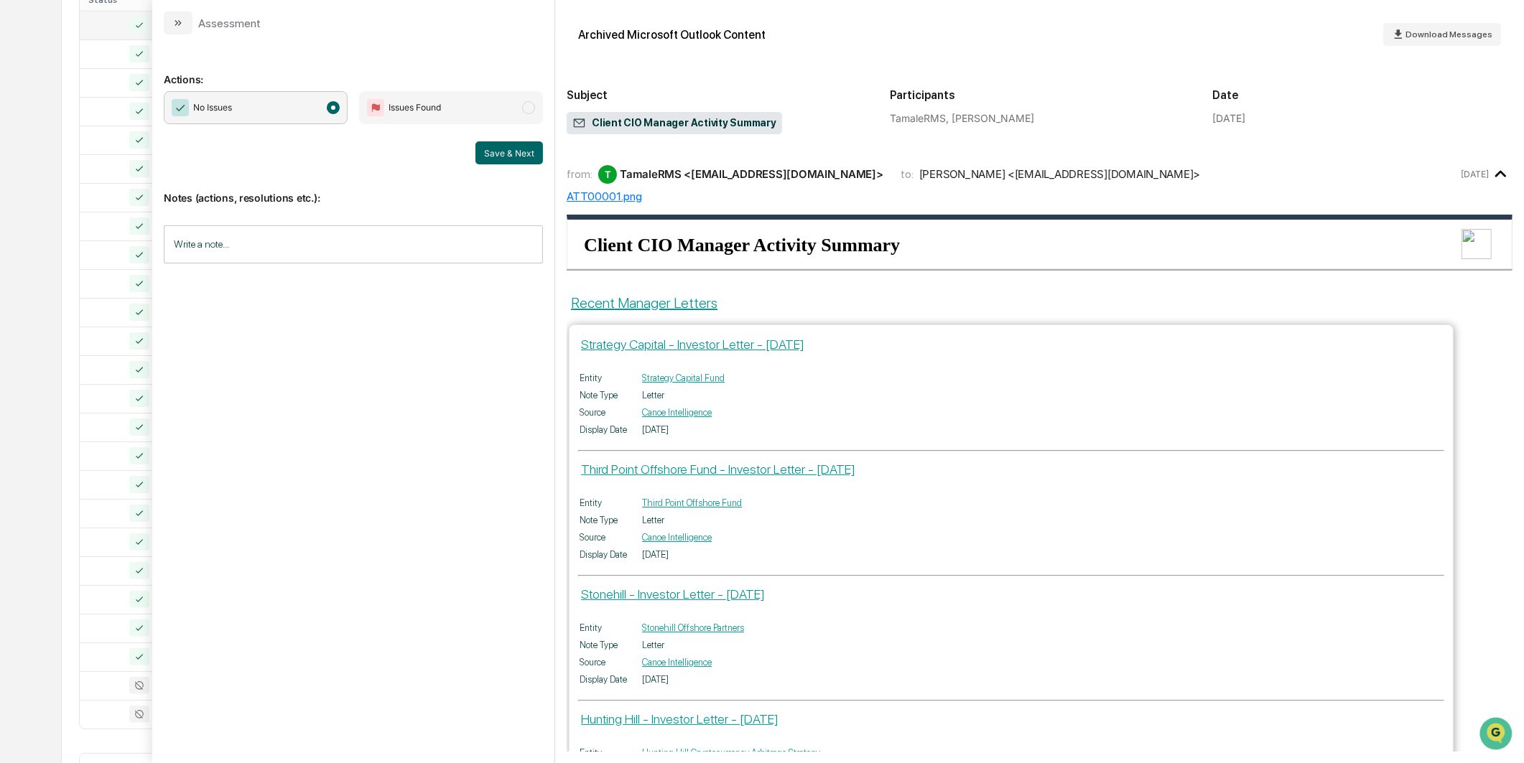
click at [496, 165] on div "Notes (actions, resolutions etc.): Write a note... Write a note..." at bounding box center [353, 222] width 379 height 116
click at [498, 154] on button "Save & Next" at bounding box center [509, 152] width 68 height 23
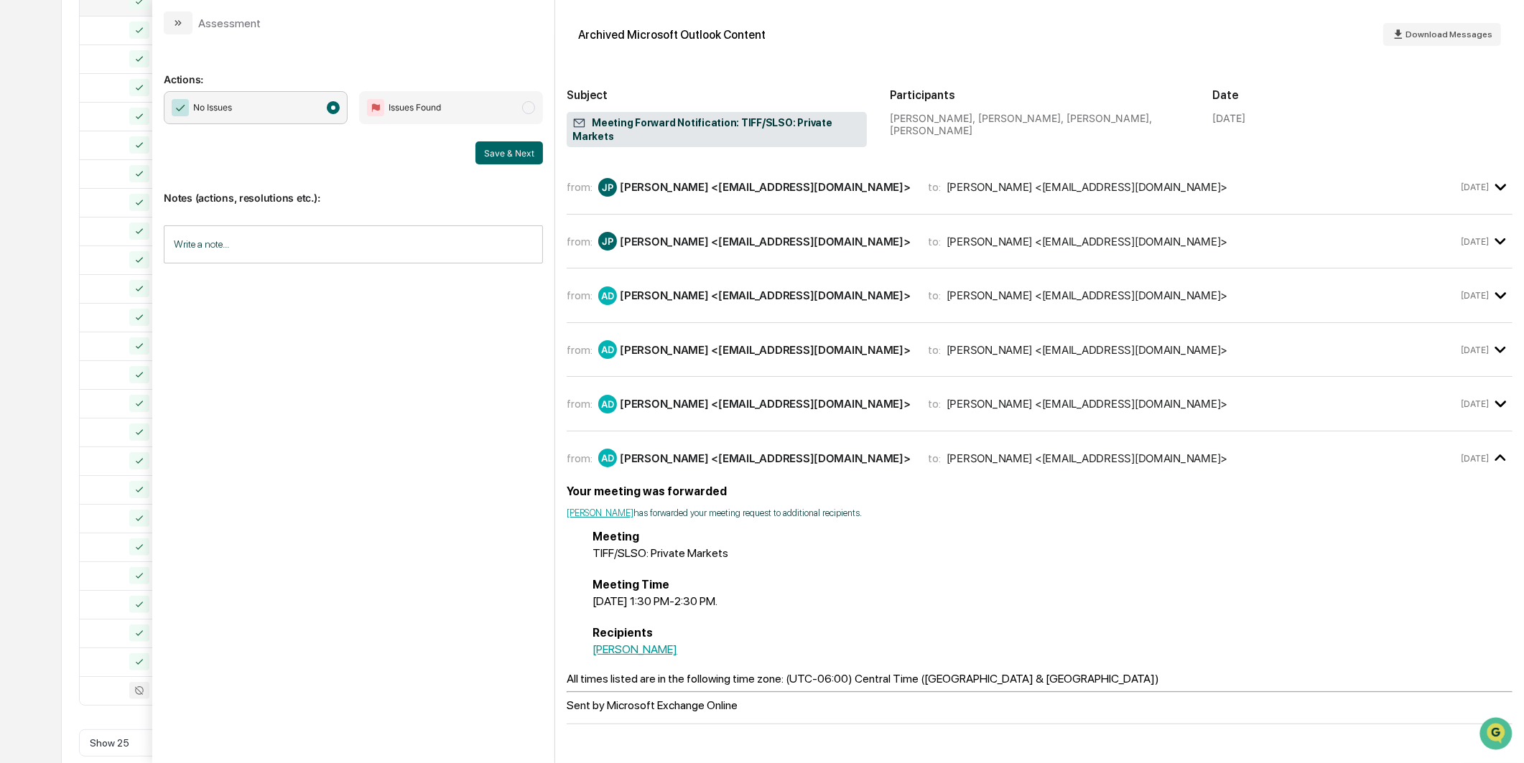
scroll to position [365, 0]
click at [533, 160] on button "Save & Next" at bounding box center [509, 152] width 68 height 23
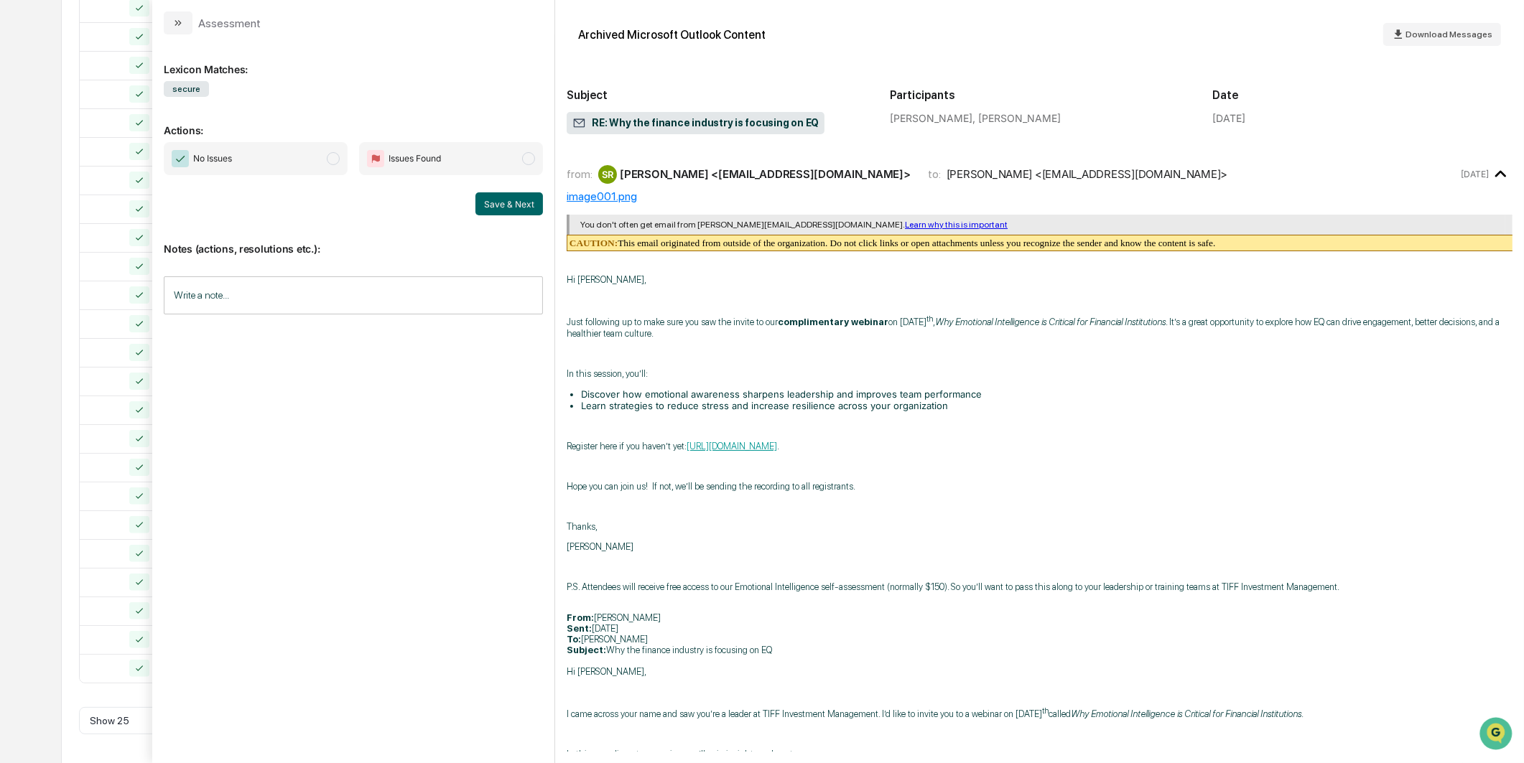
click at [325, 157] on span "No Issues" at bounding box center [256, 158] width 184 height 33
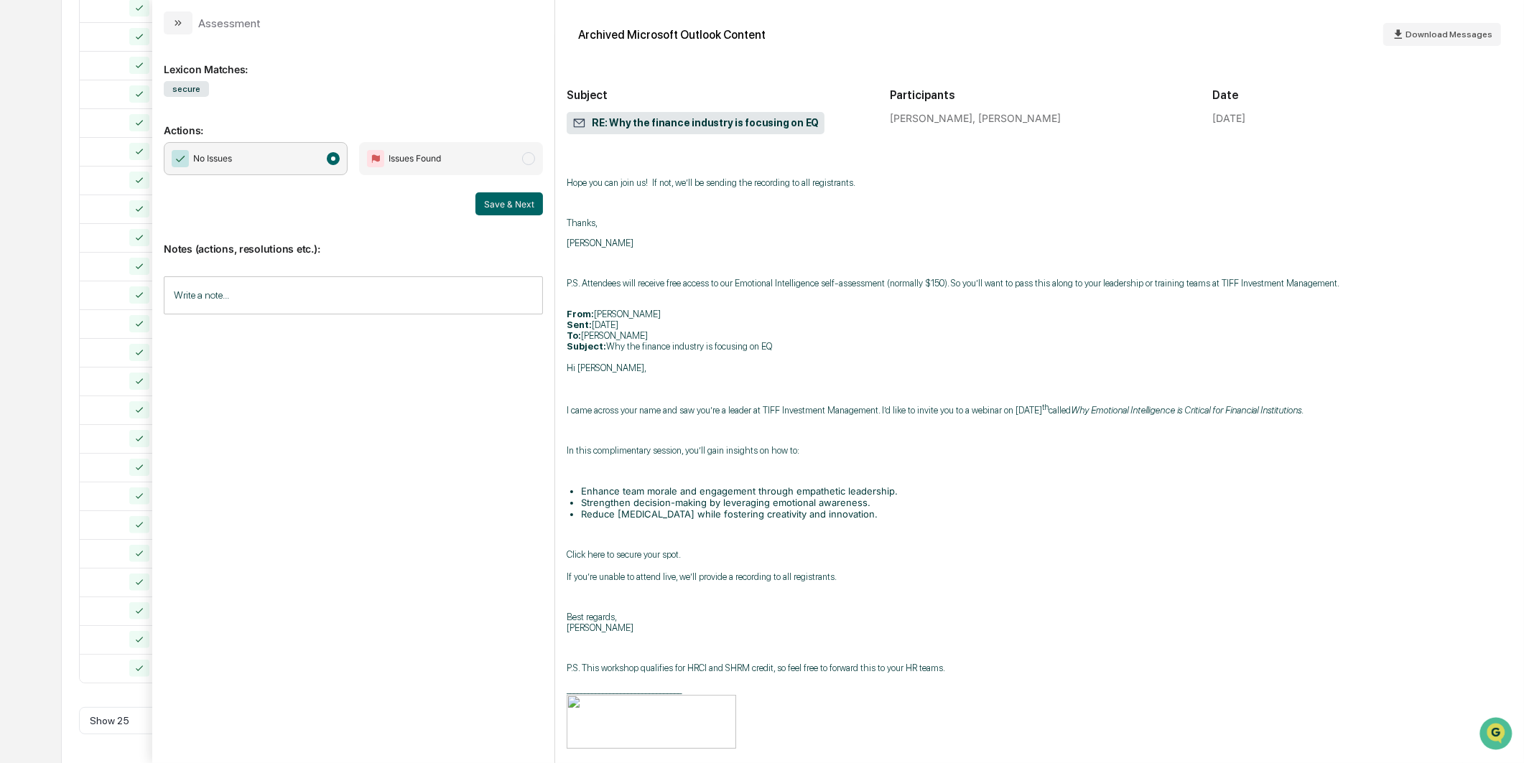
scroll to position [386, 0]
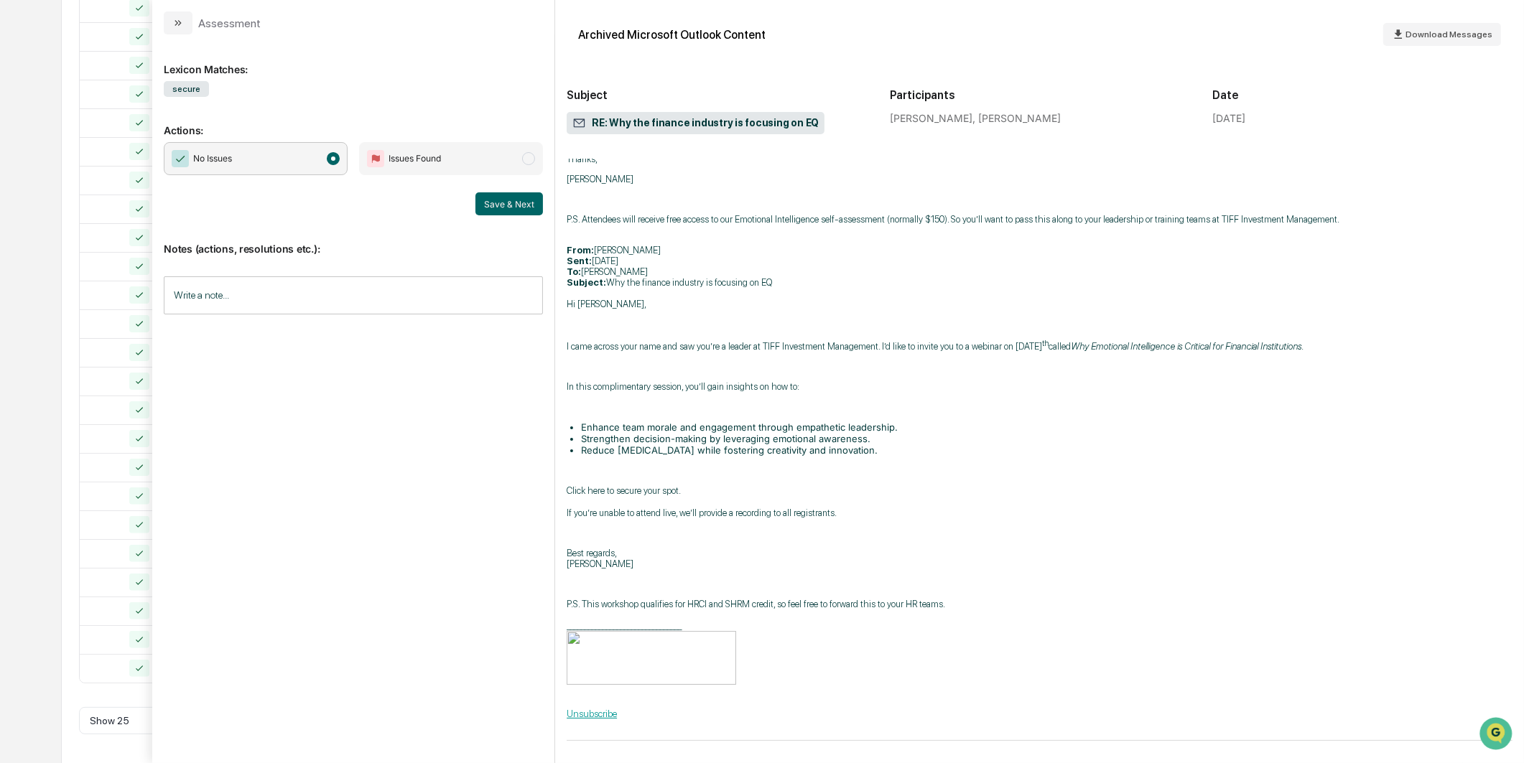
click at [518, 218] on div "Notes (actions, resolutions etc.): Write a note... Write a note..." at bounding box center [353, 273] width 379 height 116
click at [60, 275] on div "Calendar Manage Tasks Reviews Approval Management Company People, Data, Setting…" at bounding box center [762, 200] width 1524 height 1130
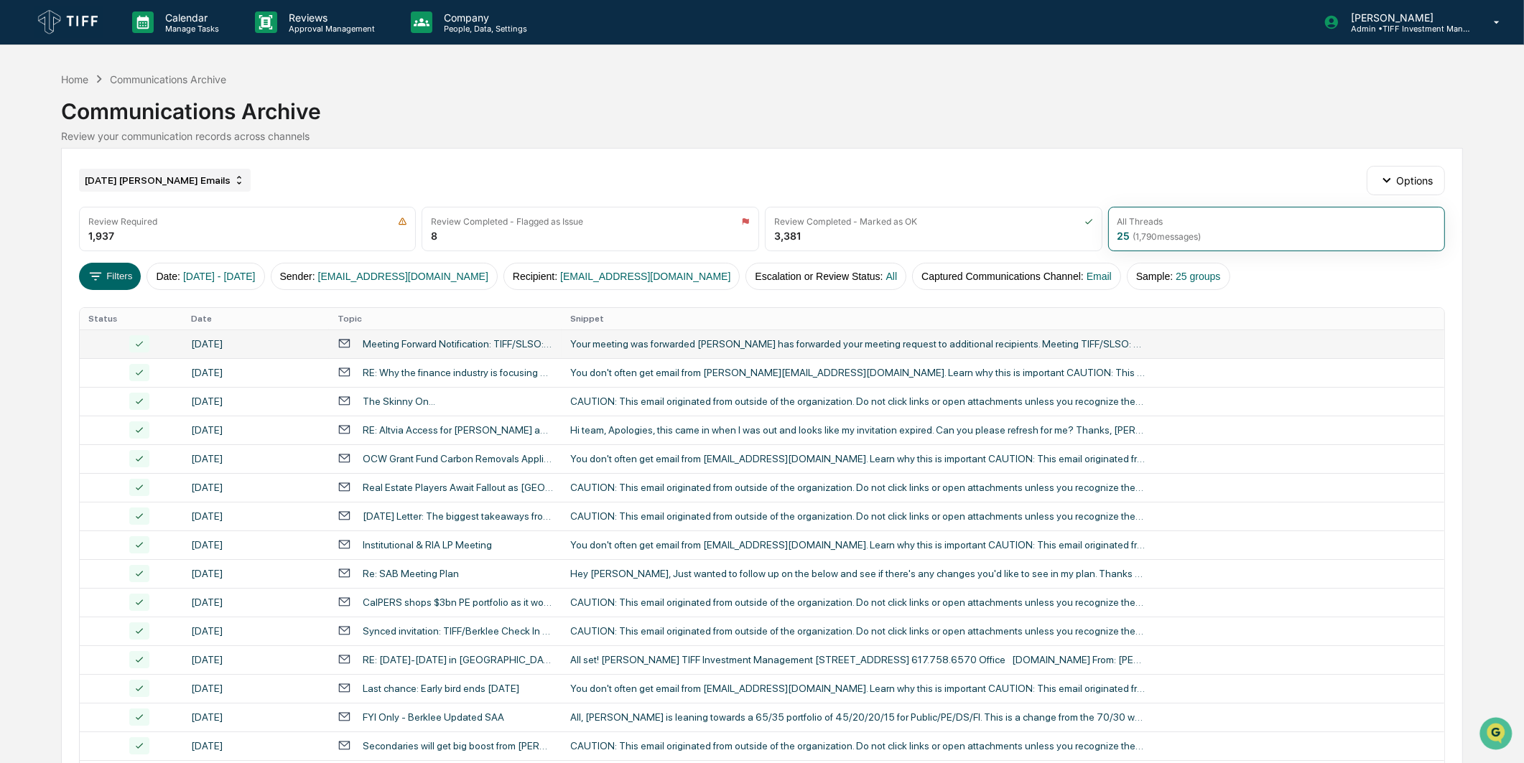
click at [181, 177] on div "[DATE] [PERSON_NAME] Emails" at bounding box center [165, 180] width 172 height 23
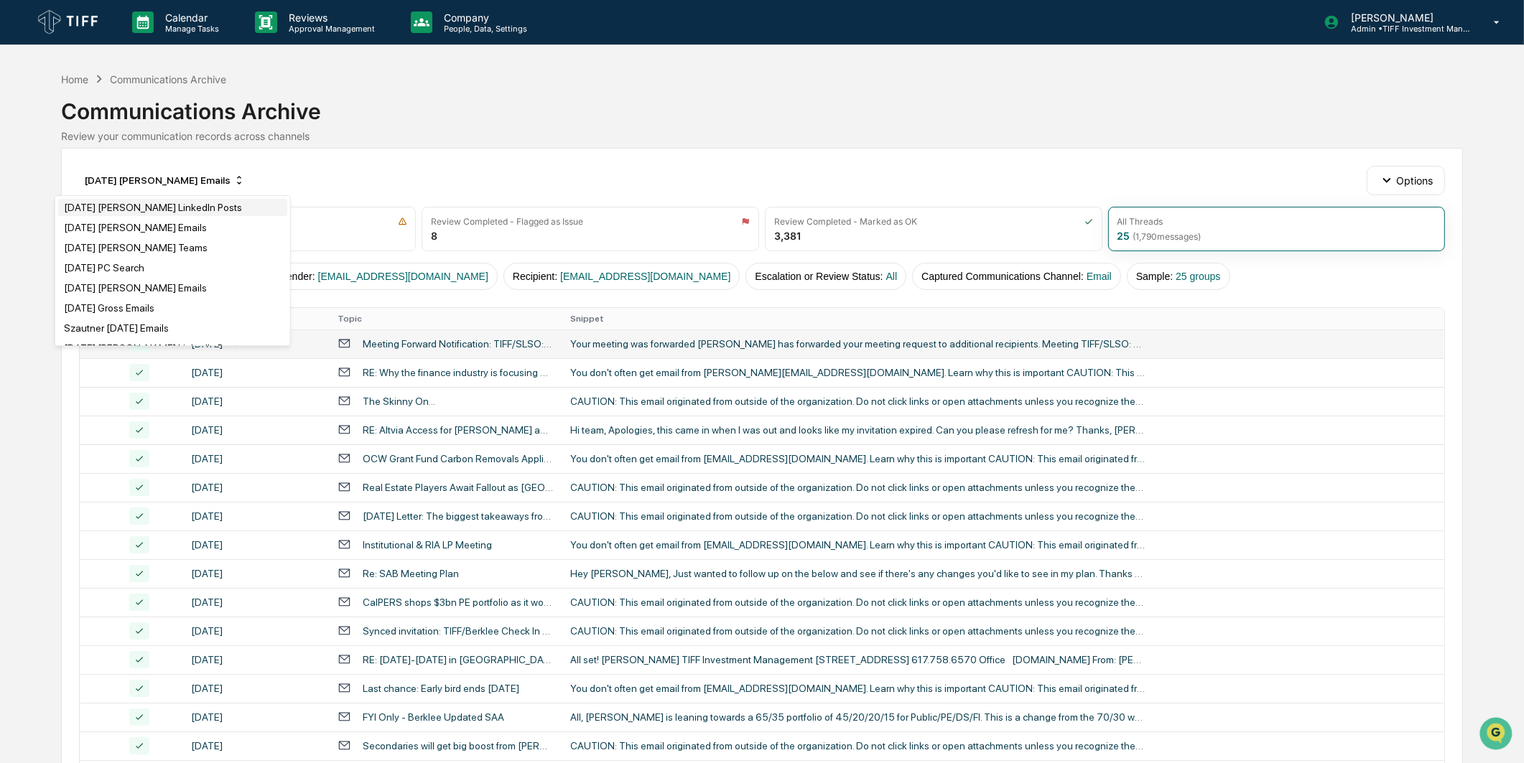
click at [190, 204] on div "[DATE] [PERSON_NAME] LinkedIn Posts" at bounding box center [153, 207] width 178 height 11
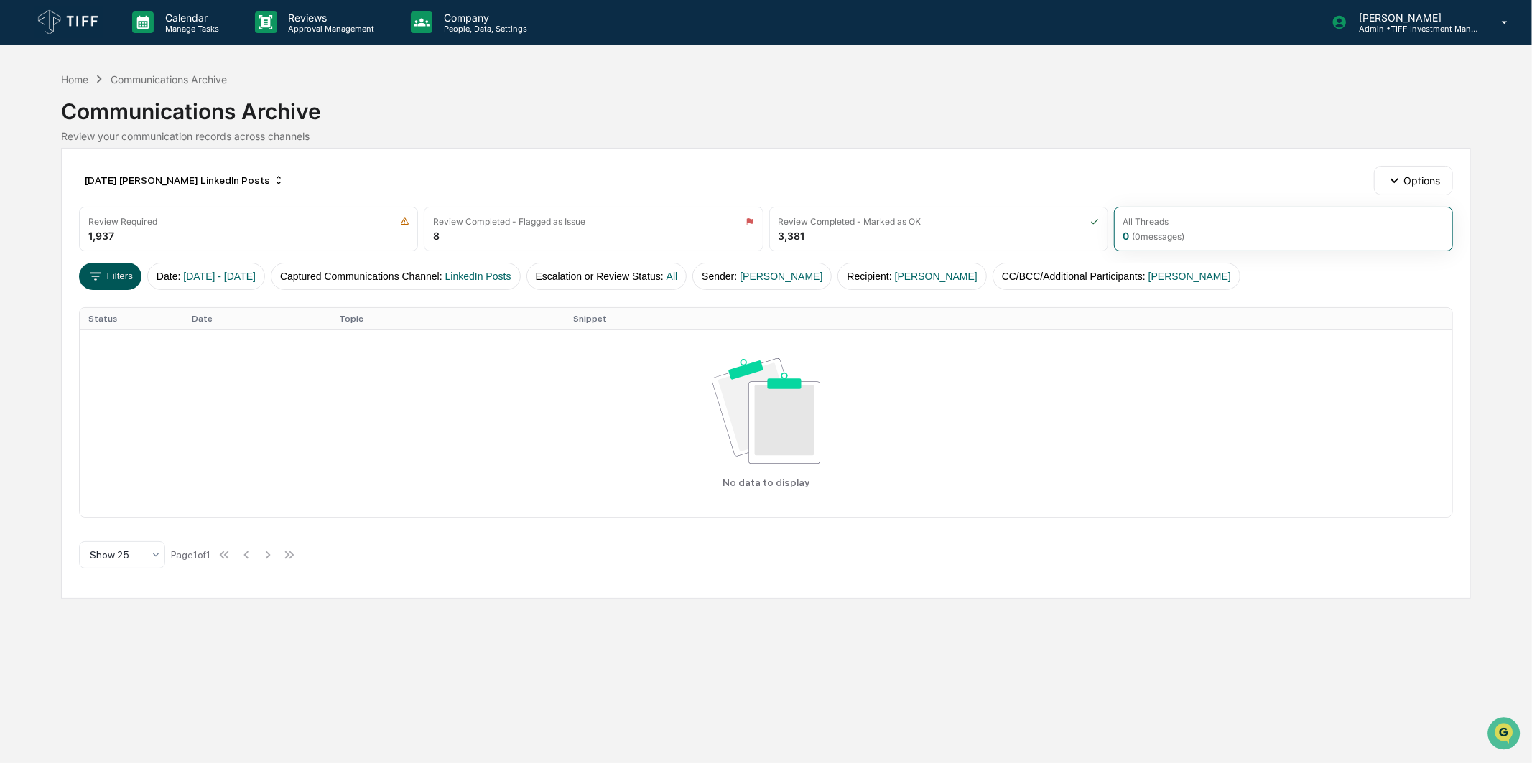
click at [119, 263] on button "Filters" at bounding box center [110, 276] width 62 height 27
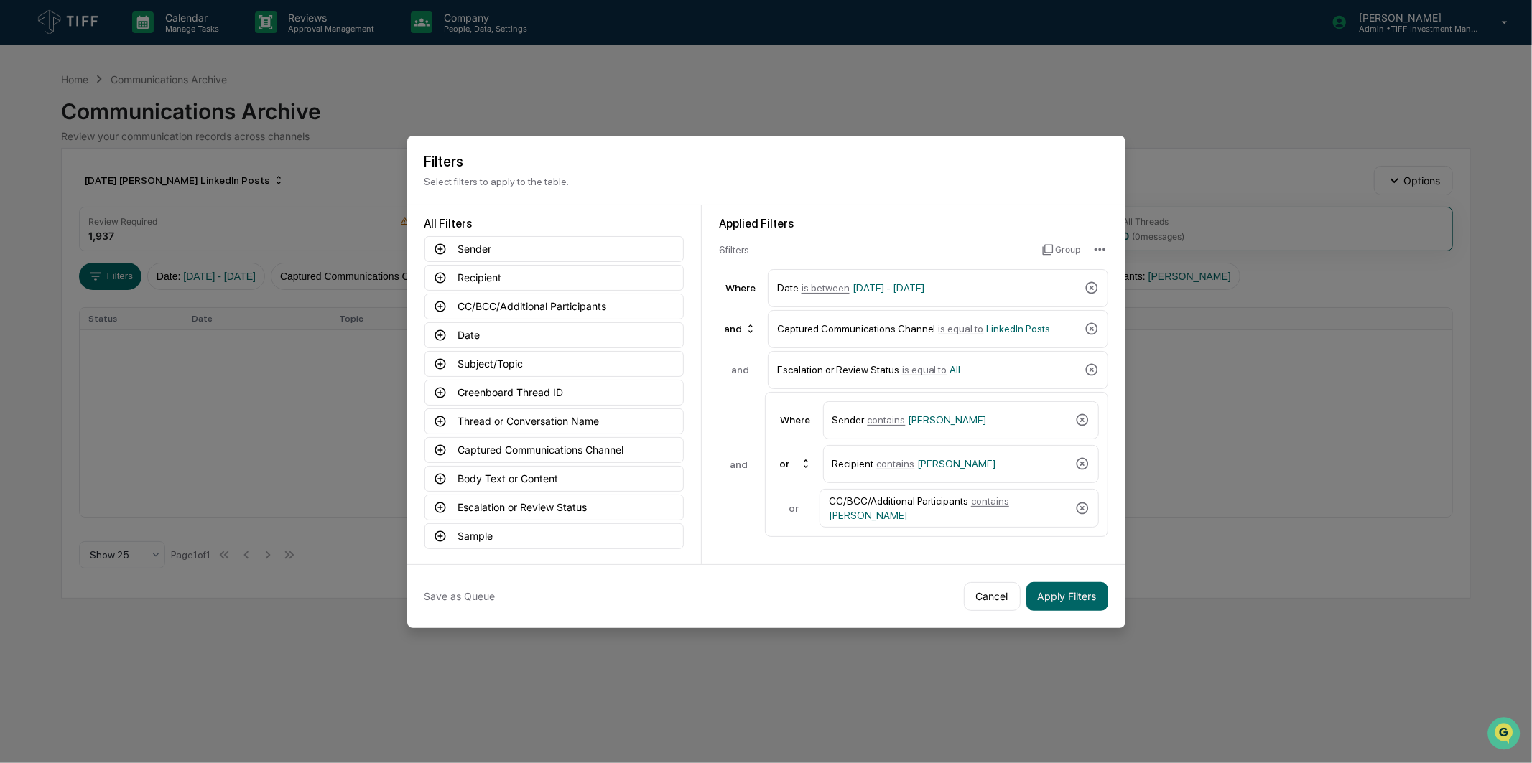
click at [984, 592] on button "Cancel" at bounding box center [992, 596] width 57 height 29
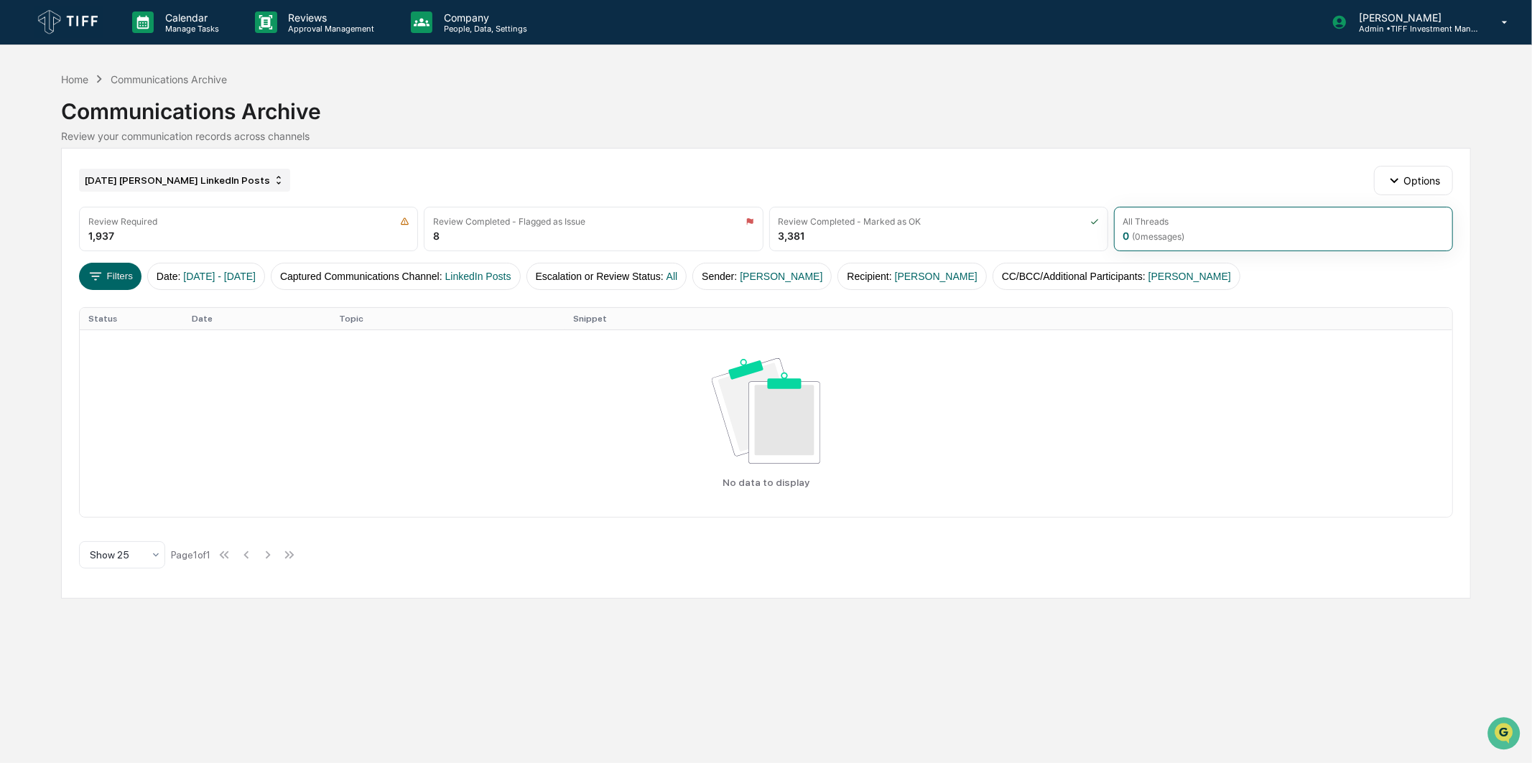
click at [152, 185] on div "[DATE] [PERSON_NAME] LinkedIn Posts" at bounding box center [184, 180] width 211 height 23
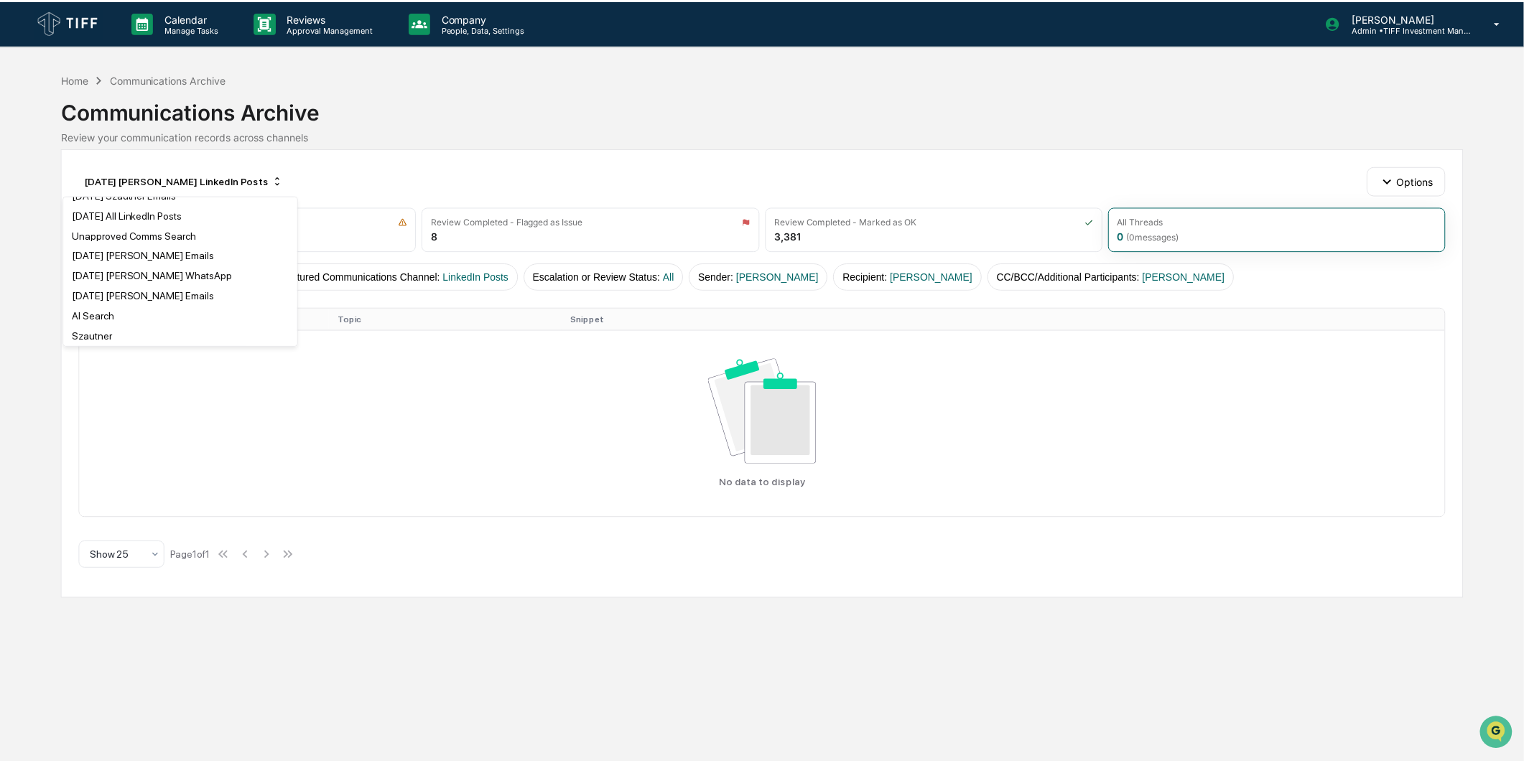
scroll to position [319, 0]
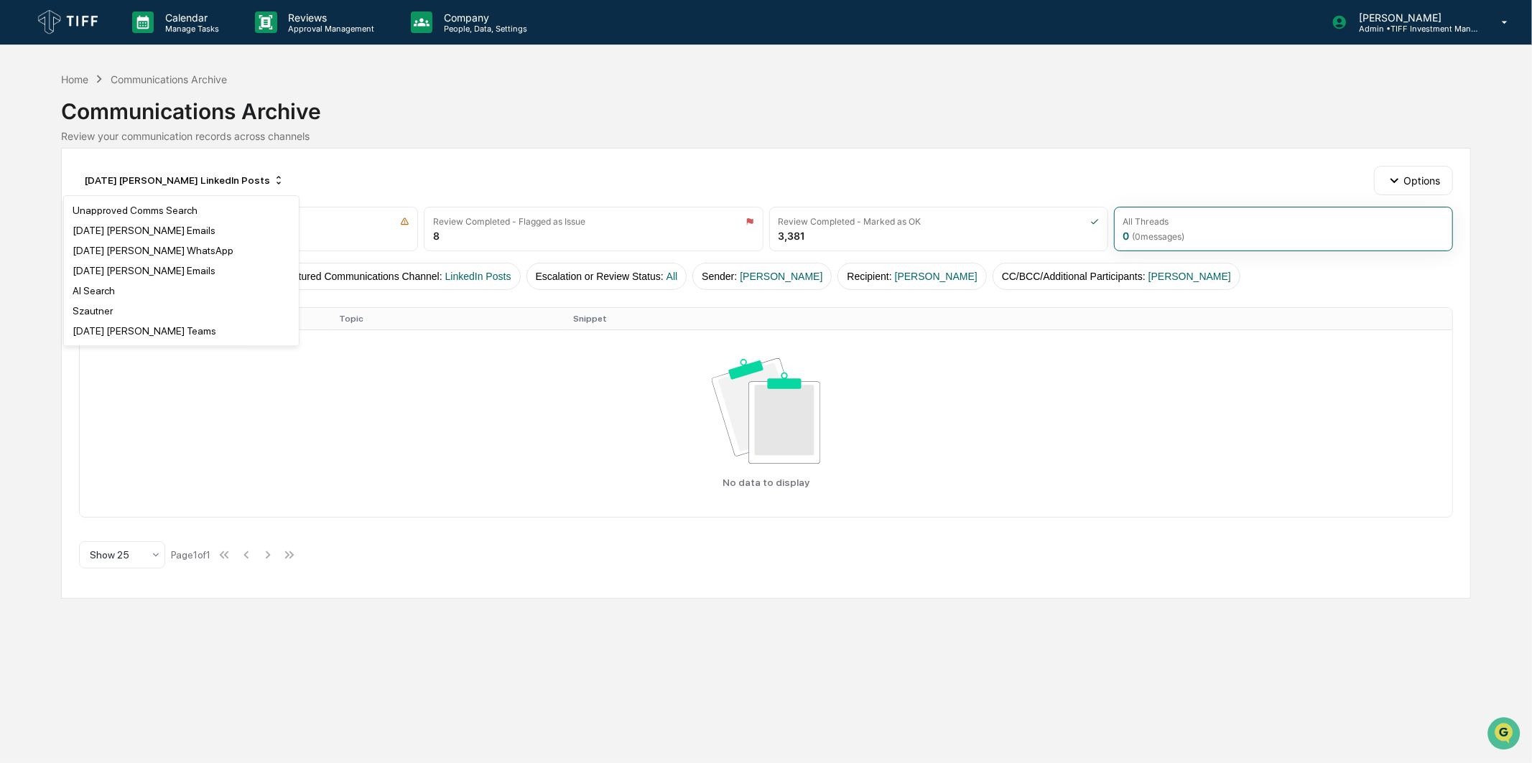
click at [159, 236] on div "[DATE] [PERSON_NAME] Emails" at bounding box center [144, 230] width 143 height 11
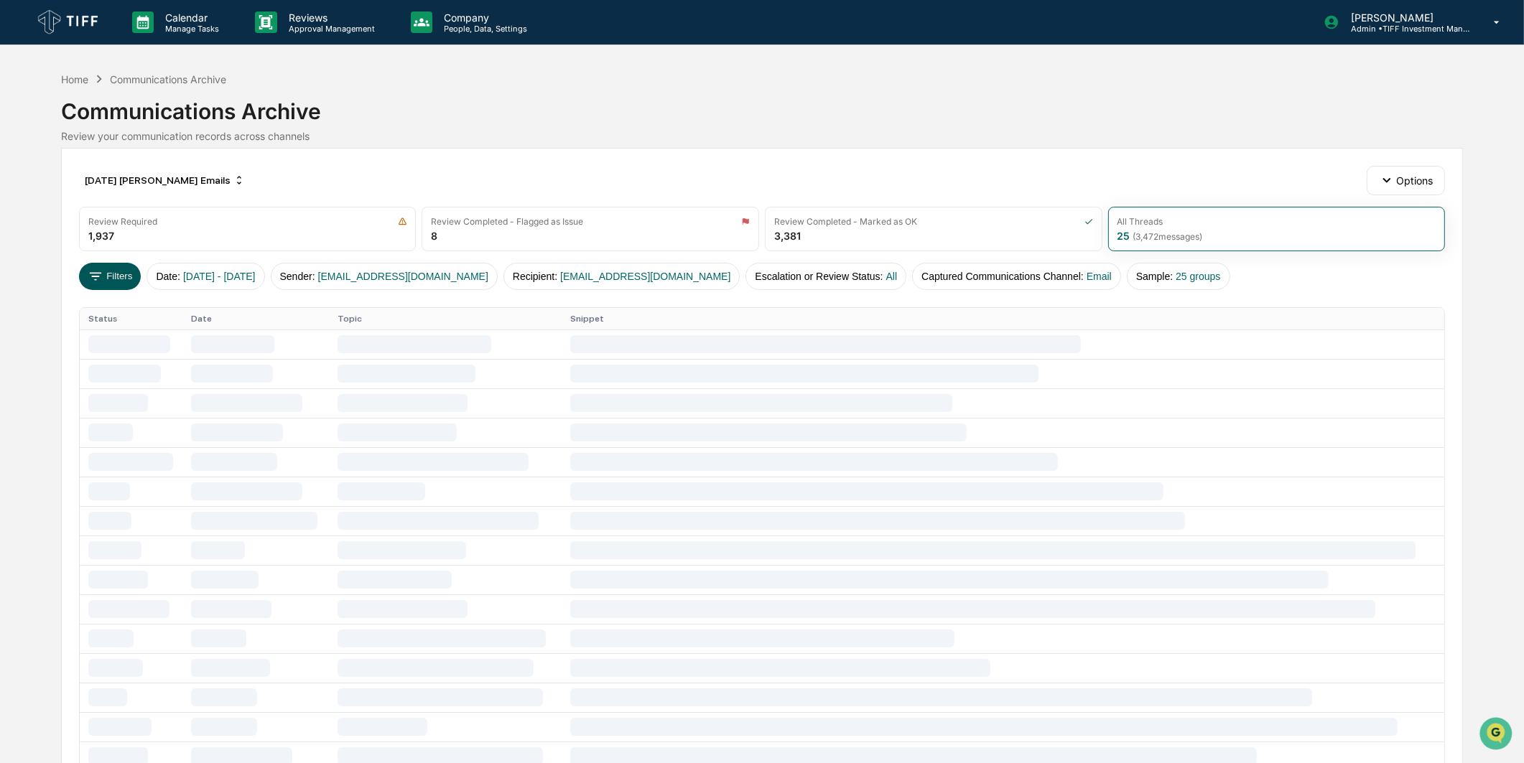
click at [123, 273] on button "Filters" at bounding box center [110, 276] width 62 height 27
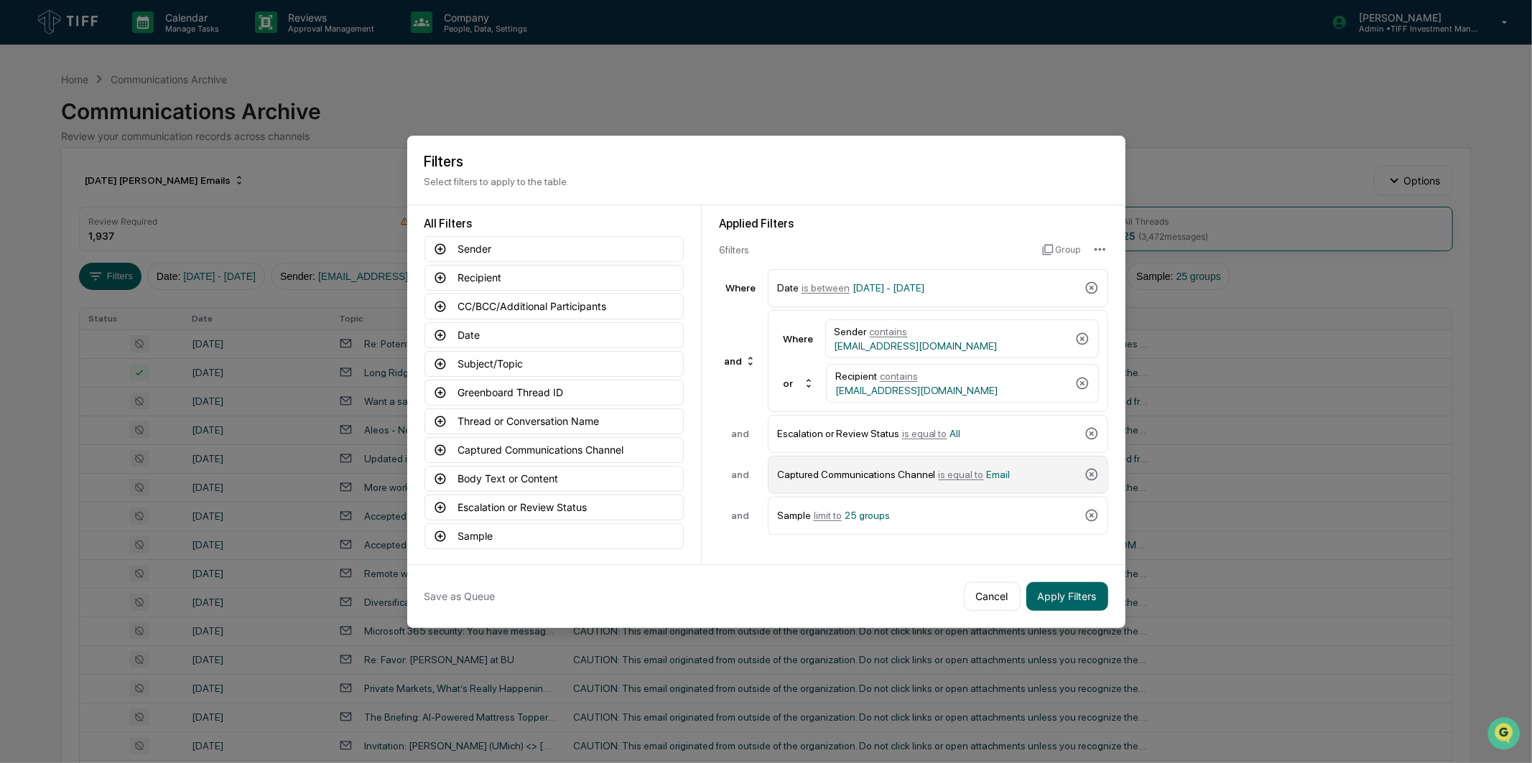
click at [1010, 476] on div "Captured Communications Channel is equal to Email" at bounding box center [928, 474] width 302 height 25
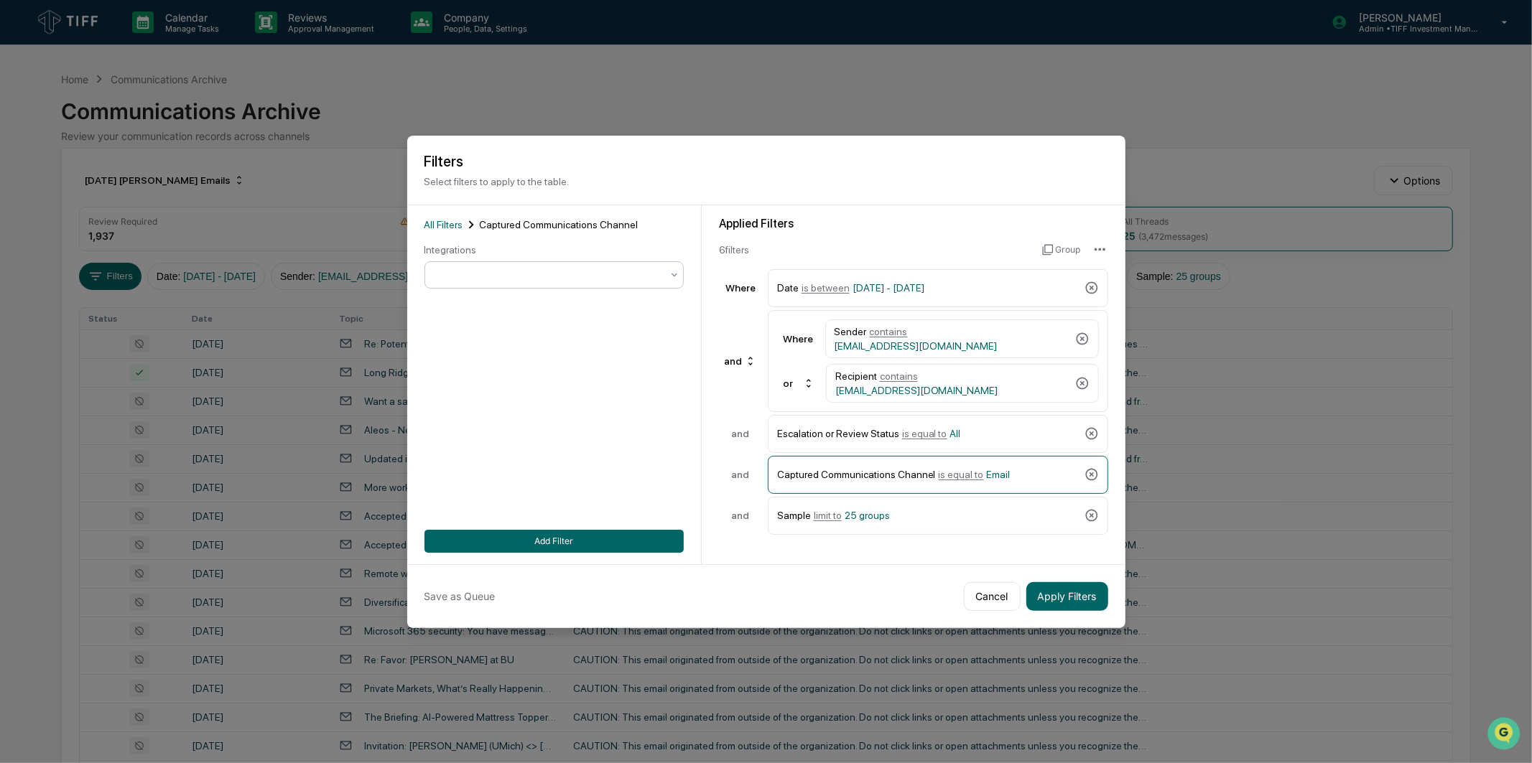
click at [633, 271] on div at bounding box center [548, 275] width 226 height 14
click at [590, 539] on button "Add Filter" at bounding box center [553, 541] width 259 height 23
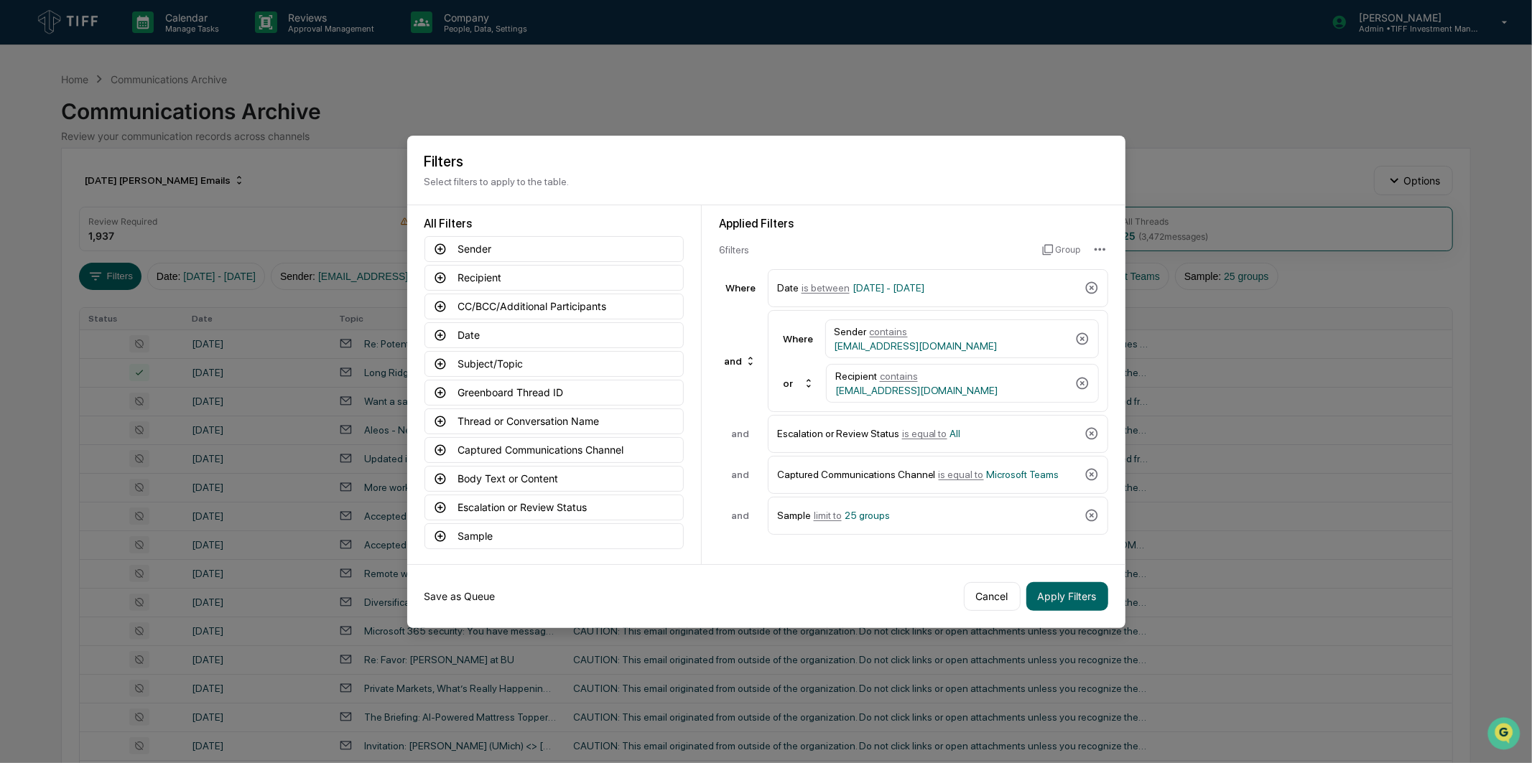
click at [470, 598] on button "Save as Queue" at bounding box center [459, 596] width 71 height 29
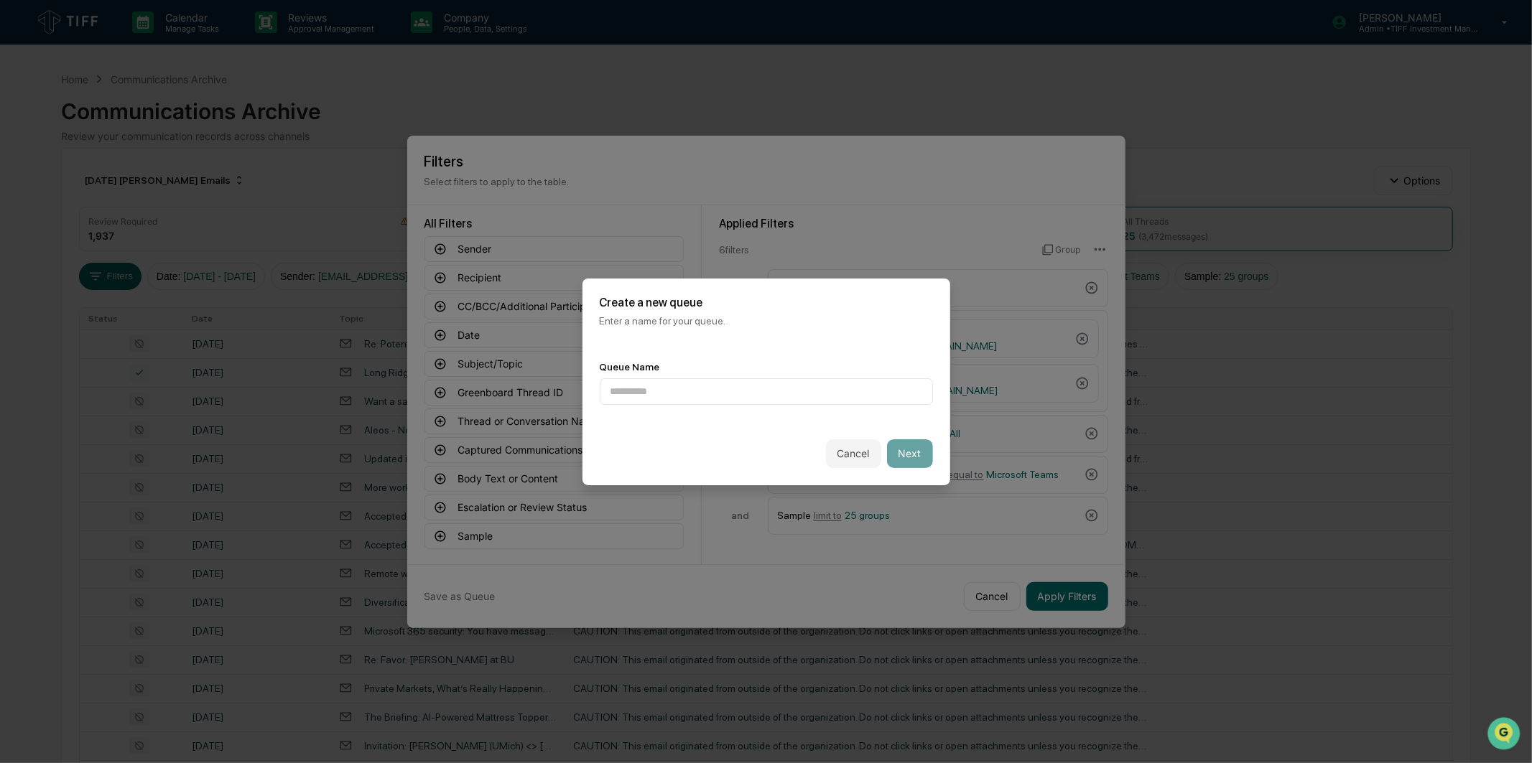
click at [644, 432] on div "Cancel Next" at bounding box center [766, 453] width 368 height 63
click at [652, 399] on input at bounding box center [766, 391] width 333 height 27
click at [645, 391] on input "**********" at bounding box center [766, 391] width 333 height 27
click at [759, 388] on input "**********" at bounding box center [766, 391] width 333 height 27
type input "**********"
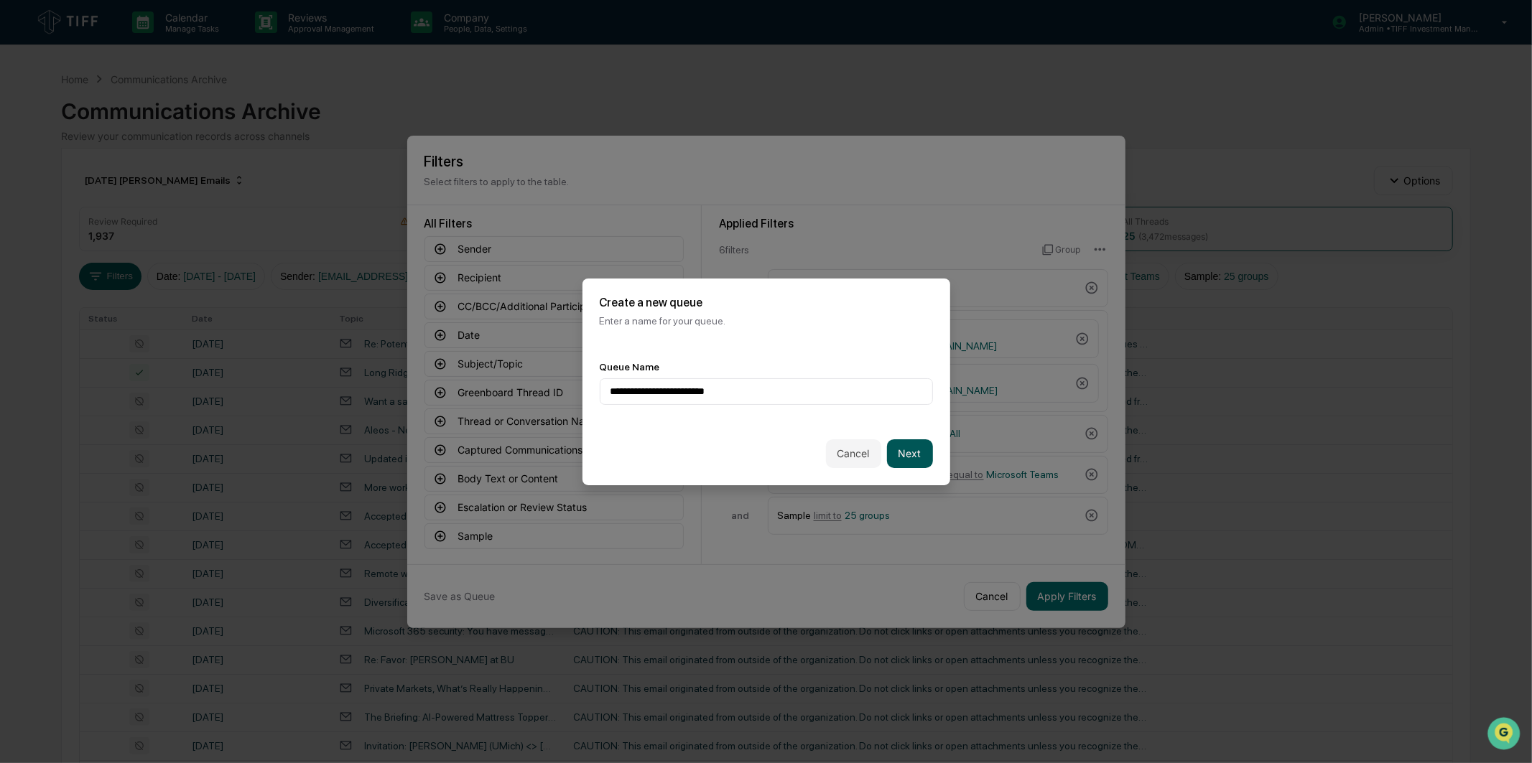
click at [901, 464] on button "Next" at bounding box center [910, 454] width 46 height 29
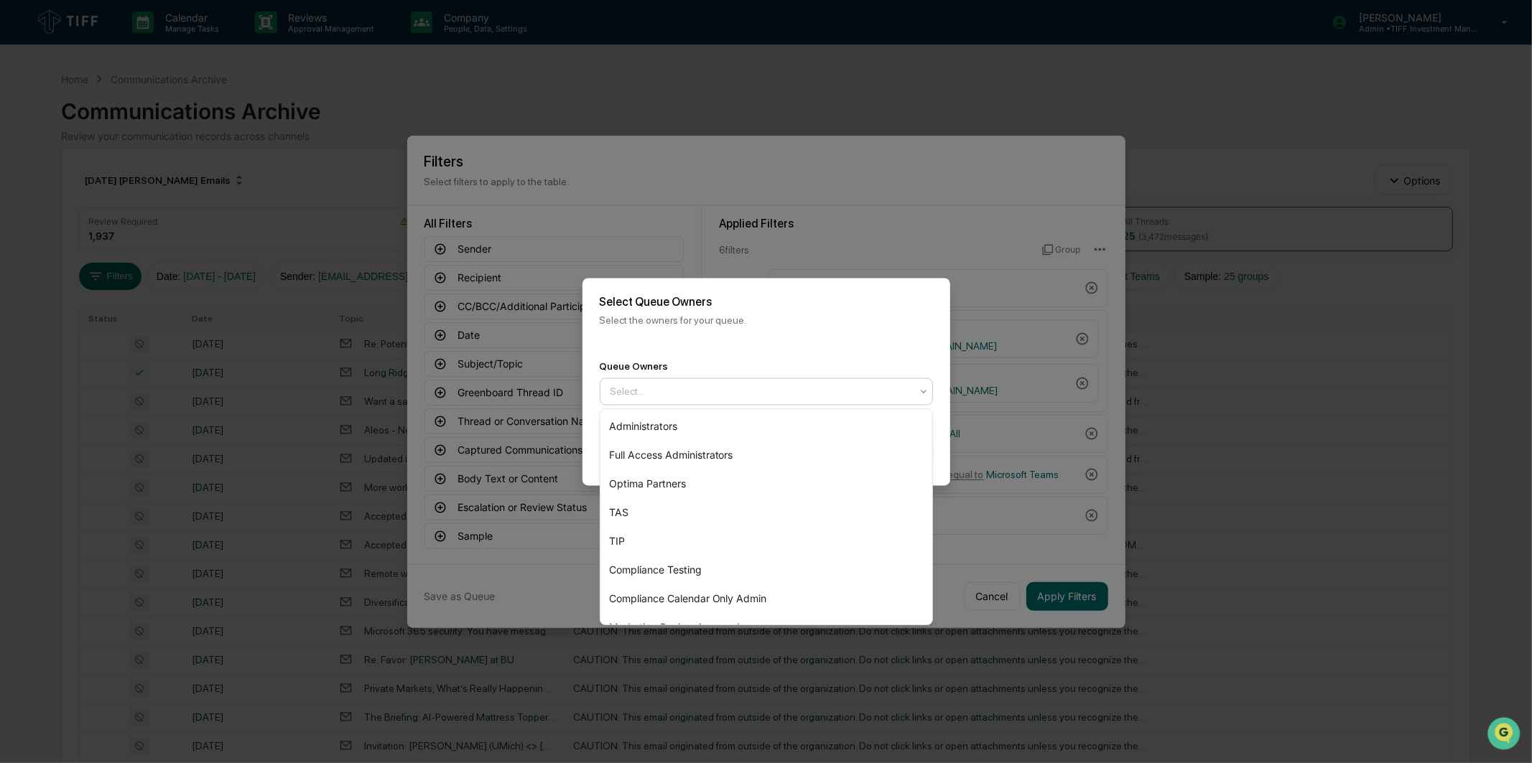
click at [815, 388] on div at bounding box center [760, 391] width 300 height 14
click at [721, 471] on div "Optima Partners" at bounding box center [766, 484] width 332 height 29
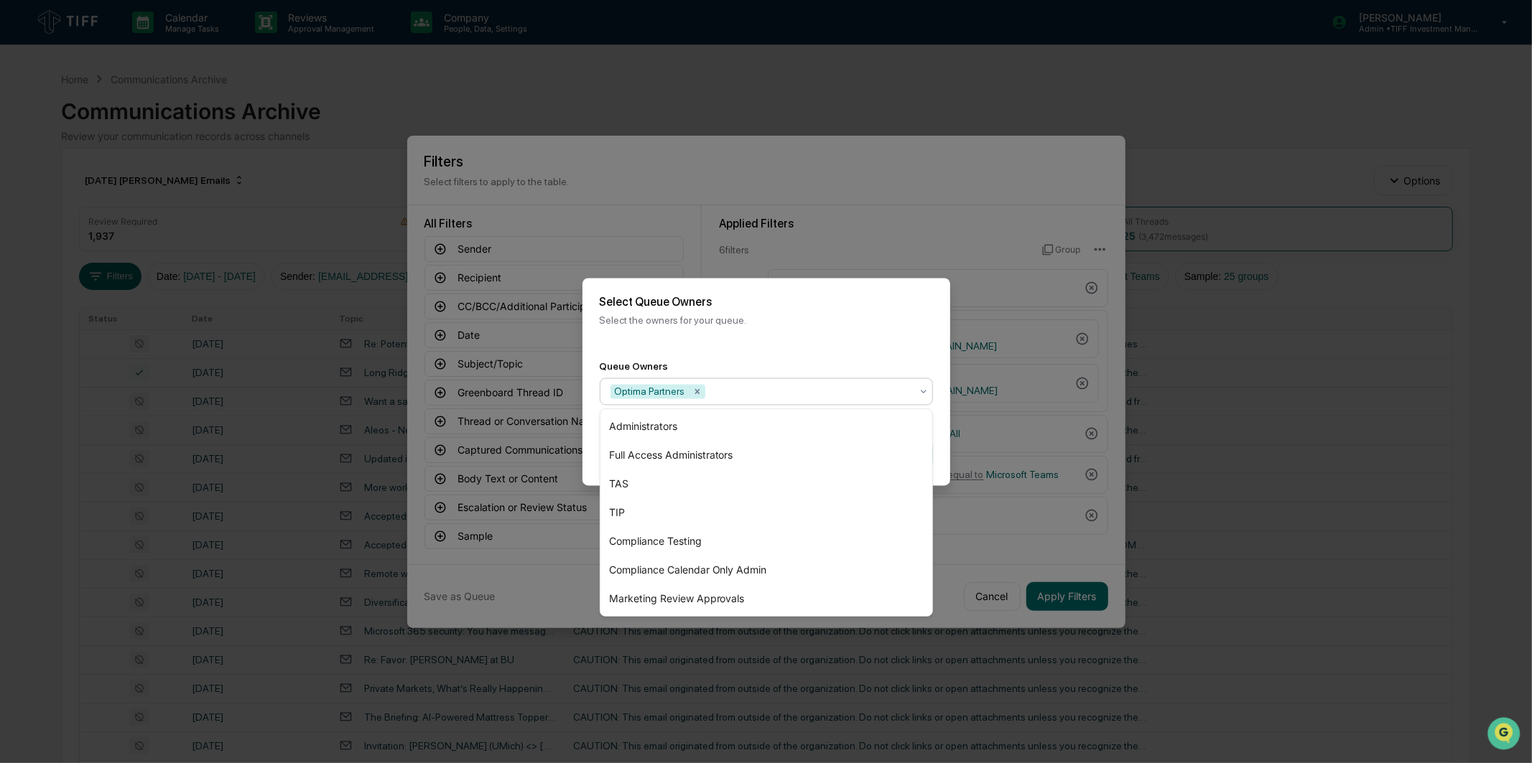
click at [790, 329] on div "Select Queue Owners Select the owners for your queue." at bounding box center [766, 310] width 368 height 65
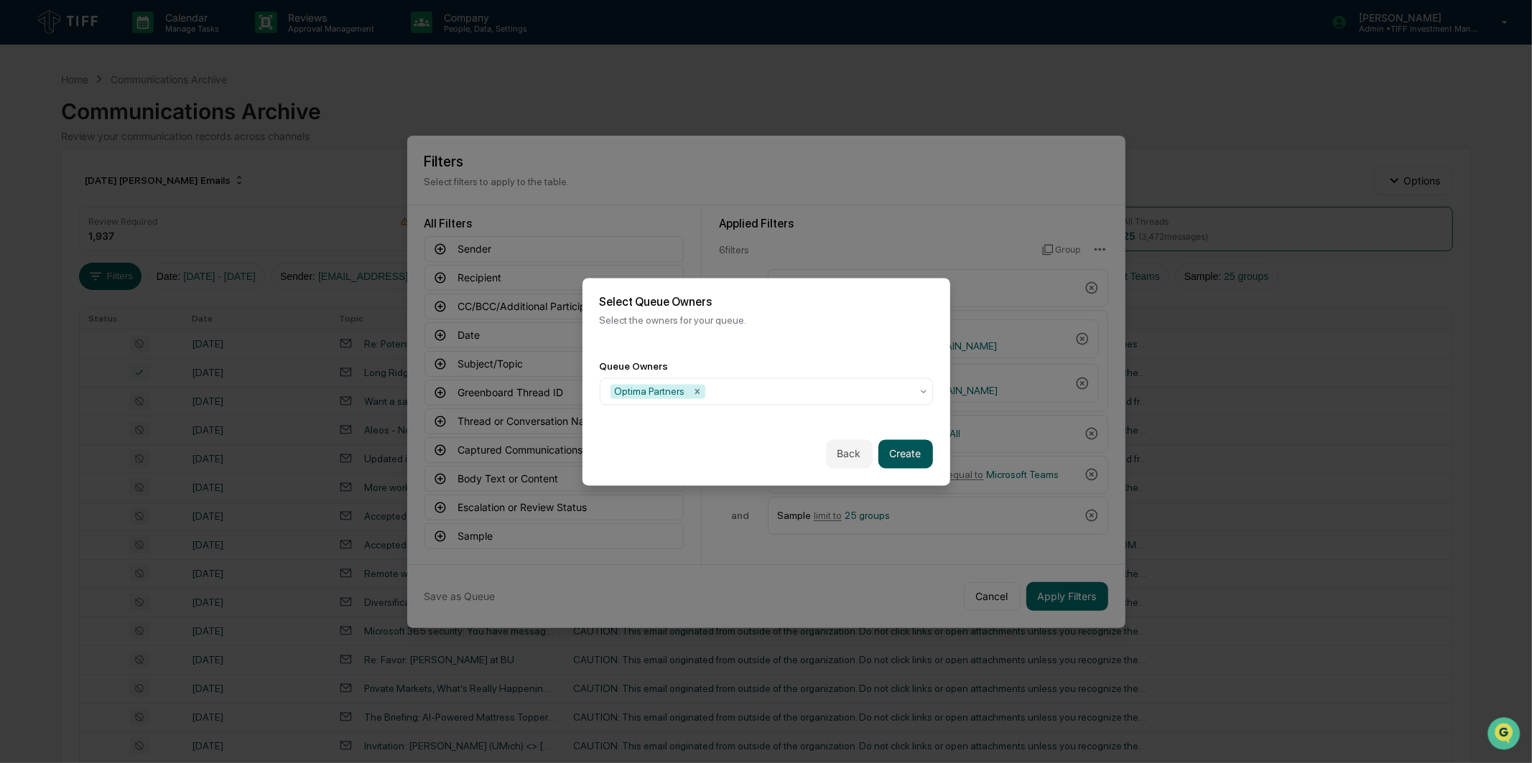
click at [918, 453] on button "Create" at bounding box center [905, 454] width 55 height 29
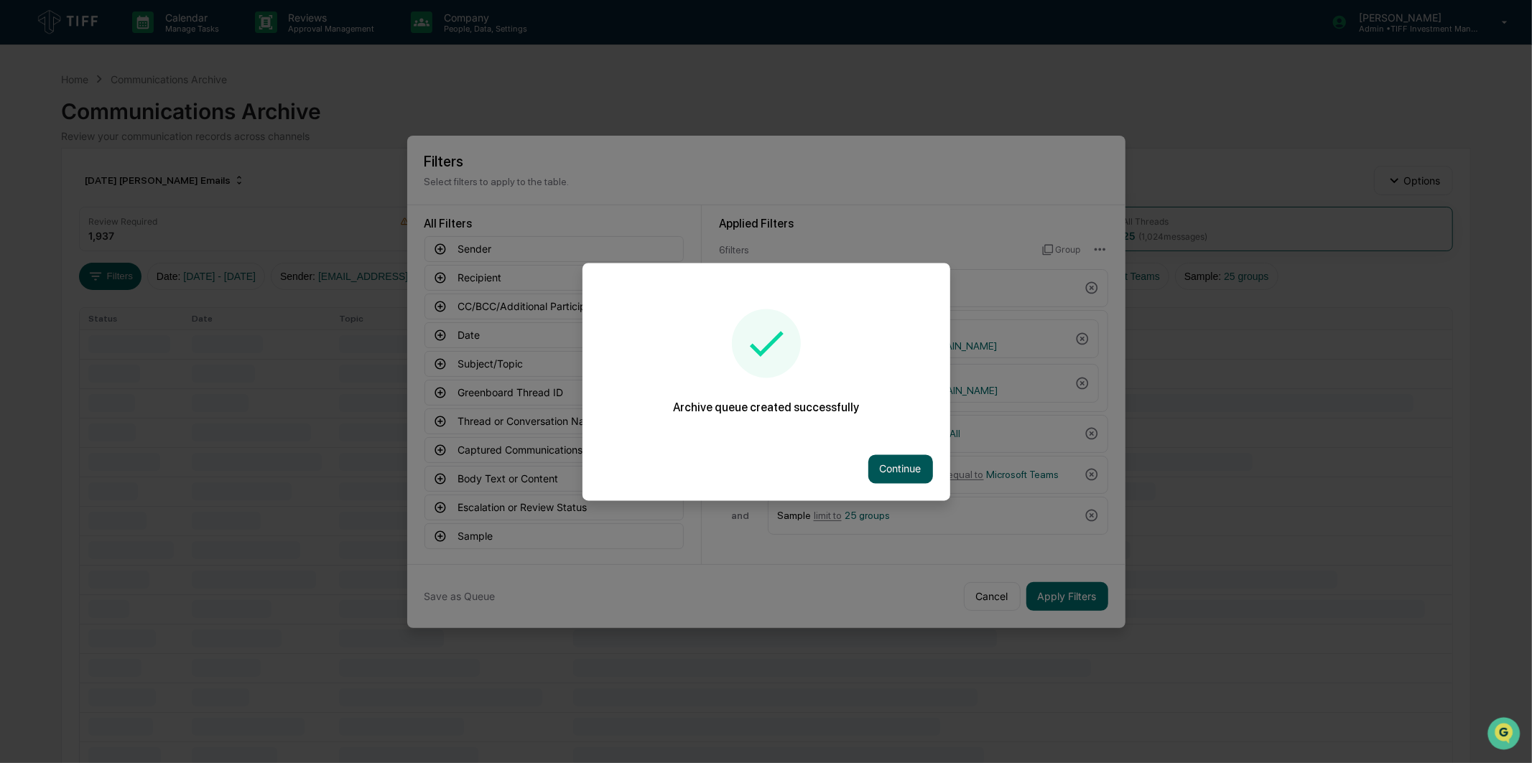
click at [884, 474] on button "Continue" at bounding box center [900, 469] width 65 height 29
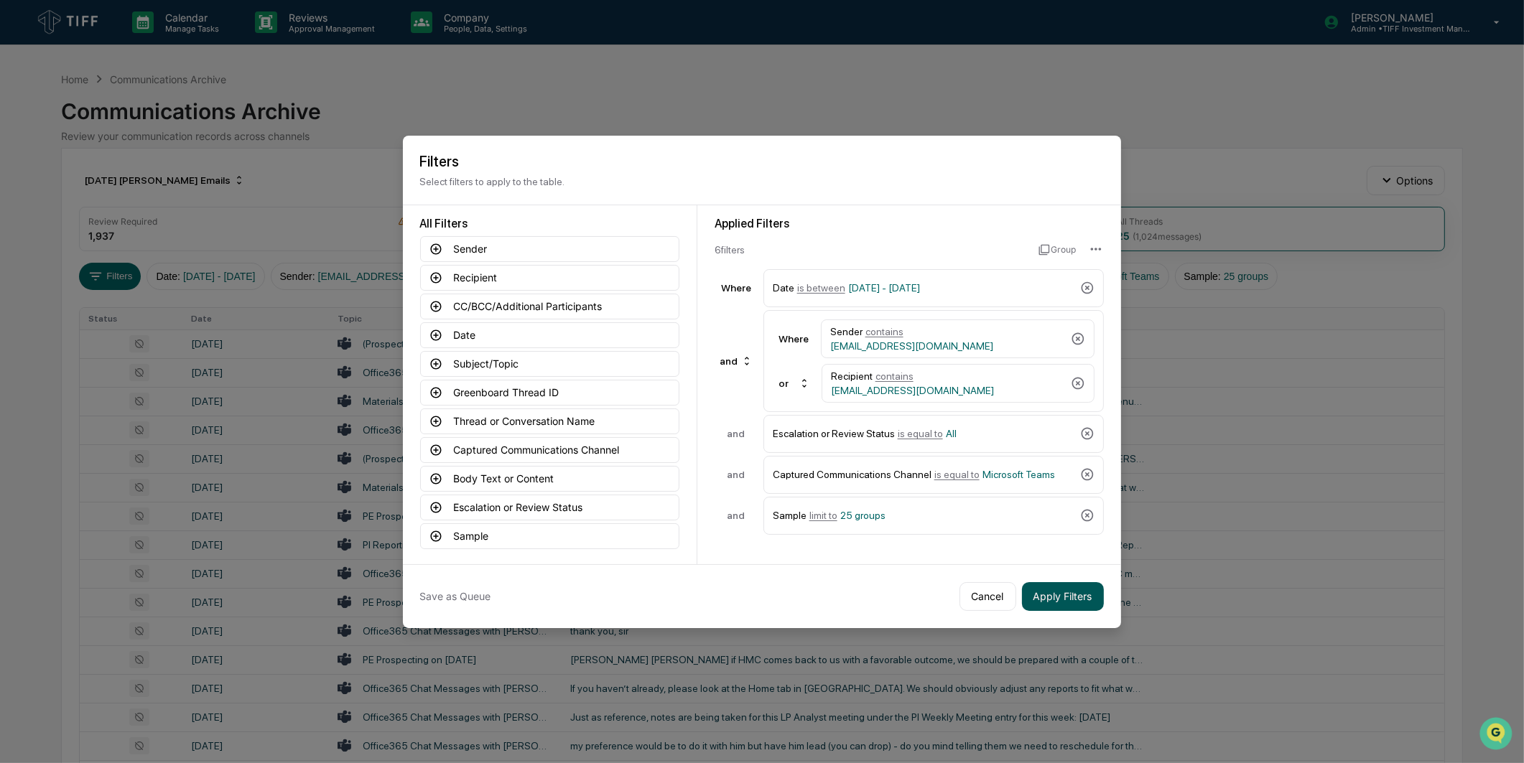
click at [1045, 601] on button "Apply Filters" at bounding box center [1063, 596] width 82 height 29
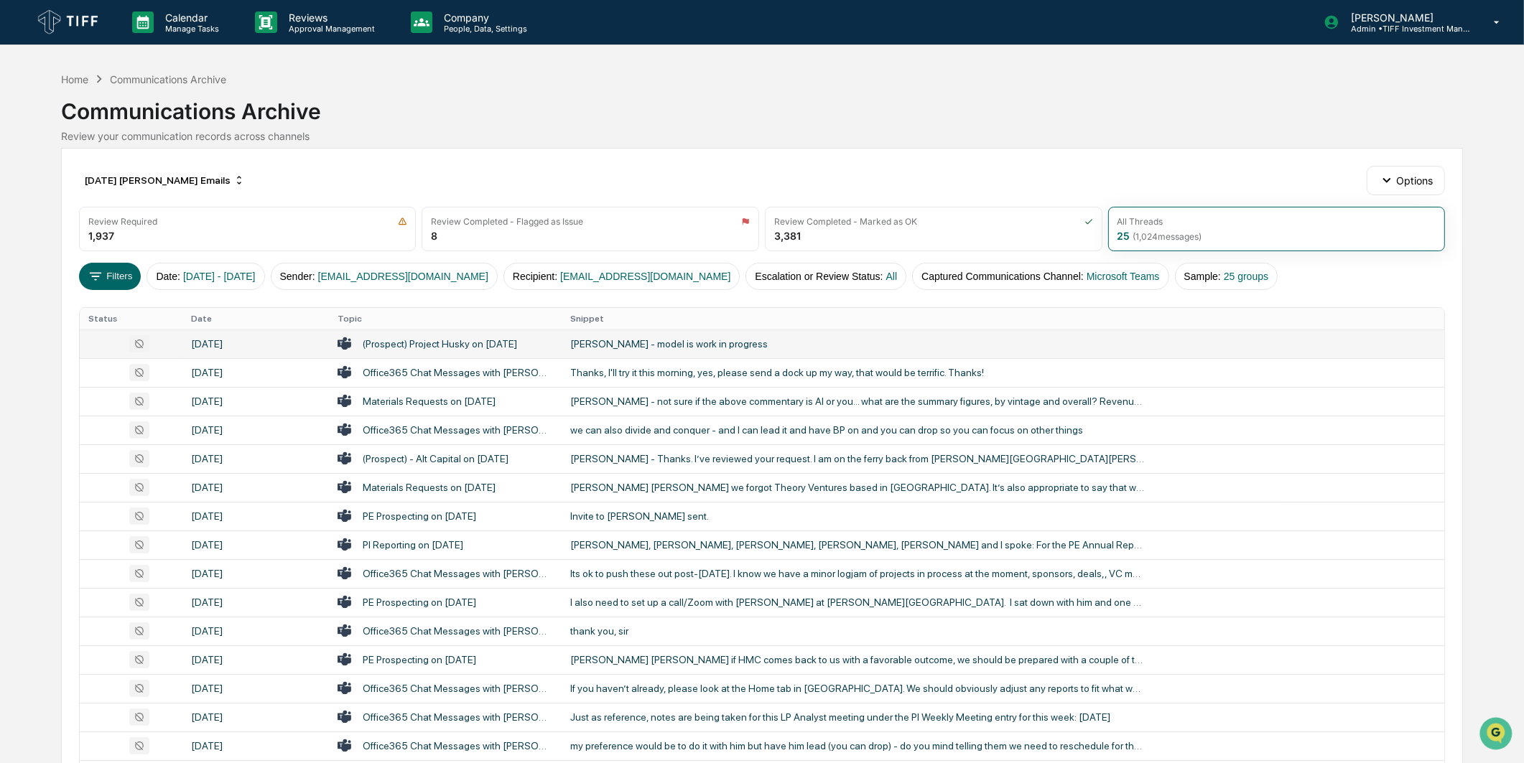
click at [714, 335] on td "[PERSON_NAME] - model is work in progress" at bounding box center [1003, 344] width 883 height 29
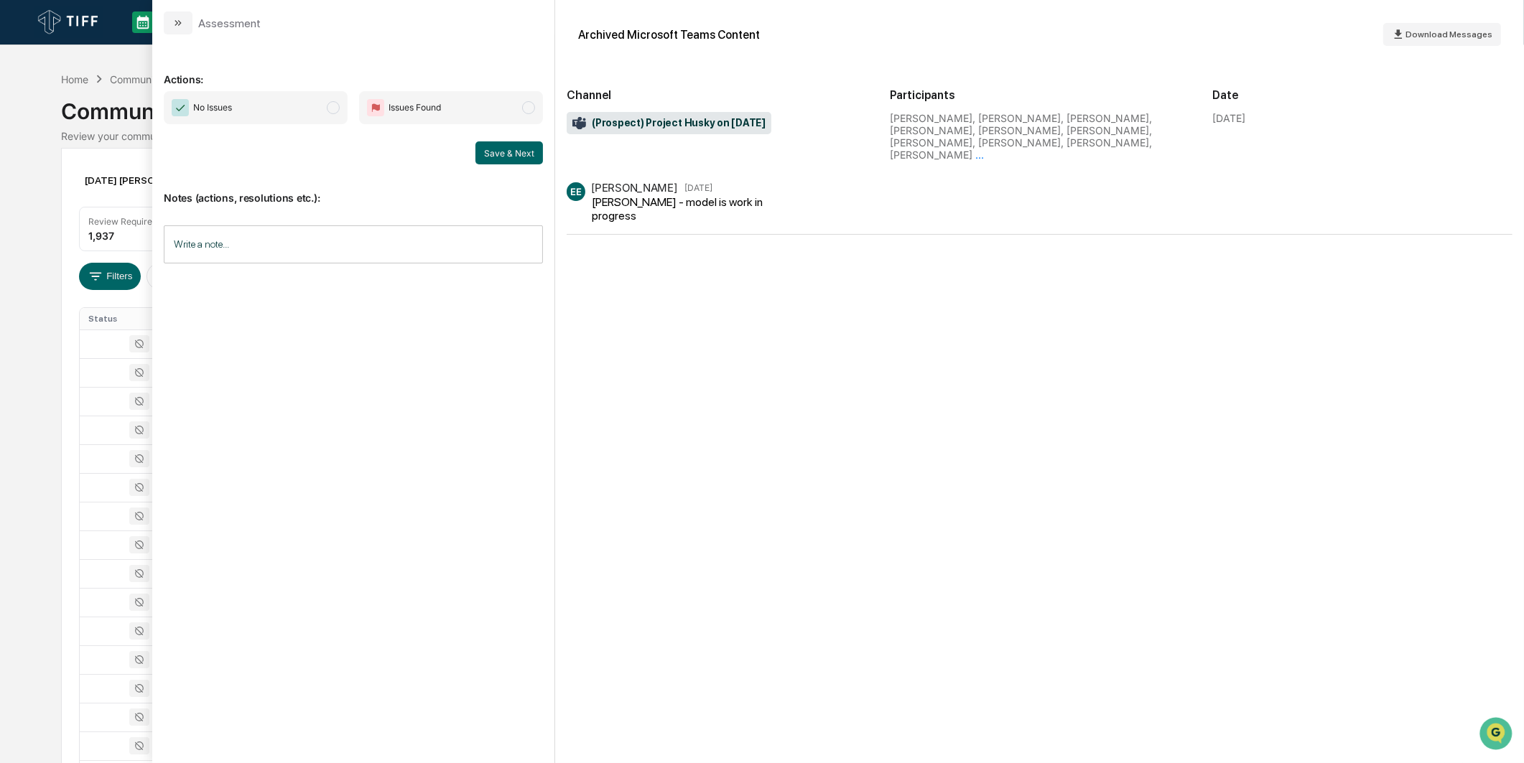
click at [297, 111] on span "No Issues" at bounding box center [256, 107] width 184 height 33
click at [481, 149] on button "Save & Next" at bounding box center [509, 152] width 68 height 23
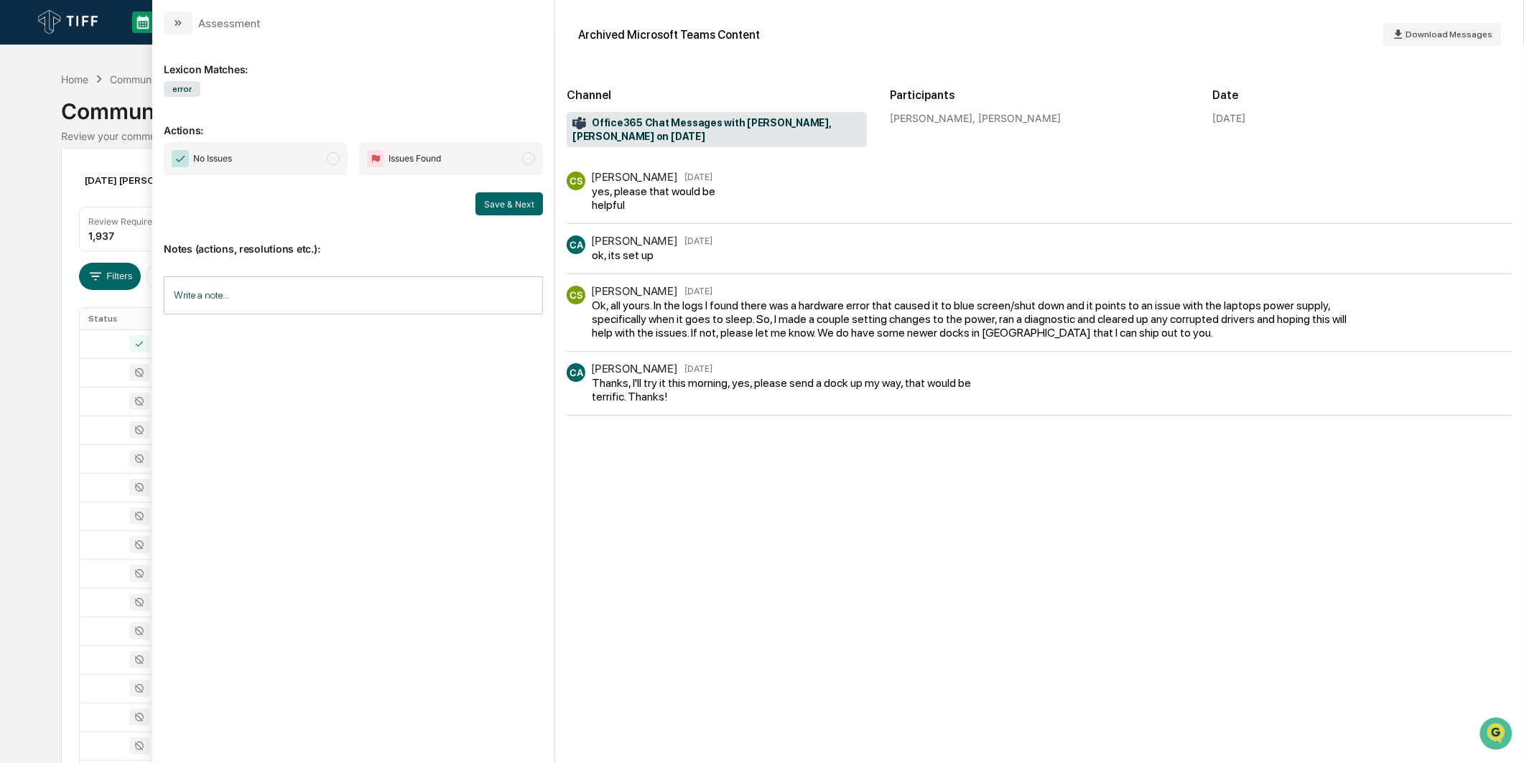
click at [306, 154] on span "No Issues" at bounding box center [256, 158] width 184 height 33
click at [506, 203] on button "Save & Next" at bounding box center [509, 203] width 68 height 23
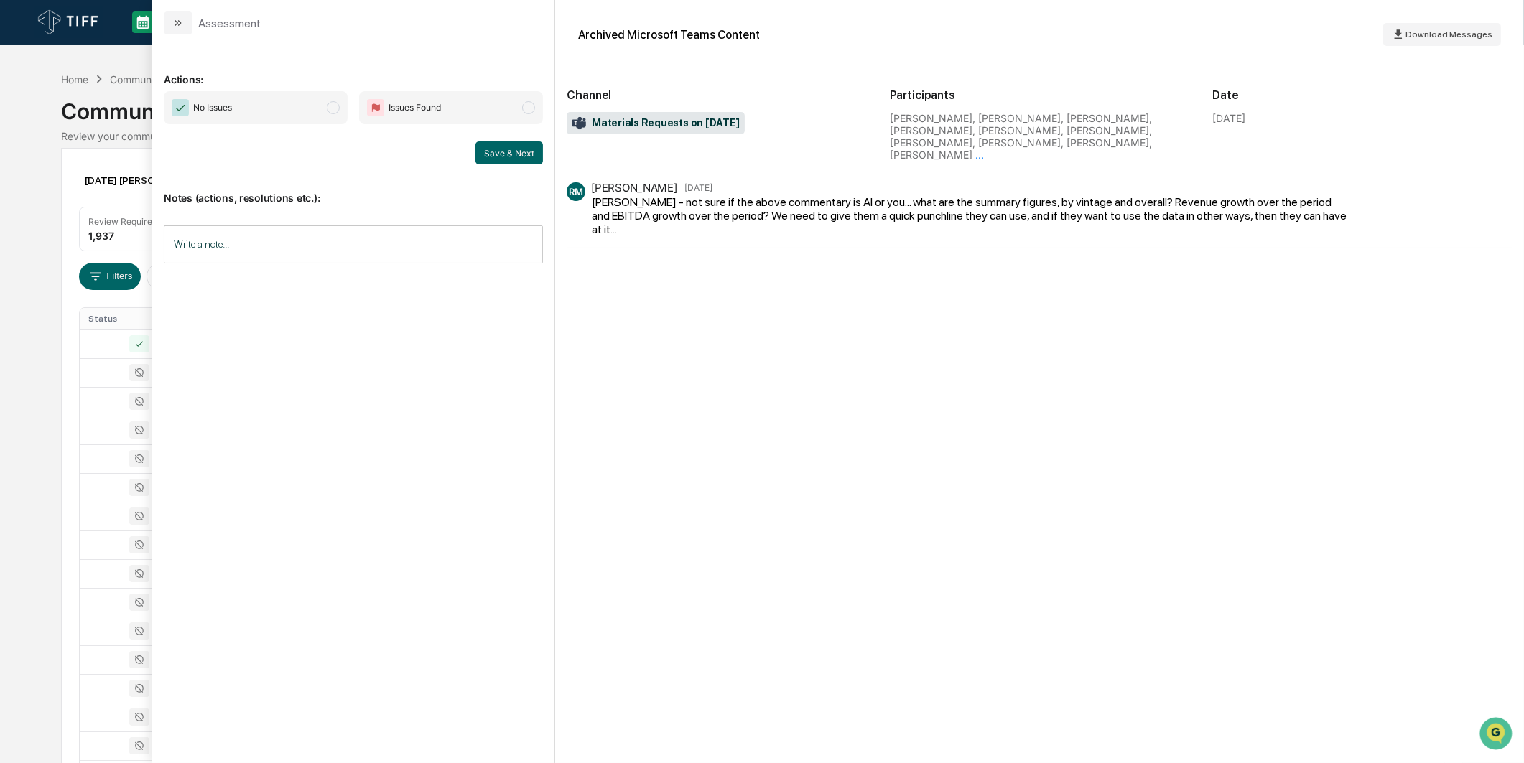
click at [326, 113] on span "No Issues" at bounding box center [256, 107] width 184 height 33
click at [513, 153] on button "Save & Next" at bounding box center [509, 152] width 68 height 23
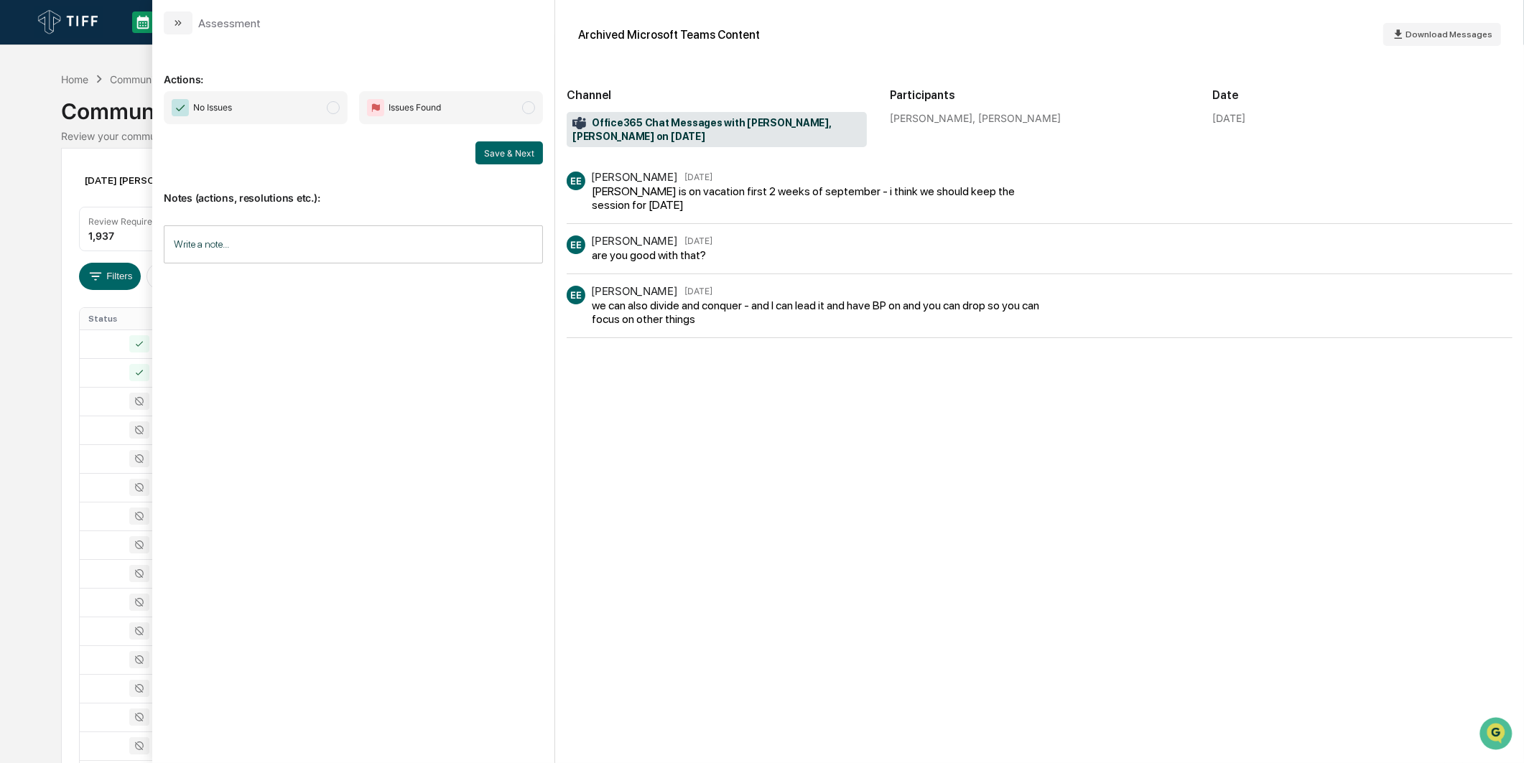
click at [327, 104] on span "modal" at bounding box center [333, 107] width 13 height 13
click at [506, 153] on button "Save & Next" at bounding box center [509, 152] width 68 height 23
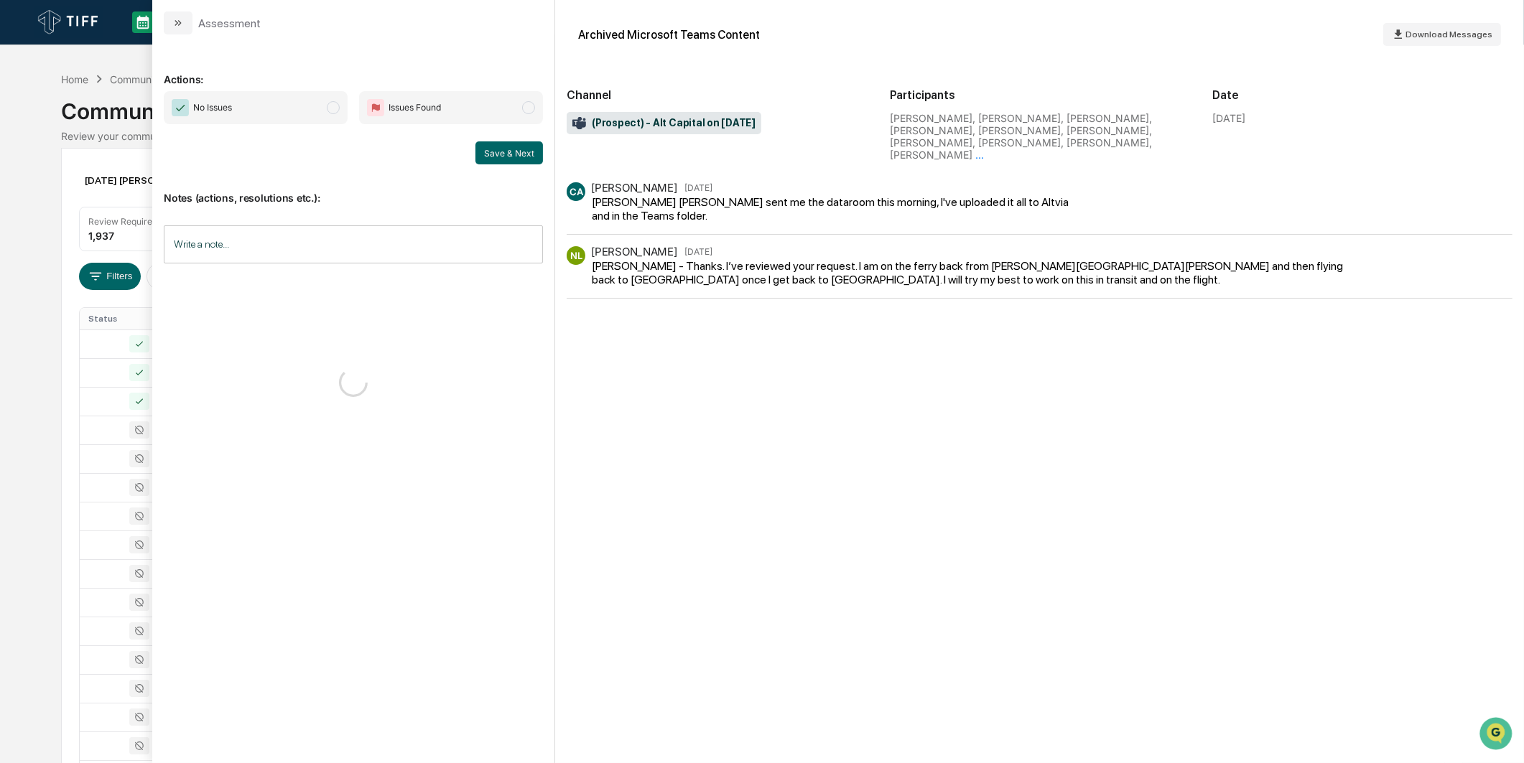
click at [333, 99] on span "No Issues" at bounding box center [256, 107] width 184 height 33
click at [474, 146] on div "Save & Next" at bounding box center [353, 152] width 379 height 23
click at [498, 146] on button "Save & Next" at bounding box center [509, 152] width 68 height 23
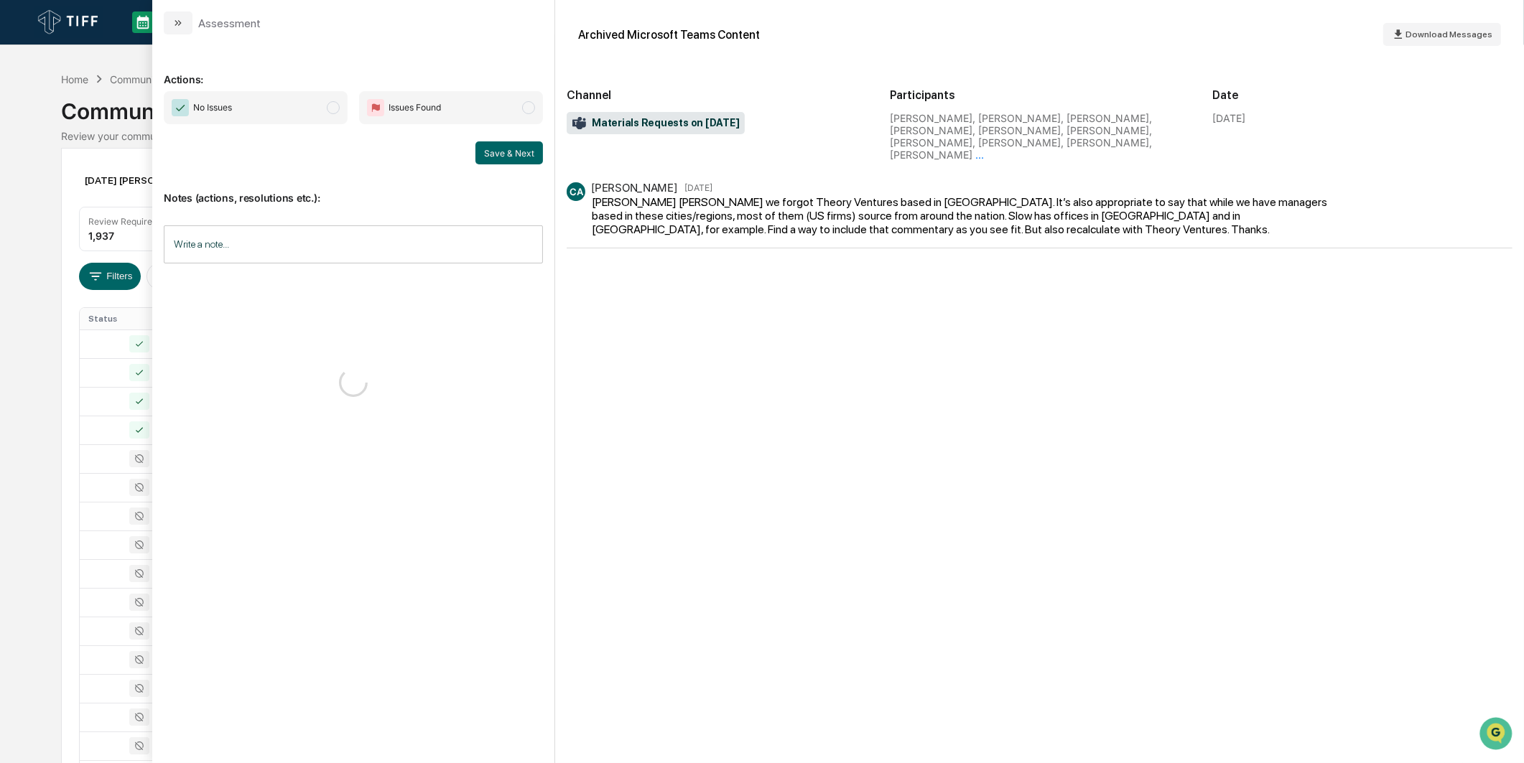
click at [332, 109] on span "modal" at bounding box center [333, 107] width 13 height 13
click at [506, 156] on button "Save & Next" at bounding box center [509, 152] width 68 height 23
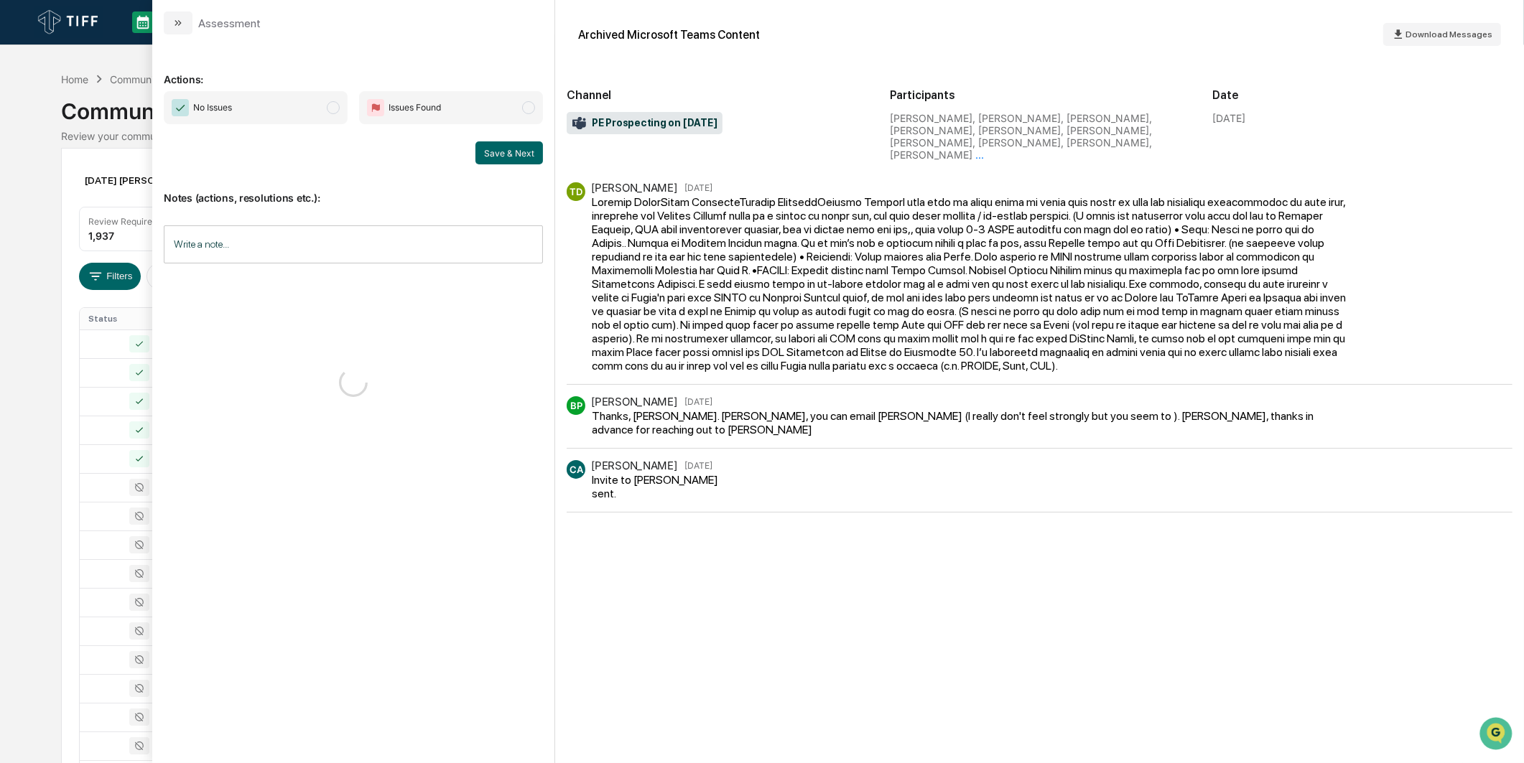
click at [338, 106] on span "modal" at bounding box center [333, 107] width 13 height 13
click at [506, 154] on button "Save & Next" at bounding box center [509, 152] width 68 height 23
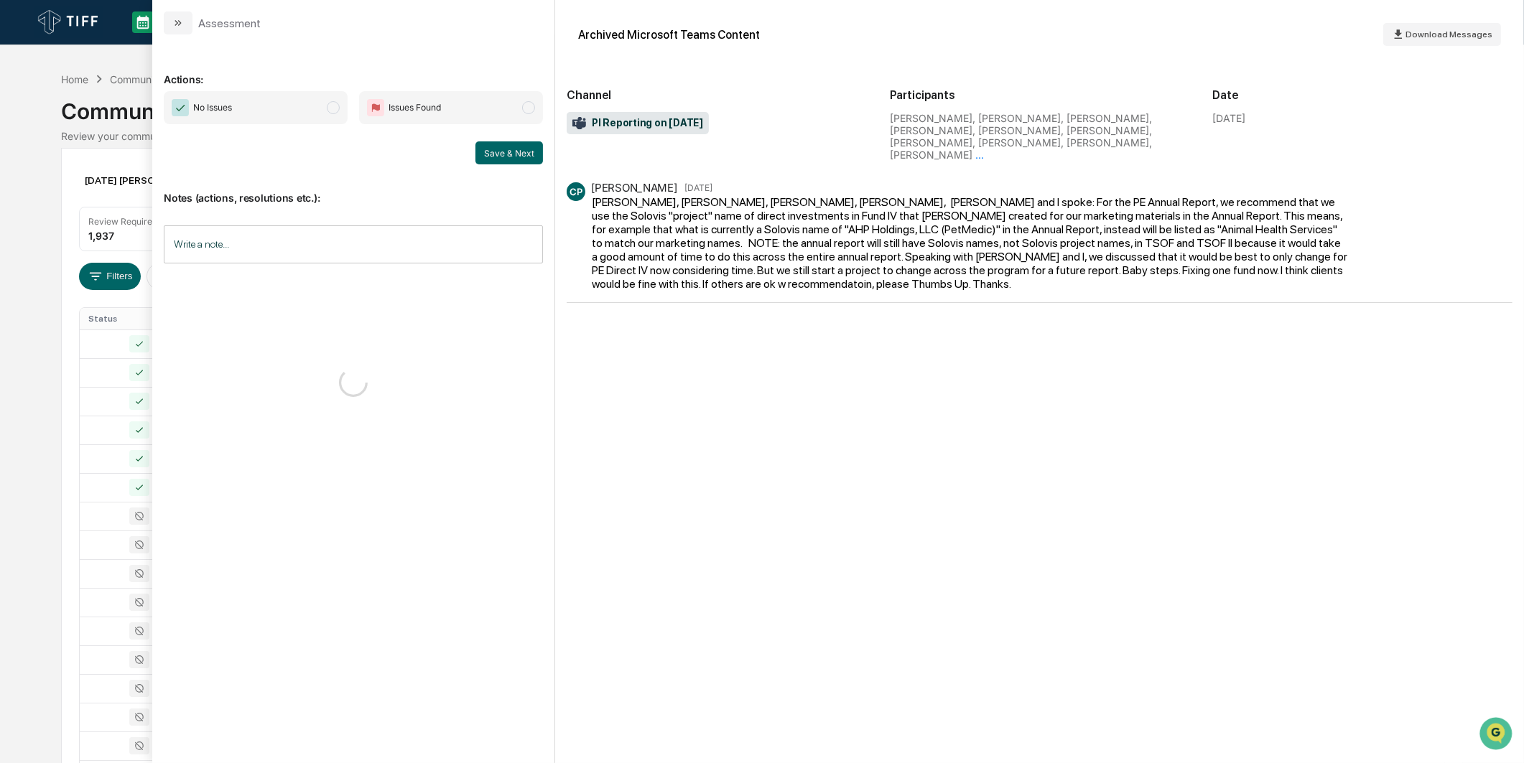
click at [333, 115] on span "No Issues" at bounding box center [256, 107] width 184 height 33
click at [506, 154] on button "Save & Next" at bounding box center [509, 152] width 68 height 23
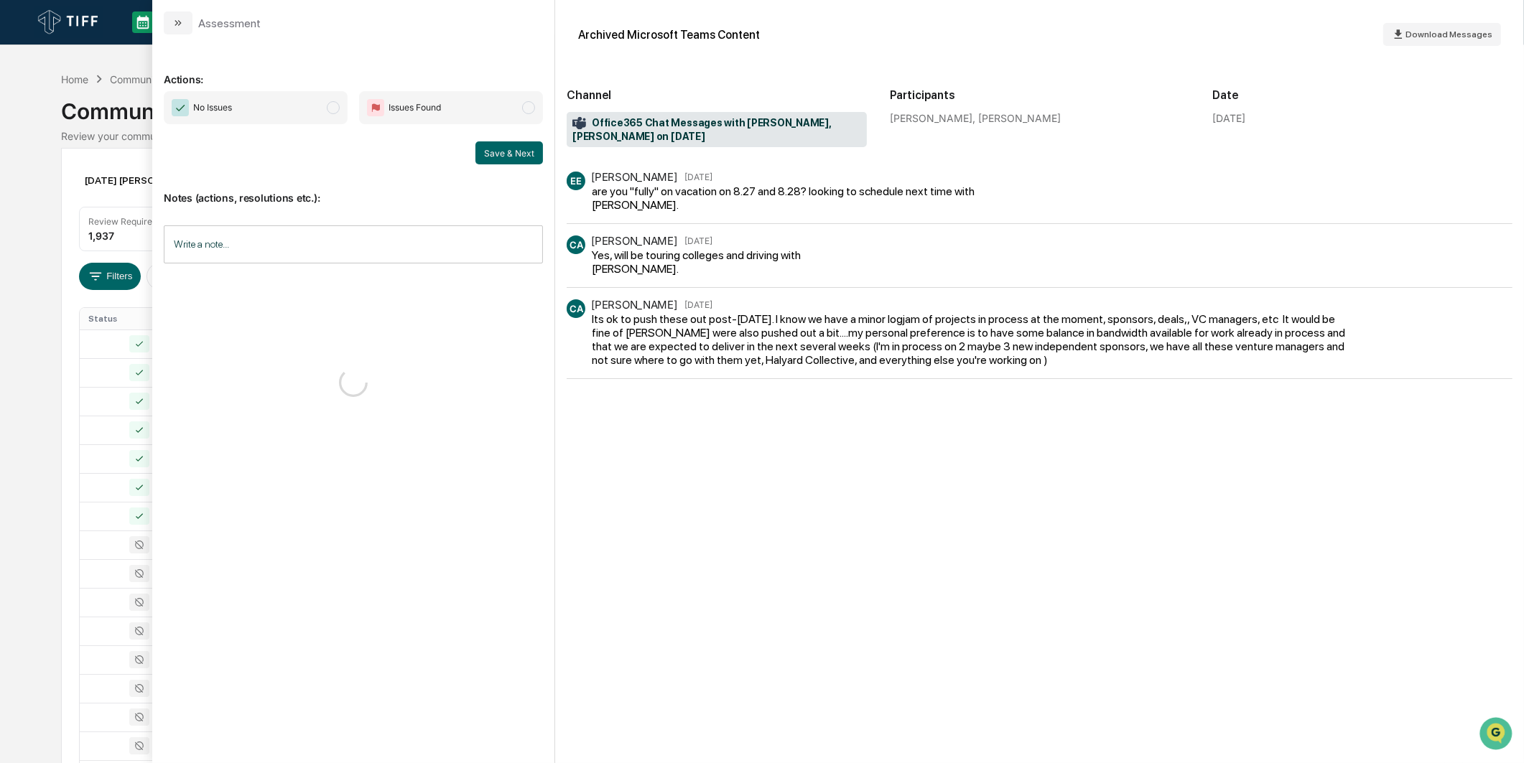
click at [311, 122] on span "No Issues" at bounding box center [256, 107] width 184 height 33
click at [485, 154] on button "Save & Next" at bounding box center [509, 152] width 68 height 23
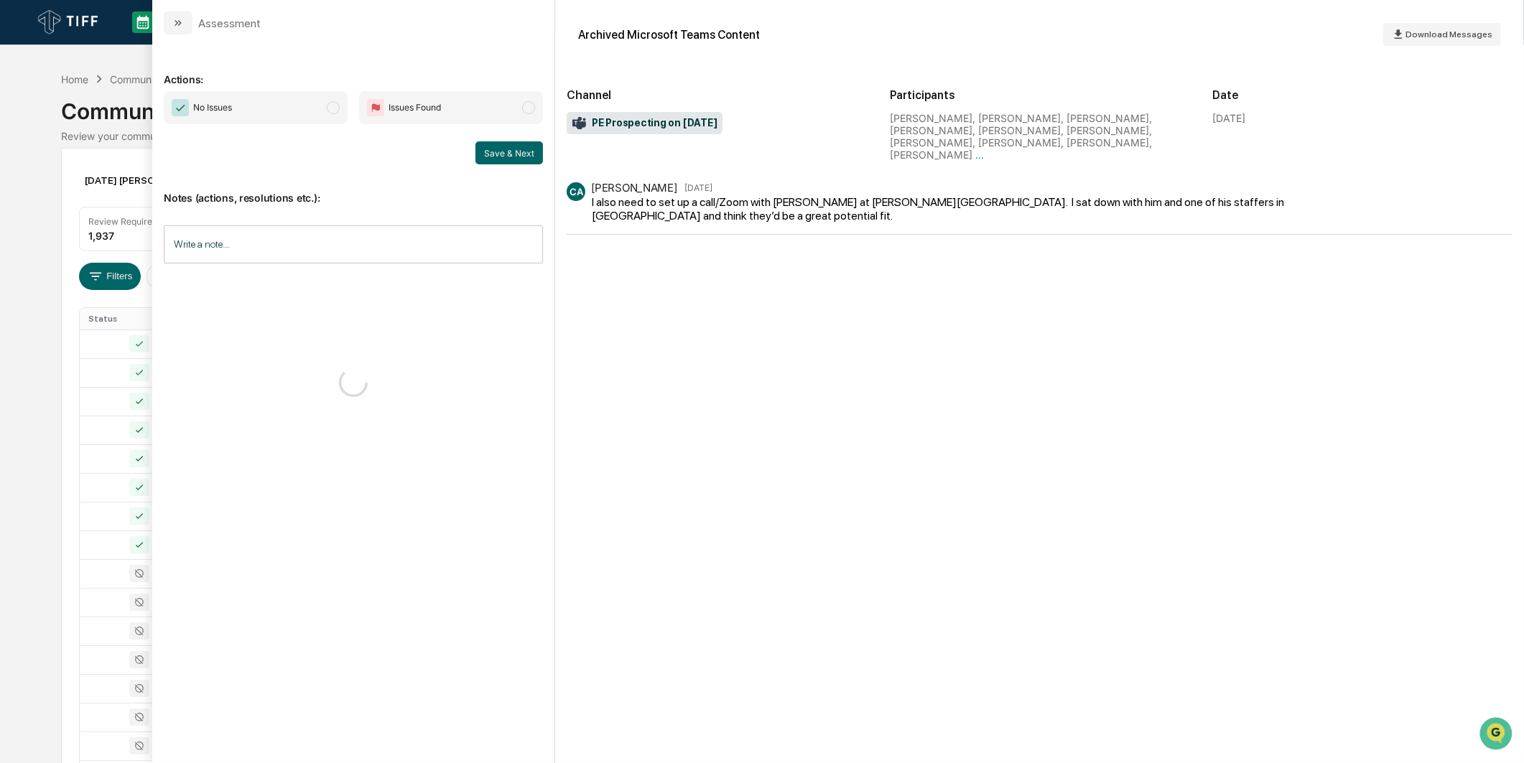
click at [312, 110] on span "No Issues" at bounding box center [256, 107] width 184 height 33
click at [501, 152] on button "Save & Next" at bounding box center [509, 152] width 68 height 23
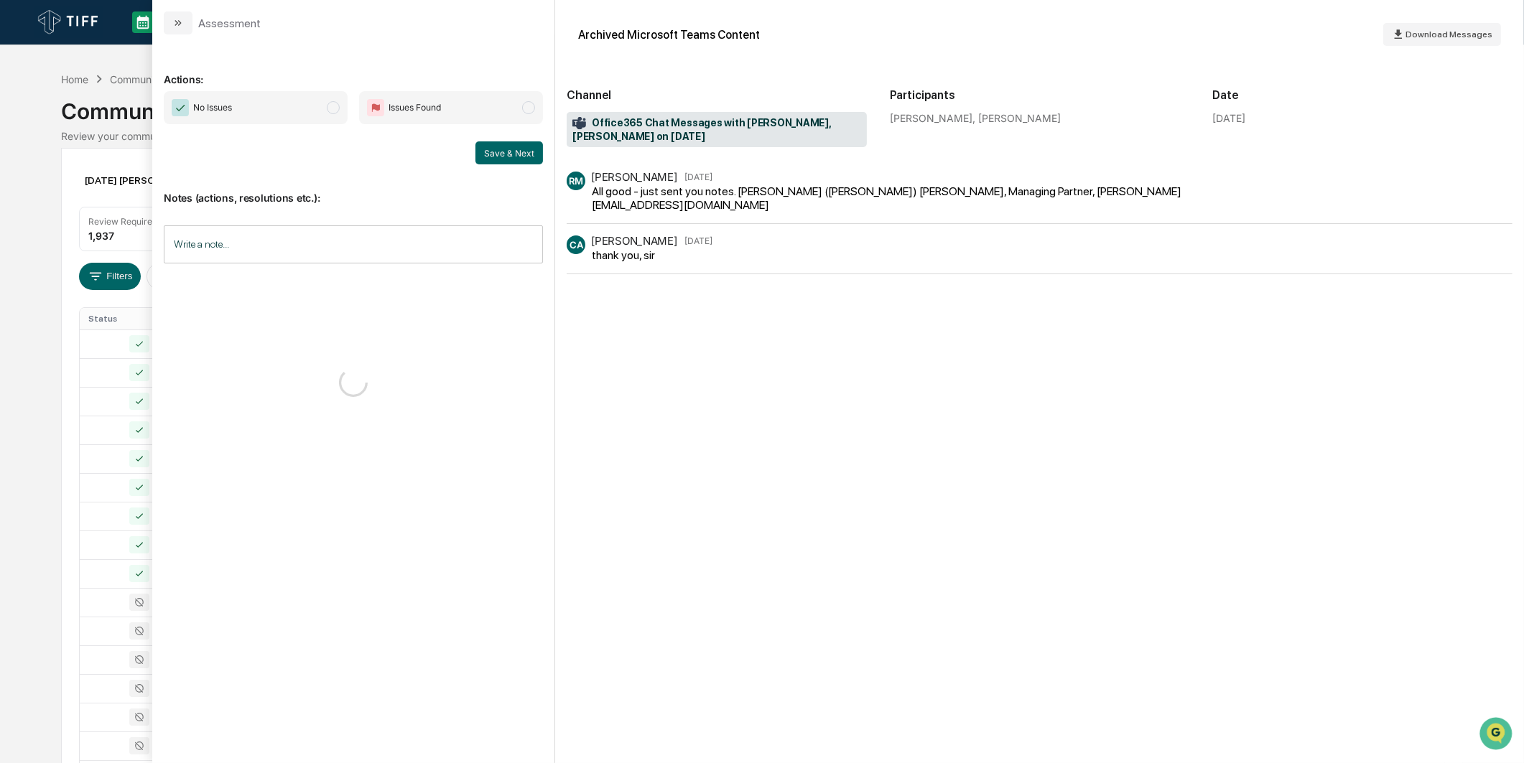
click at [303, 111] on span "No Issues" at bounding box center [256, 107] width 184 height 33
click at [485, 153] on button "Save & Next" at bounding box center [509, 152] width 68 height 23
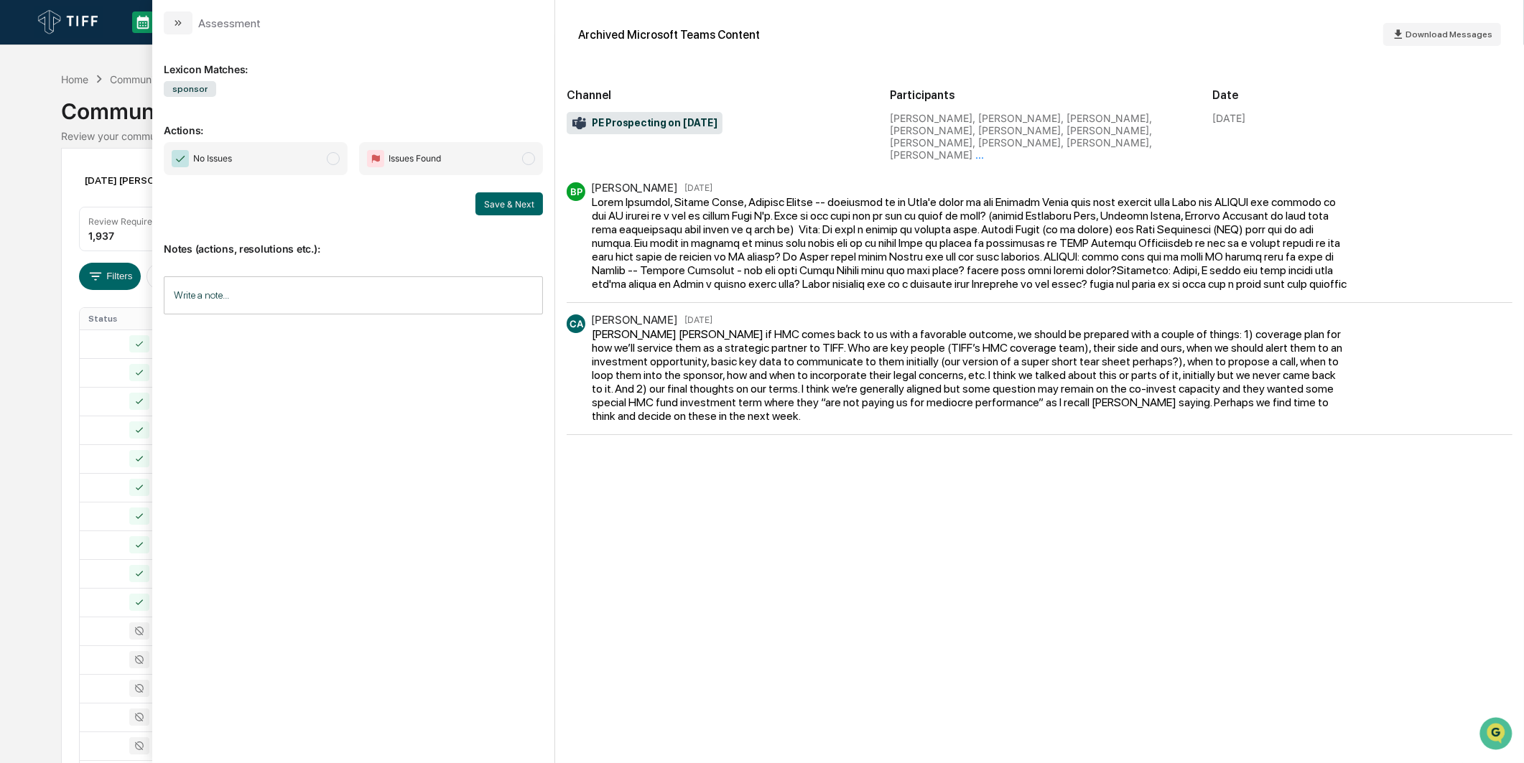
click at [307, 157] on span "No Issues" at bounding box center [256, 158] width 184 height 33
click at [498, 203] on button "Save & Next" at bounding box center [509, 203] width 68 height 23
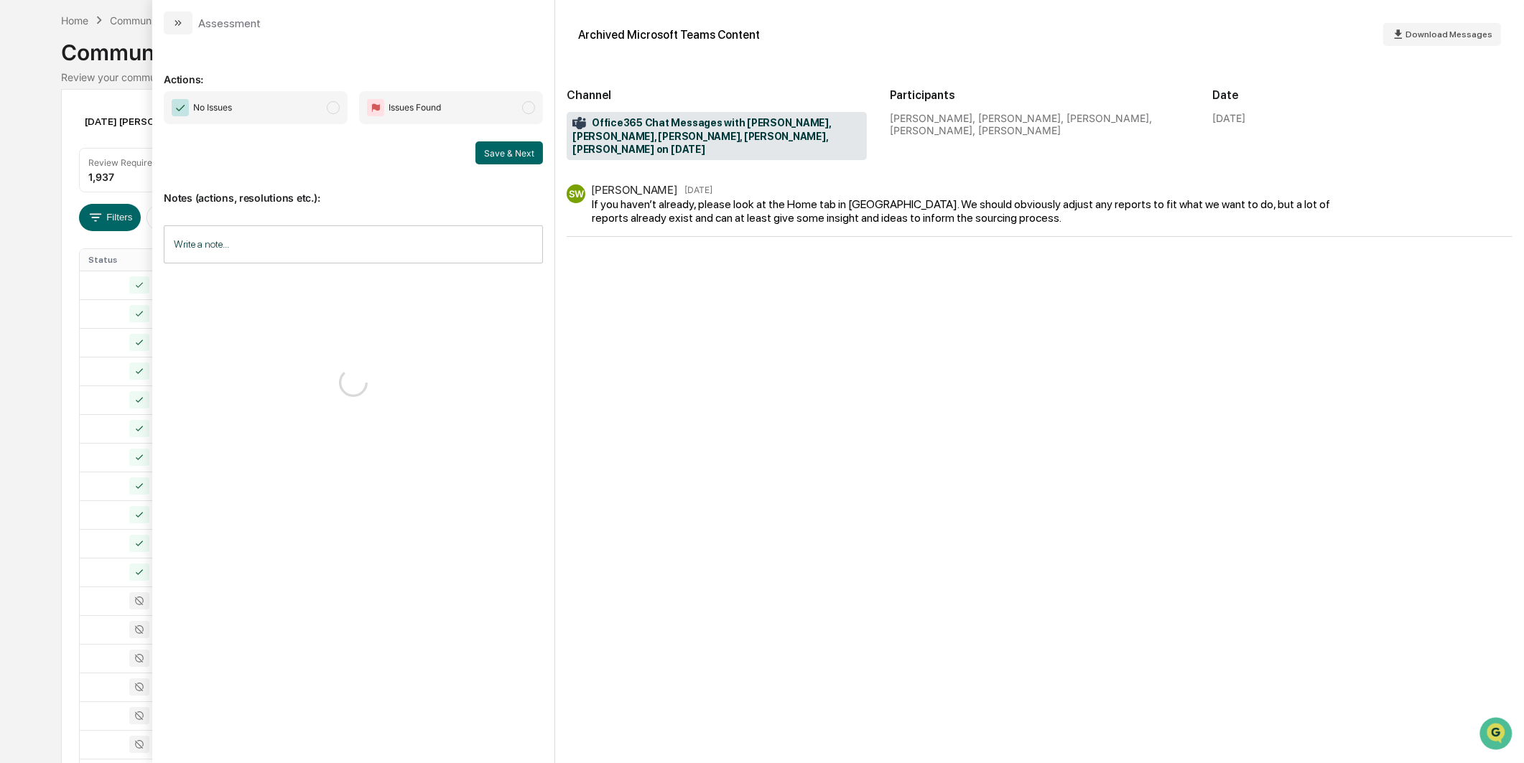
scroll to position [239, 0]
click at [312, 98] on span "No Issues" at bounding box center [256, 107] width 184 height 33
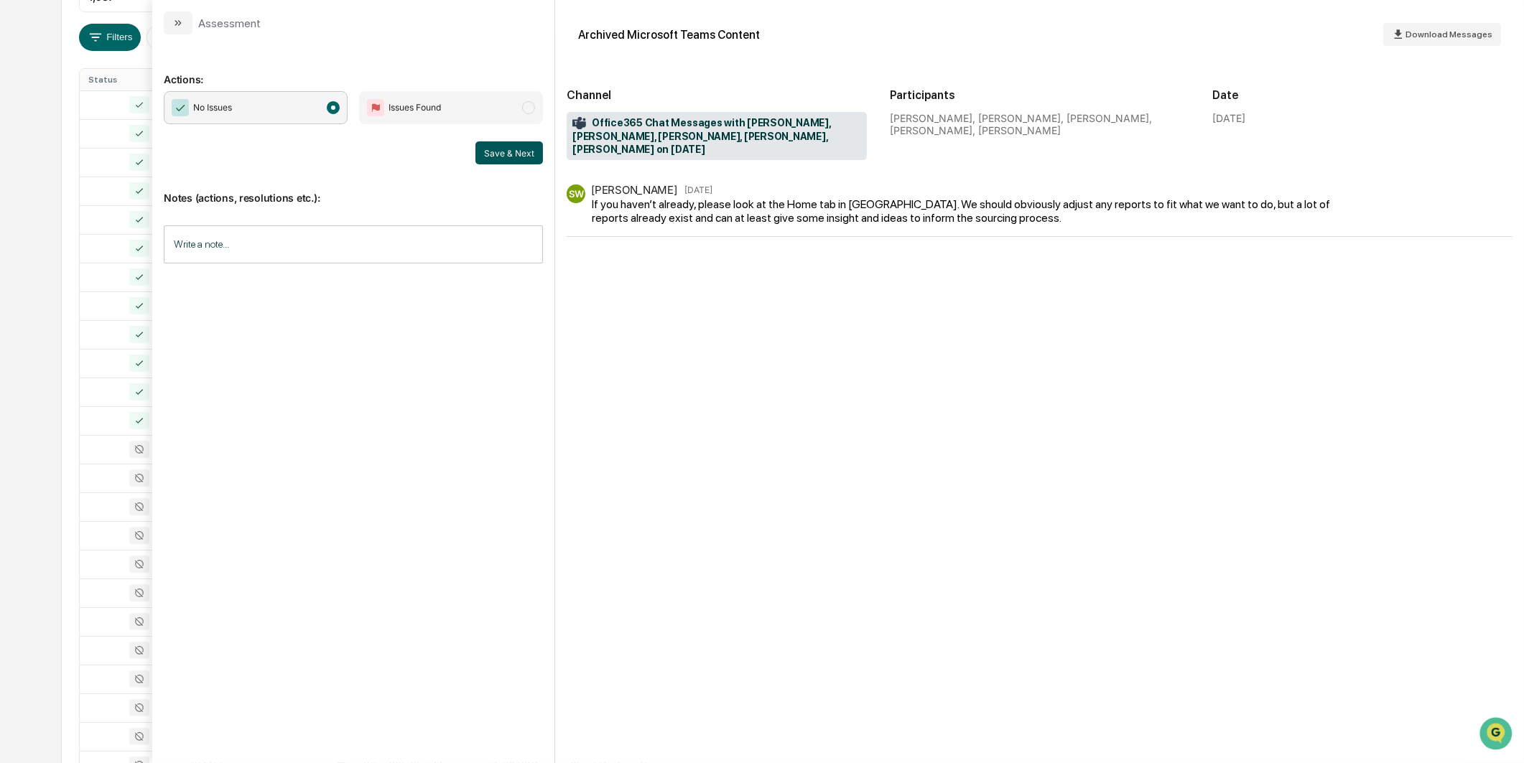
click at [486, 152] on button "Save & Next" at bounding box center [509, 152] width 68 height 23
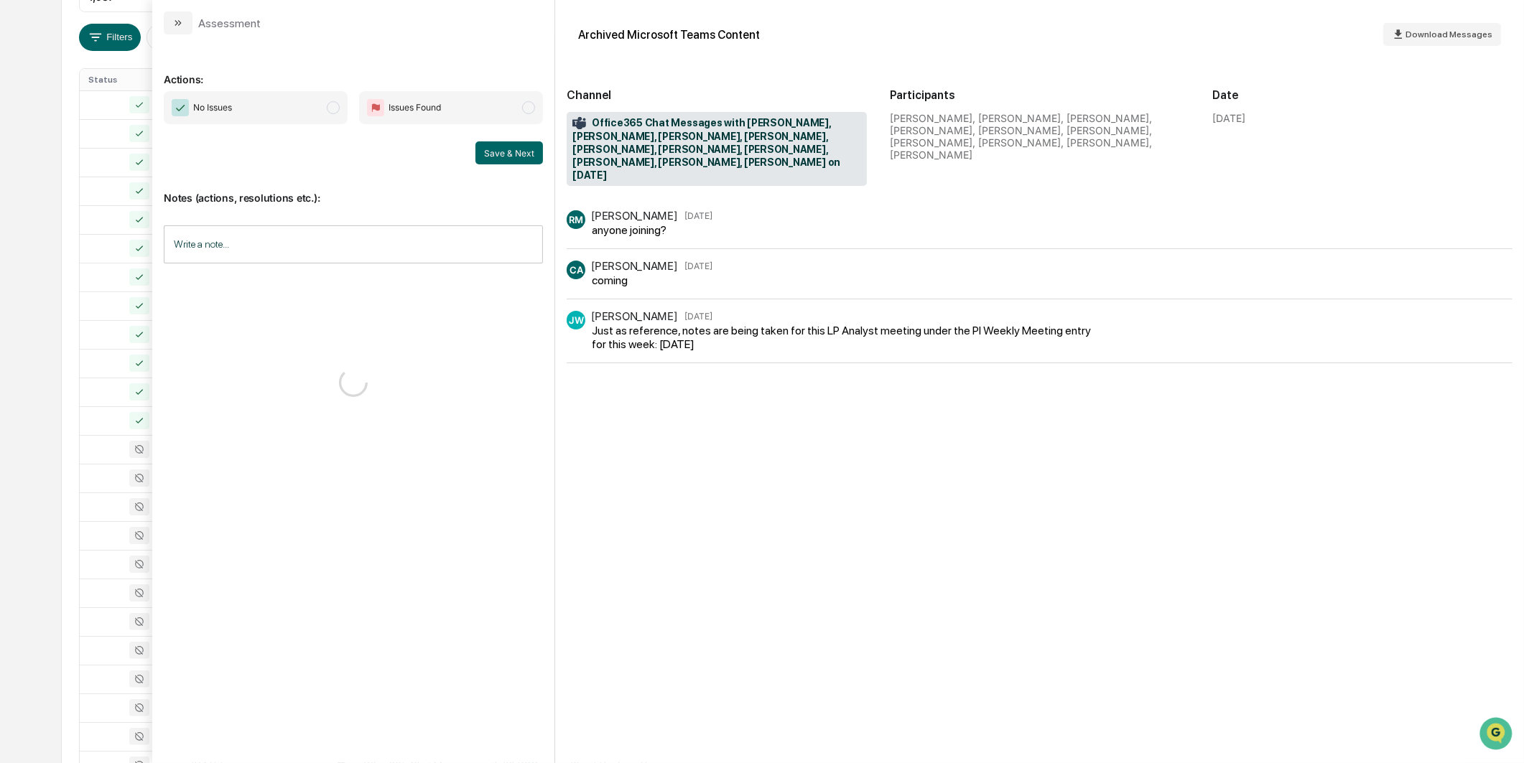
click at [318, 115] on span "No Issues" at bounding box center [256, 107] width 184 height 33
click at [506, 152] on button "Save & Next" at bounding box center [509, 152] width 68 height 23
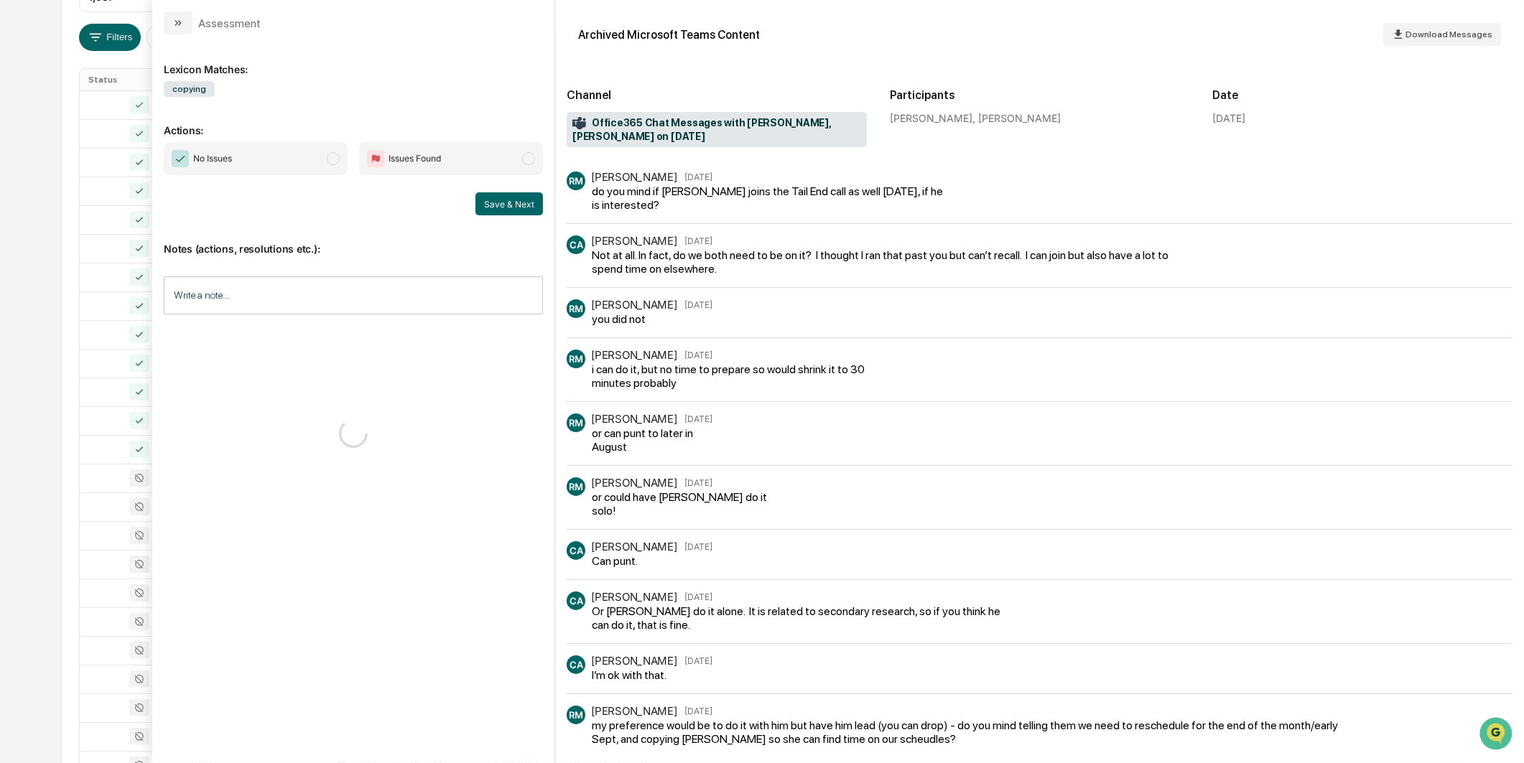
click at [299, 162] on span "No Issues" at bounding box center [256, 158] width 184 height 33
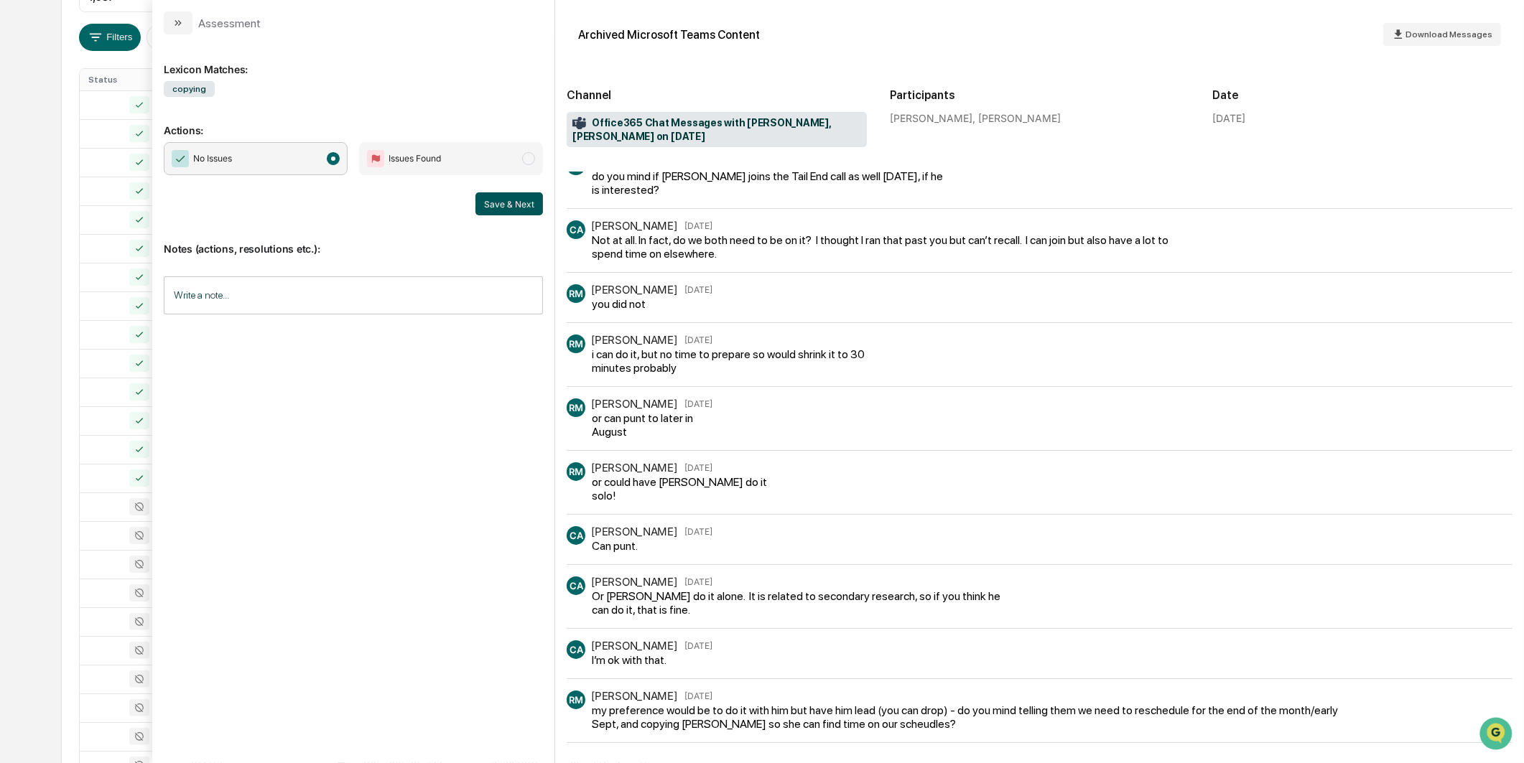
click at [507, 210] on button "Save & Next" at bounding box center [509, 203] width 68 height 23
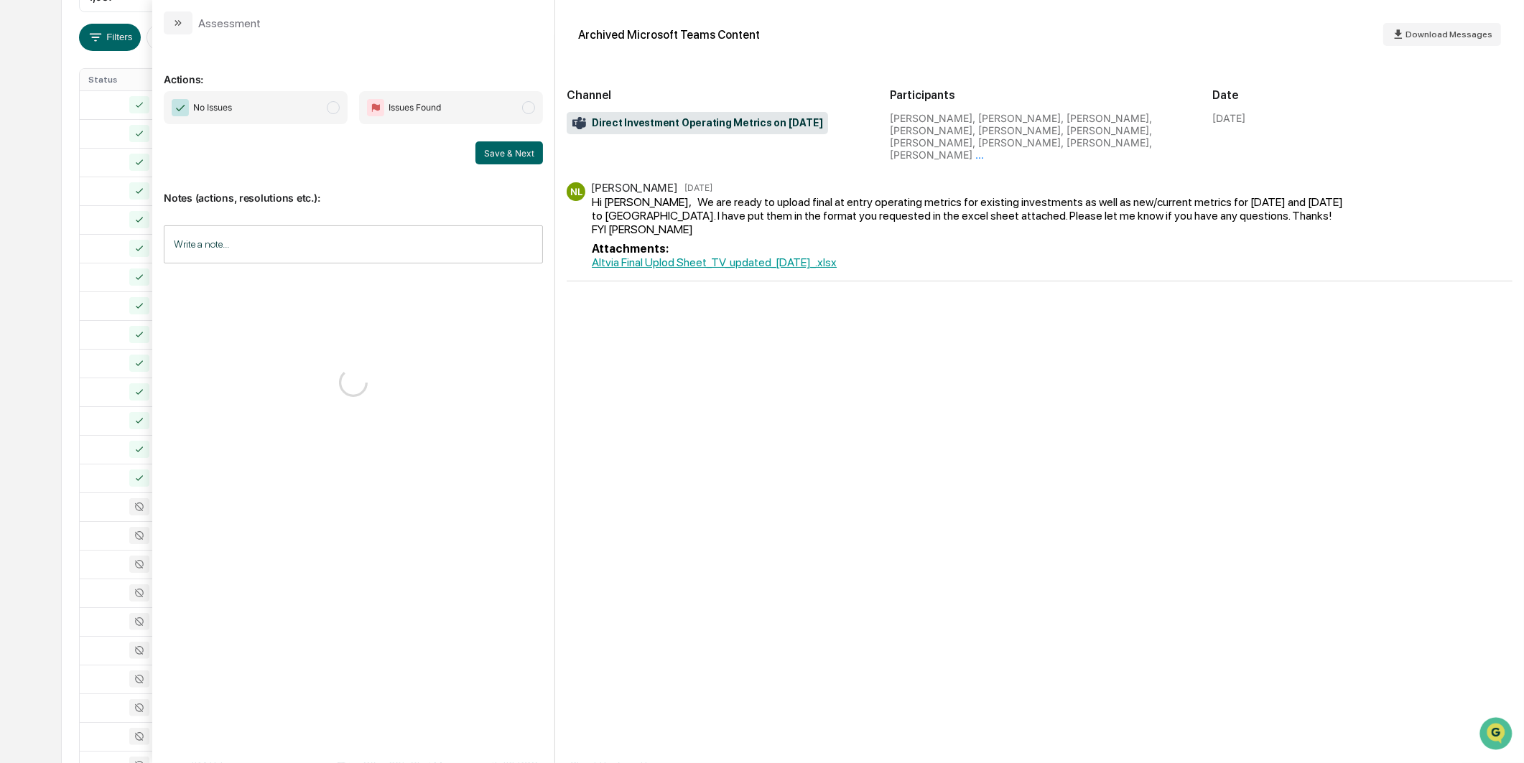
click at [317, 111] on span "No Issues" at bounding box center [256, 107] width 184 height 33
click at [516, 160] on button "Save & Next" at bounding box center [509, 152] width 68 height 23
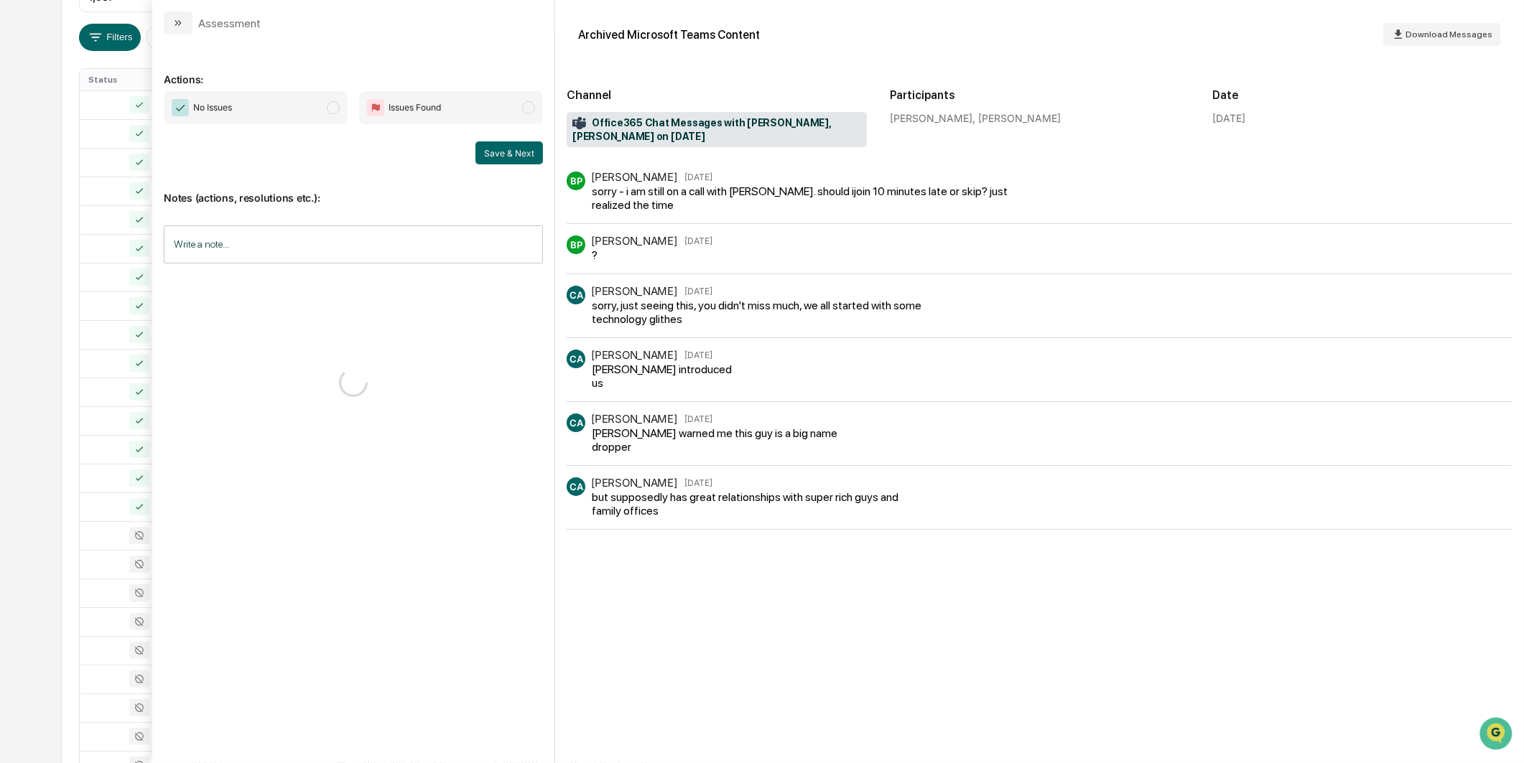
click at [320, 122] on span "No Issues" at bounding box center [256, 107] width 184 height 33
click at [496, 164] on div "Notes (actions, resolutions etc.): Write a note... Write a note..." at bounding box center [353, 222] width 379 height 116
click at [511, 152] on button "Save & Next" at bounding box center [509, 152] width 68 height 23
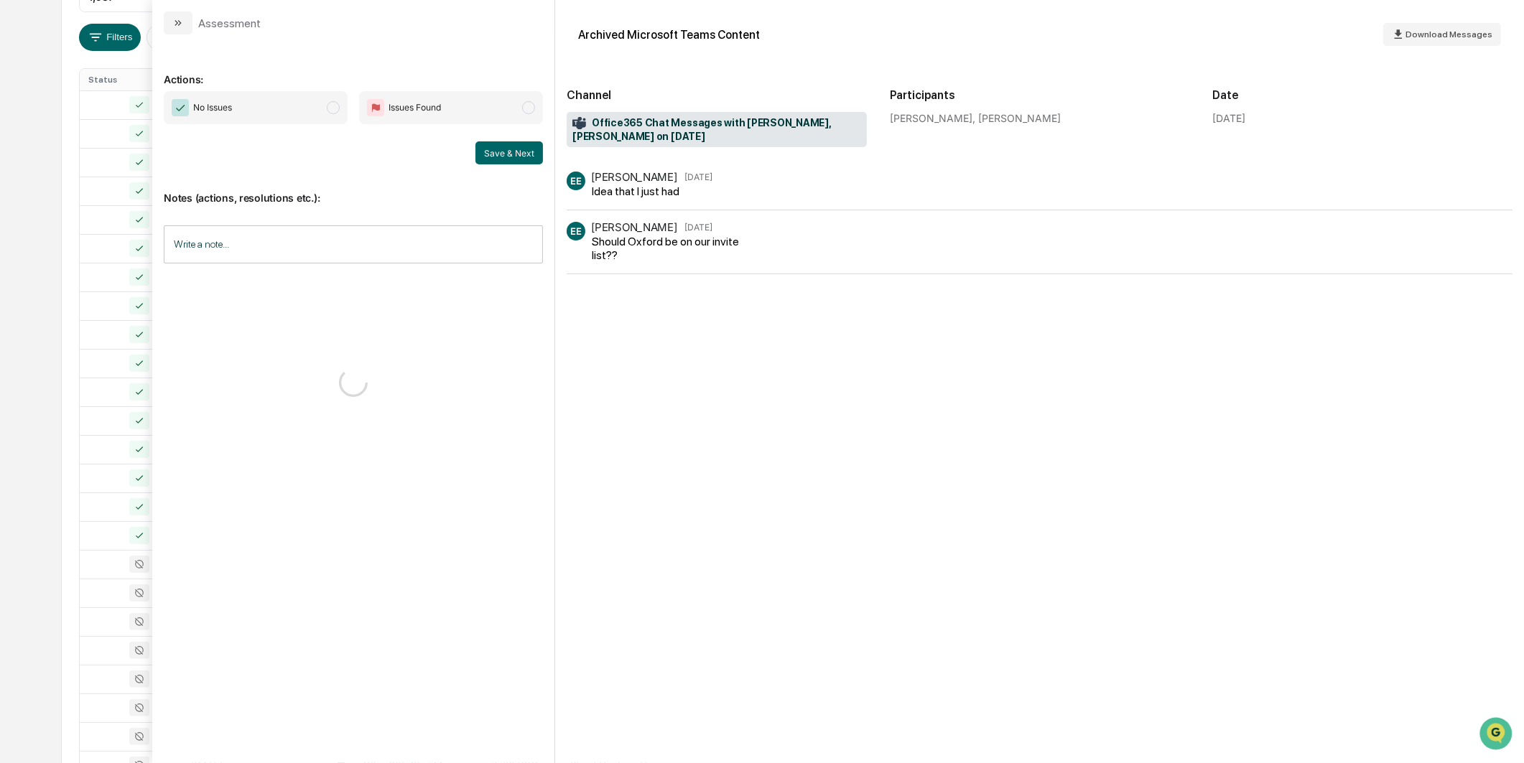
click at [325, 112] on span "No Issues" at bounding box center [256, 107] width 184 height 33
click at [518, 144] on button "Save & Next" at bounding box center [509, 152] width 68 height 23
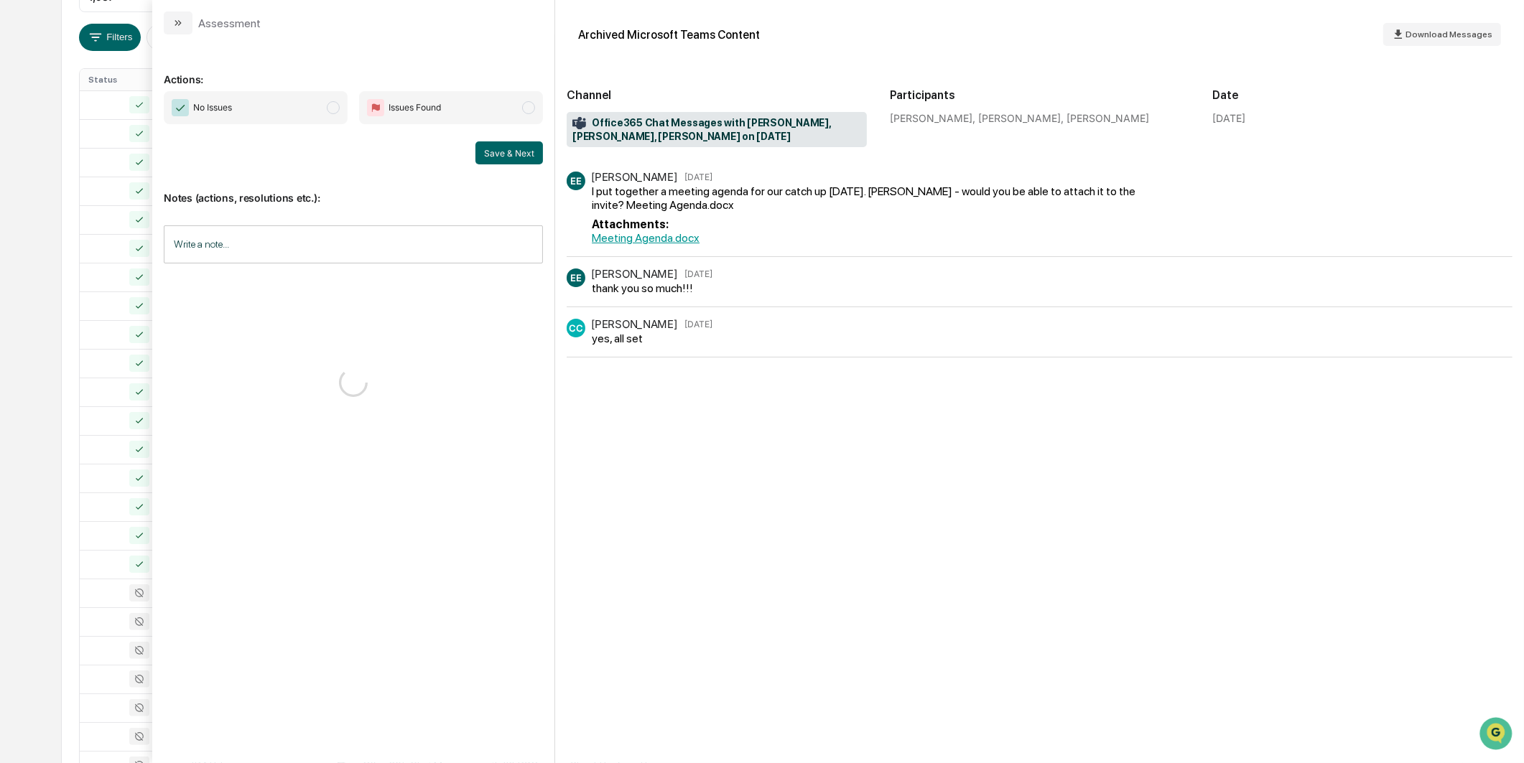
click at [320, 106] on span "No Issues" at bounding box center [256, 107] width 184 height 33
click at [499, 145] on button "Save & Next" at bounding box center [509, 152] width 68 height 23
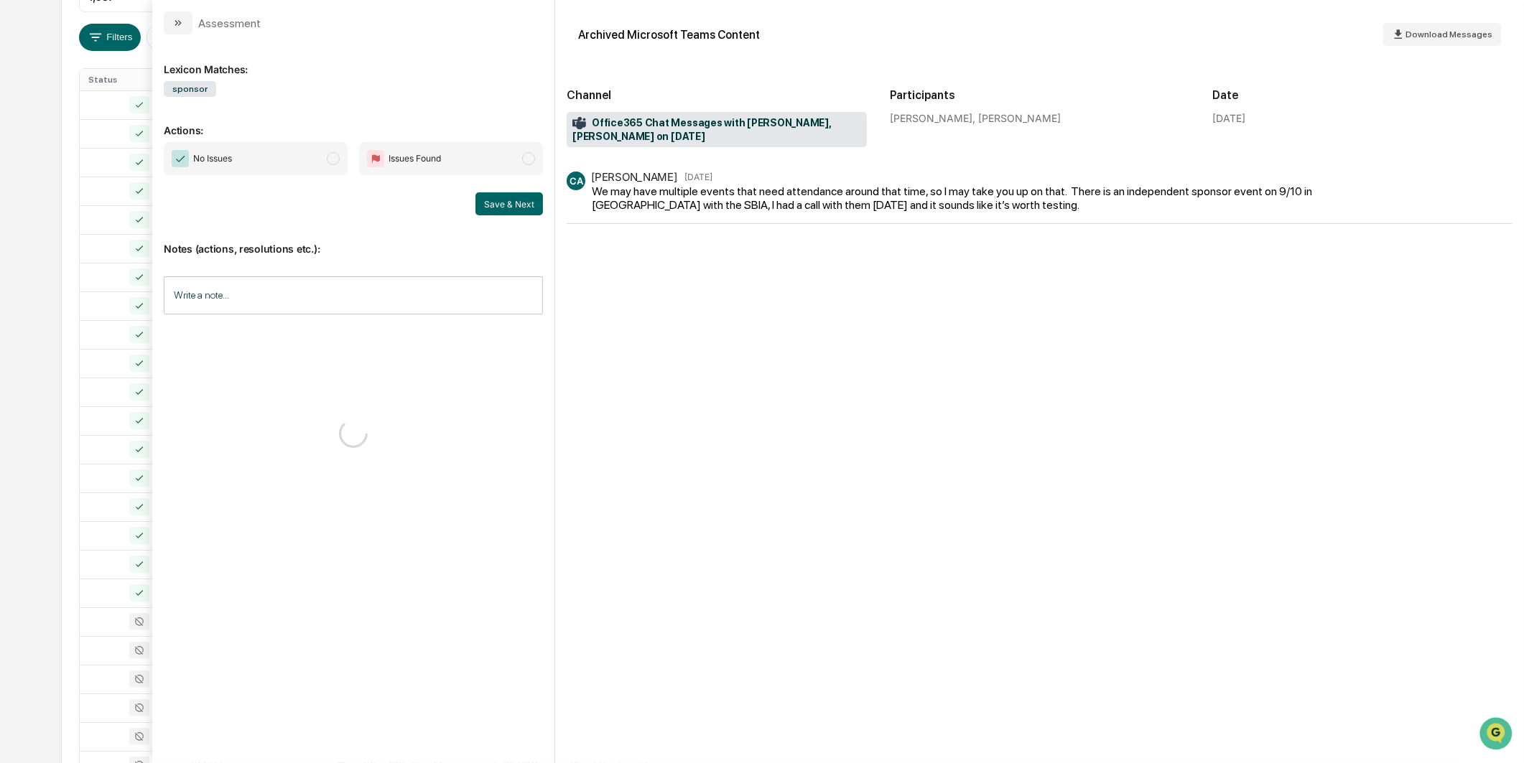
click at [311, 157] on span "No Issues" at bounding box center [256, 158] width 184 height 33
click at [506, 205] on button "Save & Next" at bounding box center [509, 203] width 68 height 23
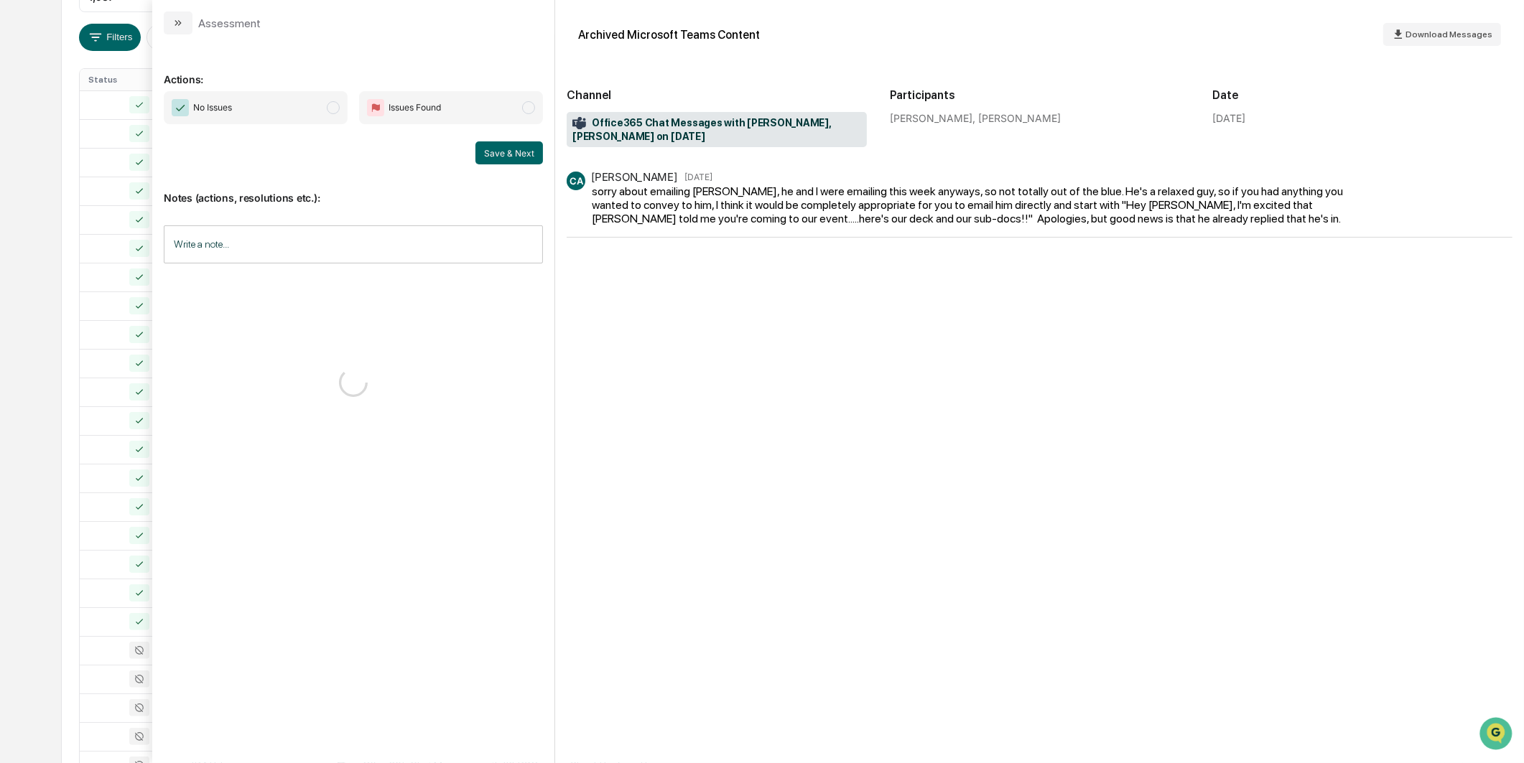
click at [295, 109] on span "No Issues" at bounding box center [256, 107] width 184 height 33
click at [488, 154] on button "Save & Next" at bounding box center [509, 152] width 68 height 23
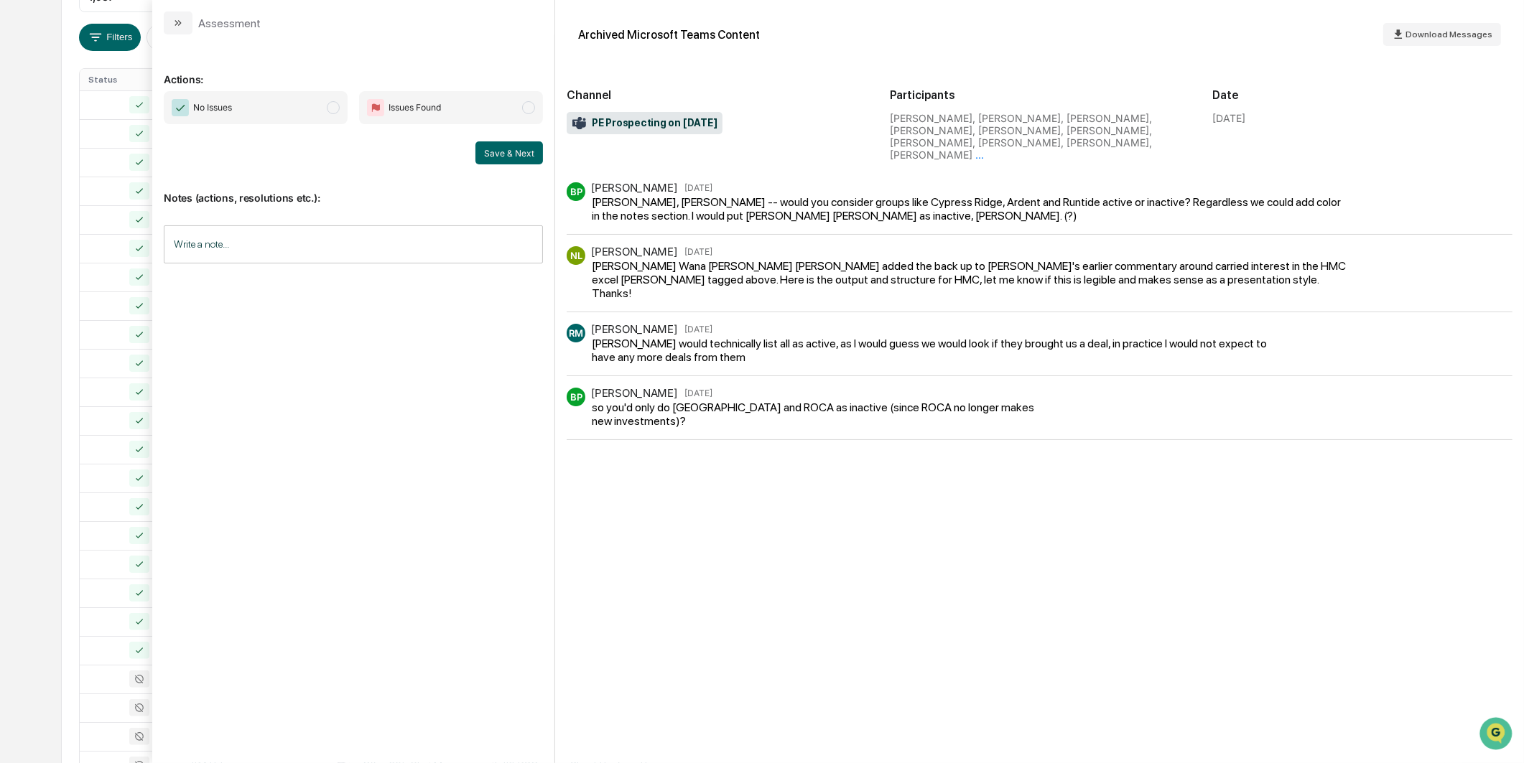
click at [320, 103] on span "No Issues" at bounding box center [256, 107] width 184 height 33
click at [493, 149] on button "Save & Next" at bounding box center [509, 152] width 68 height 23
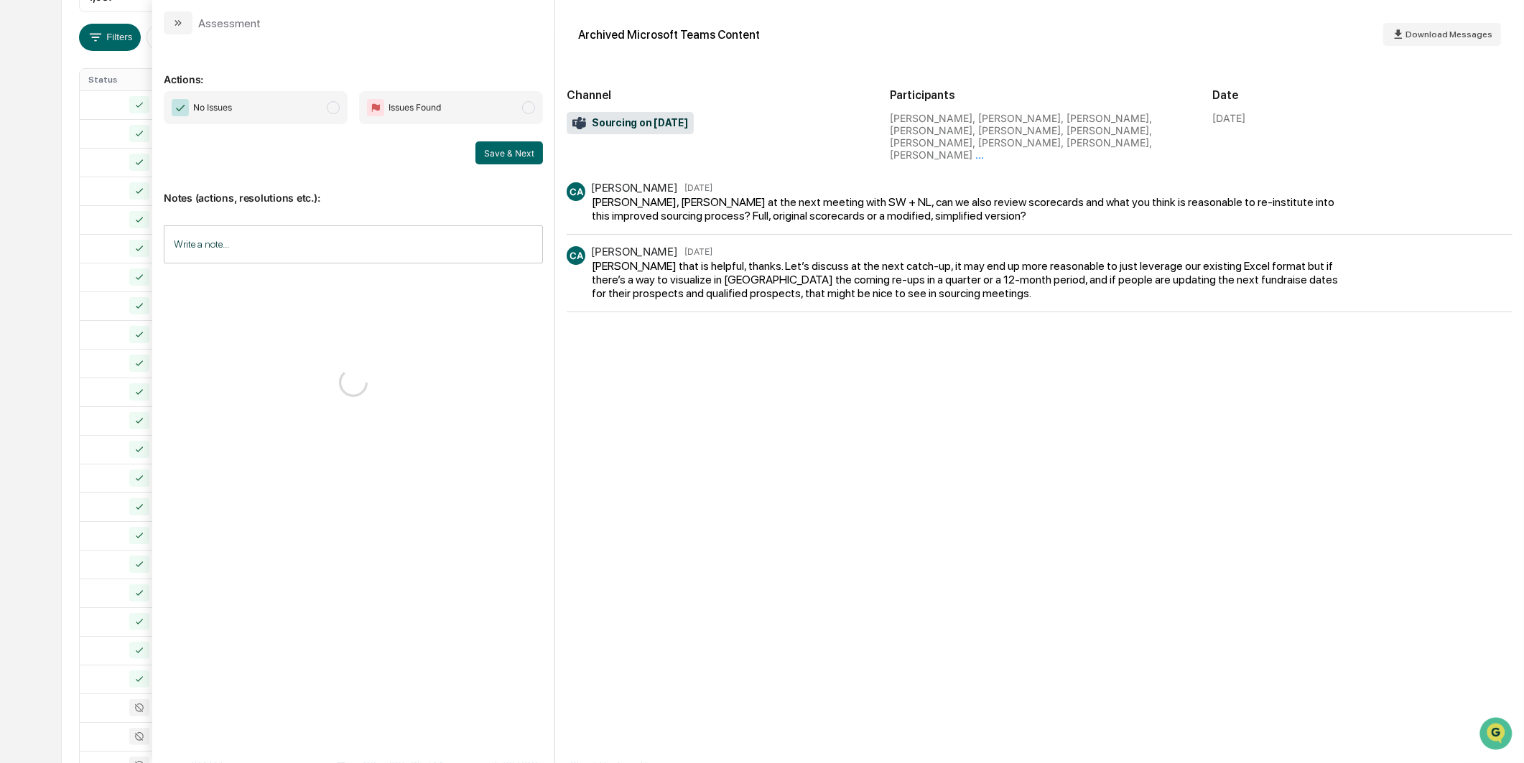
click at [320, 108] on span "No Issues" at bounding box center [256, 107] width 184 height 33
click at [489, 142] on button "Save & Next" at bounding box center [509, 152] width 68 height 23
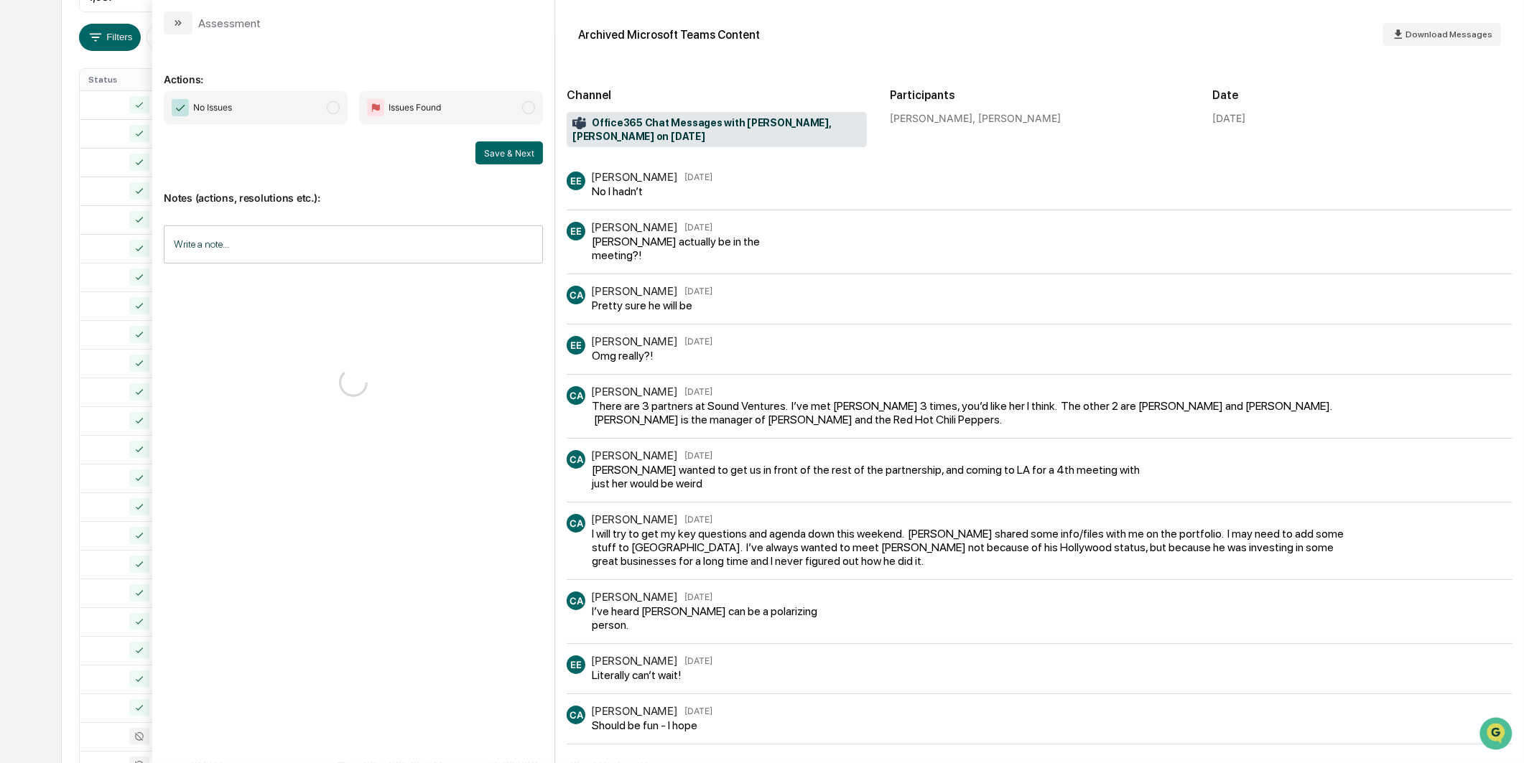
click at [327, 108] on span "modal" at bounding box center [333, 107] width 13 height 13
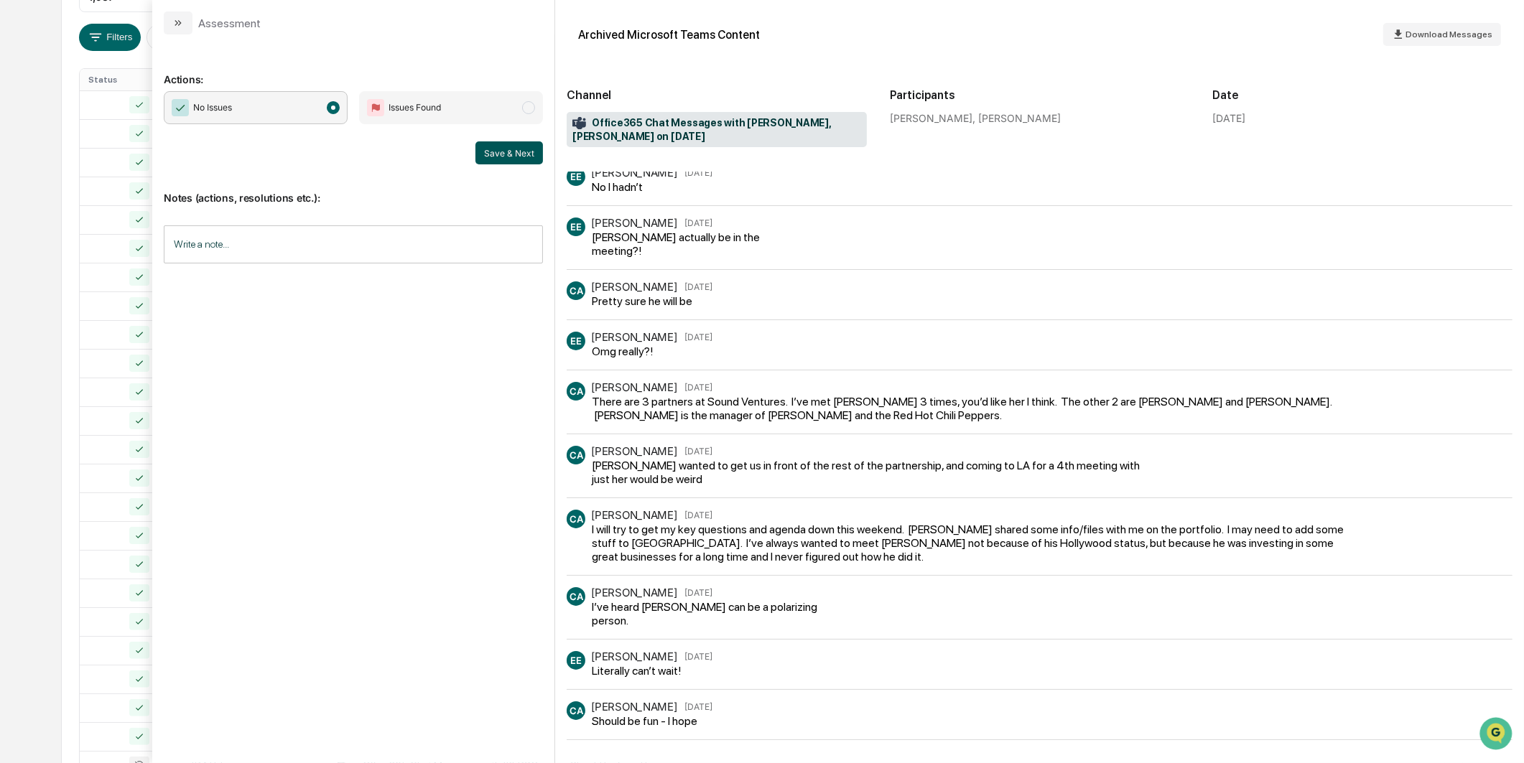
click at [506, 147] on button "Save & Next" at bounding box center [509, 152] width 68 height 23
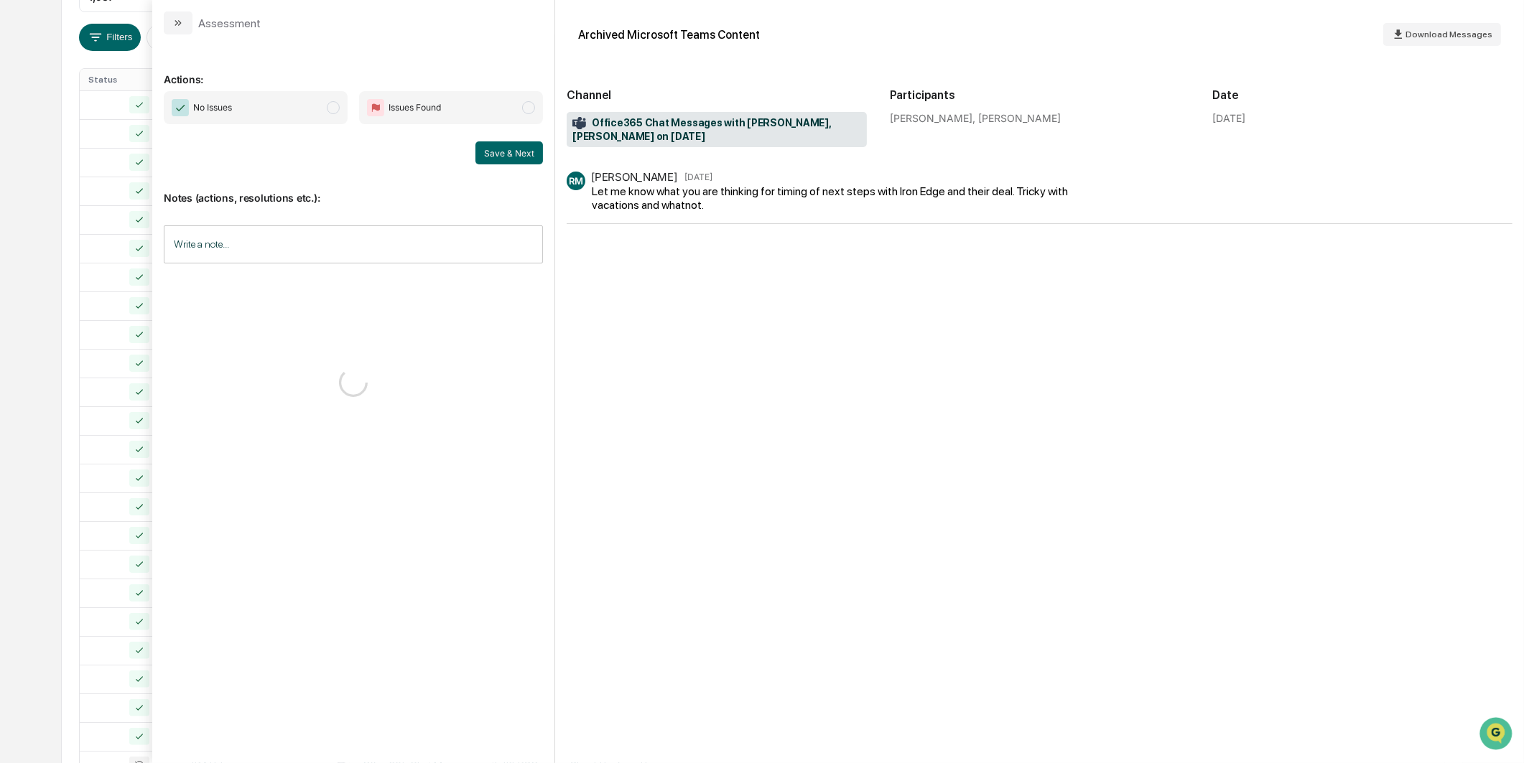
click at [310, 103] on span "No Issues" at bounding box center [256, 107] width 184 height 33
click at [522, 151] on button "Save & Next" at bounding box center [509, 152] width 68 height 23
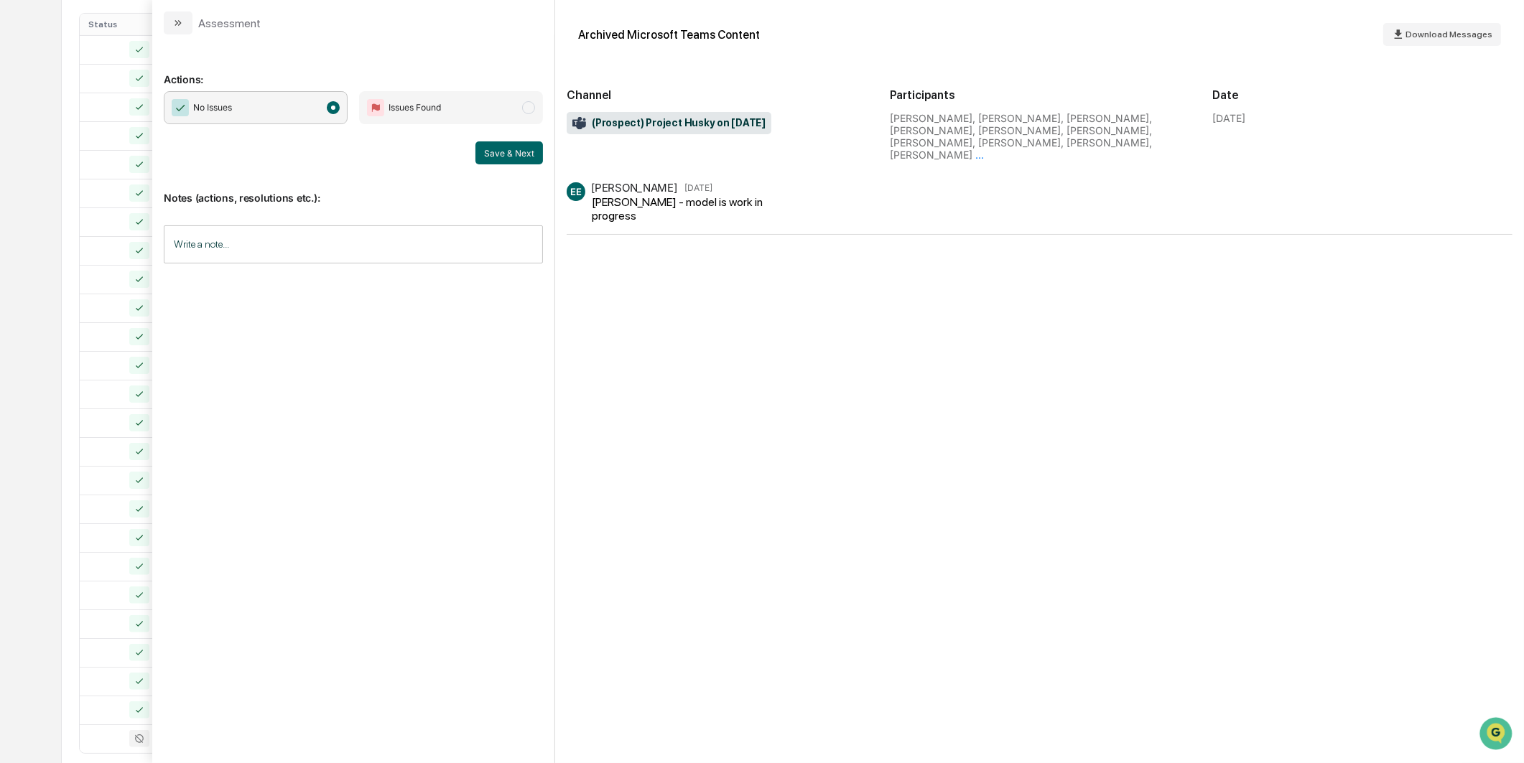
scroll to position [365, 0]
click at [318, 118] on span "No Issues" at bounding box center [256, 107] width 184 height 33
click at [518, 147] on button "Save & Next" at bounding box center [509, 152] width 68 height 23
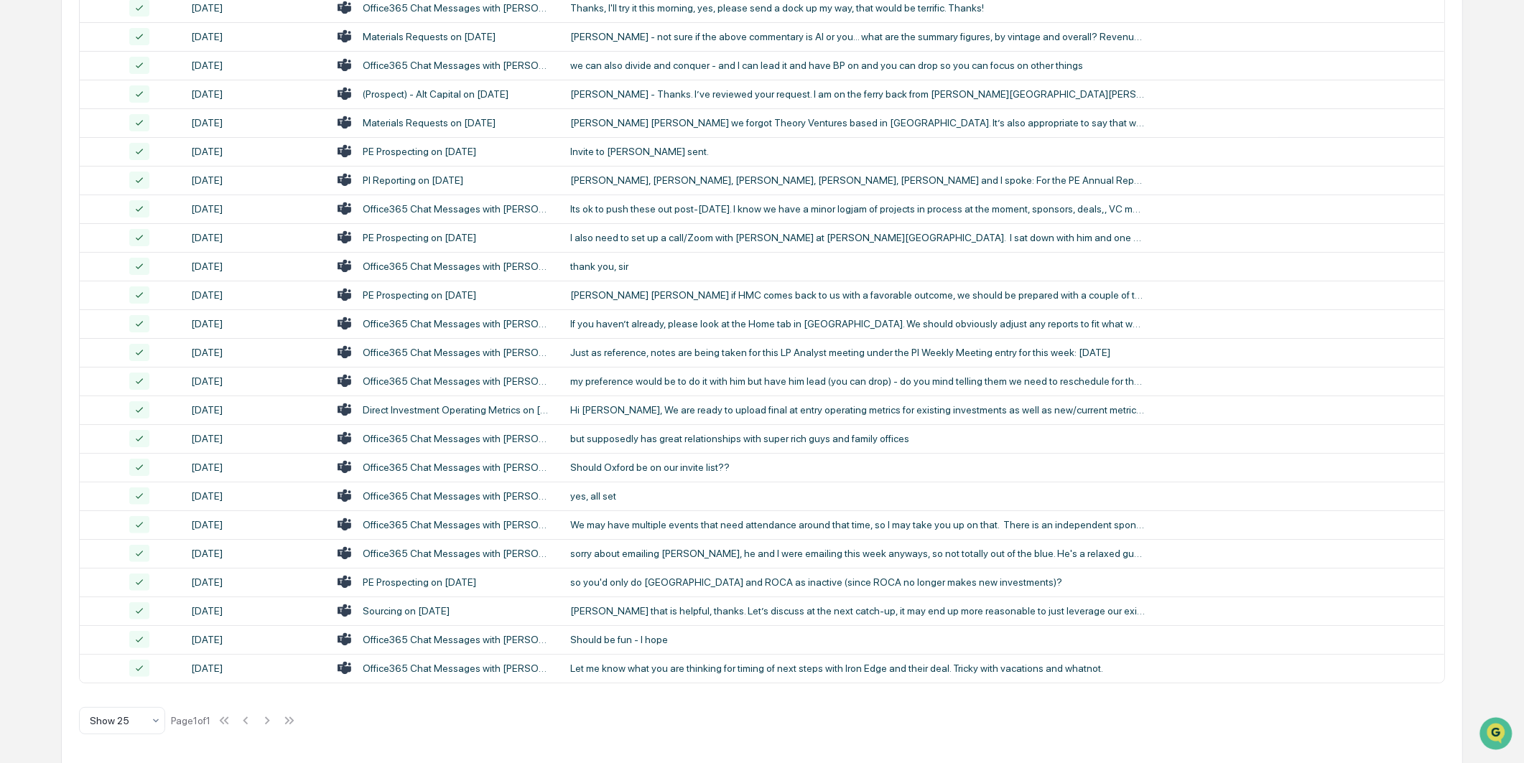
click at [62, 264] on div "[DATE] [PERSON_NAME] Emails Options Review Required 1,937 Review Completed - Fl…" at bounding box center [762, 274] width 1402 height 982
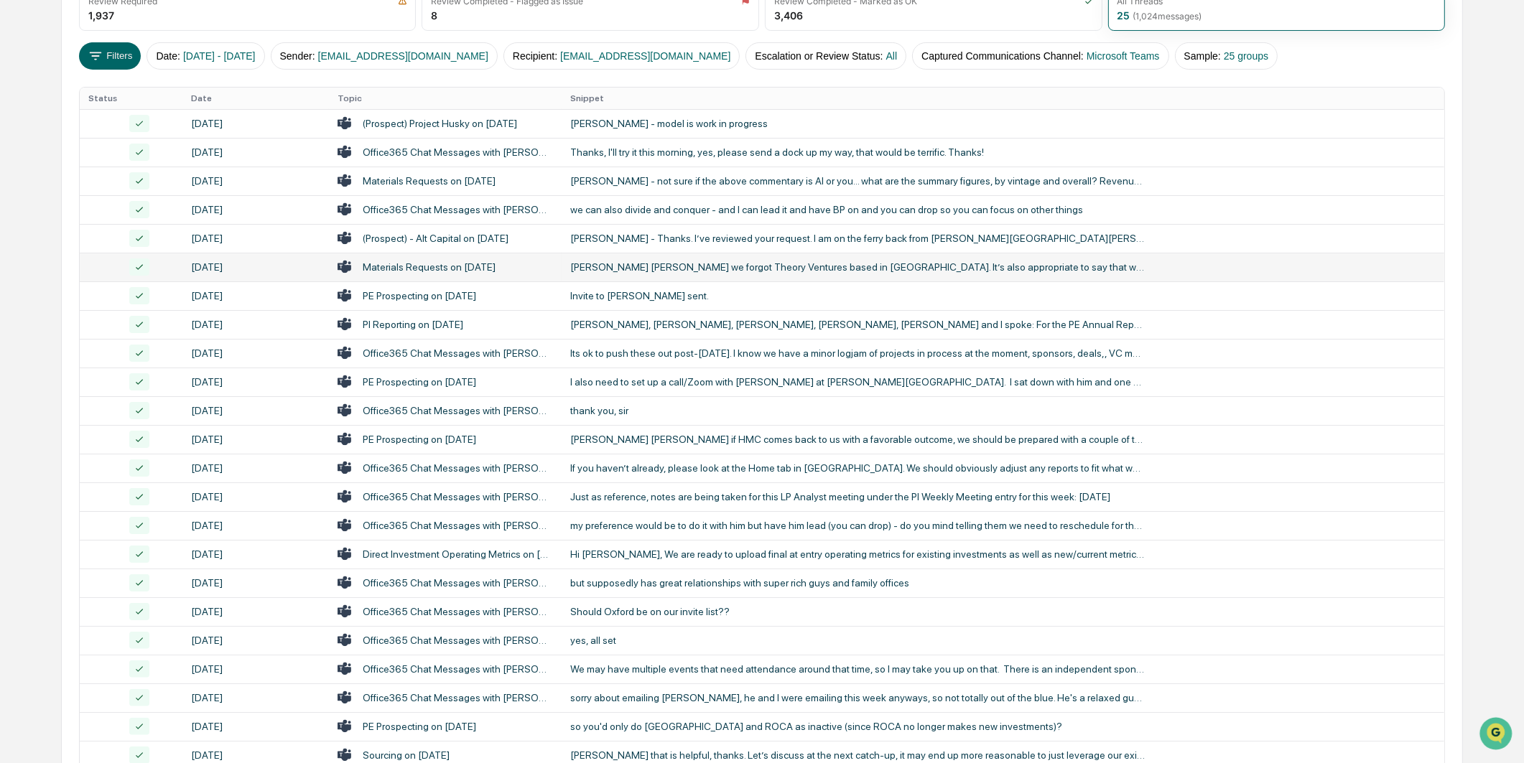
scroll to position [365, 0]
